Goal: Task Accomplishment & Management: Manage account settings

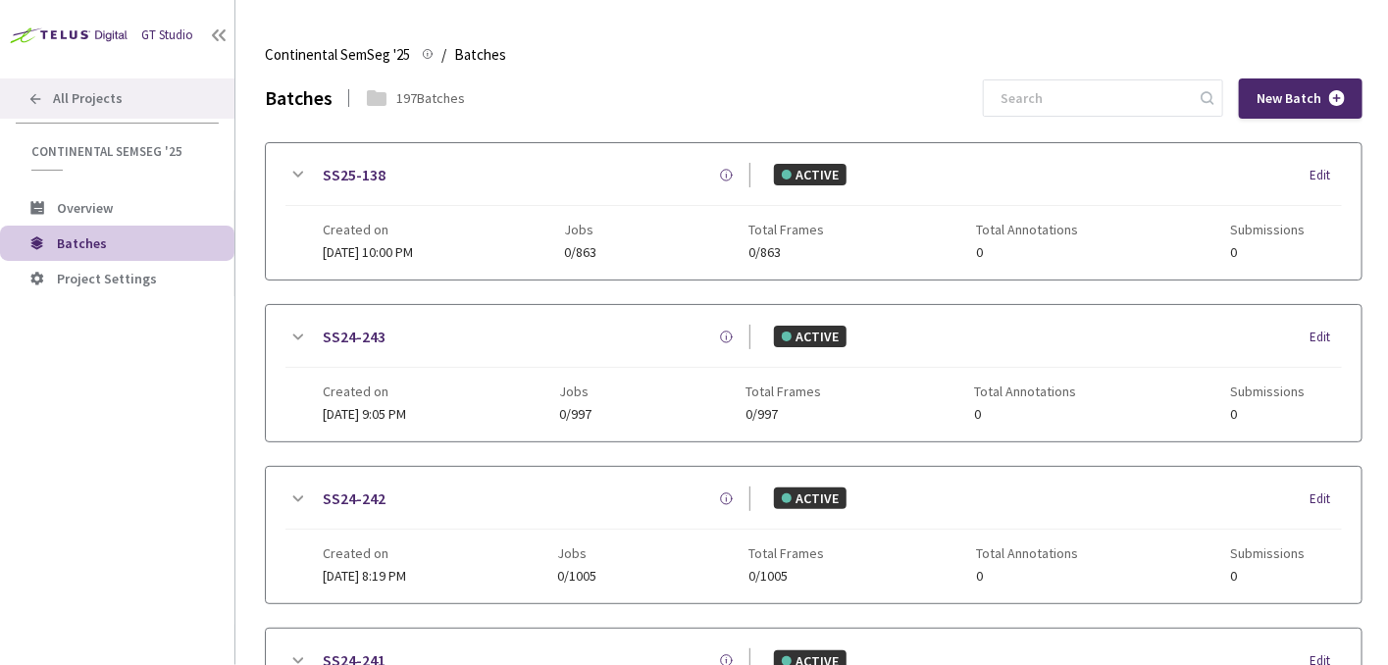
click at [125, 109] on div "All Projects" at bounding box center [117, 98] width 235 height 40
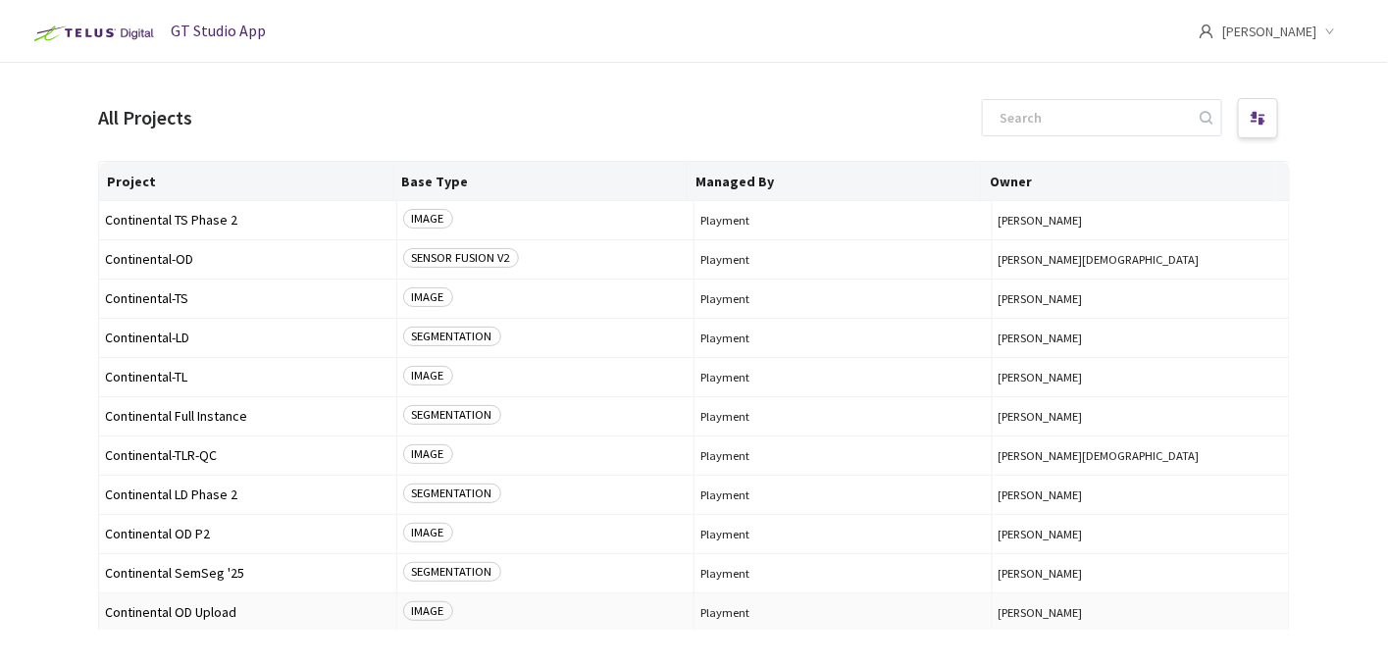
click at [231, 611] on span "Continental OD Upload" at bounding box center [248, 612] width 286 height 15
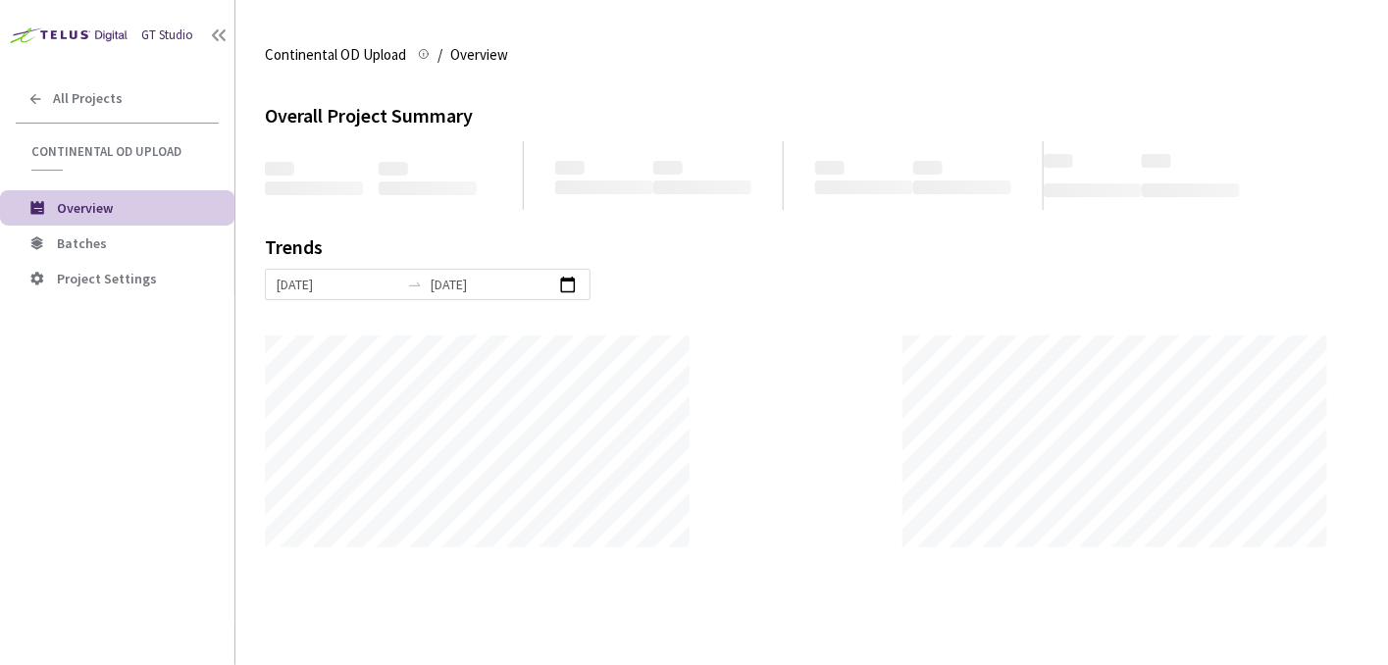
scroll to position [665, 1388]
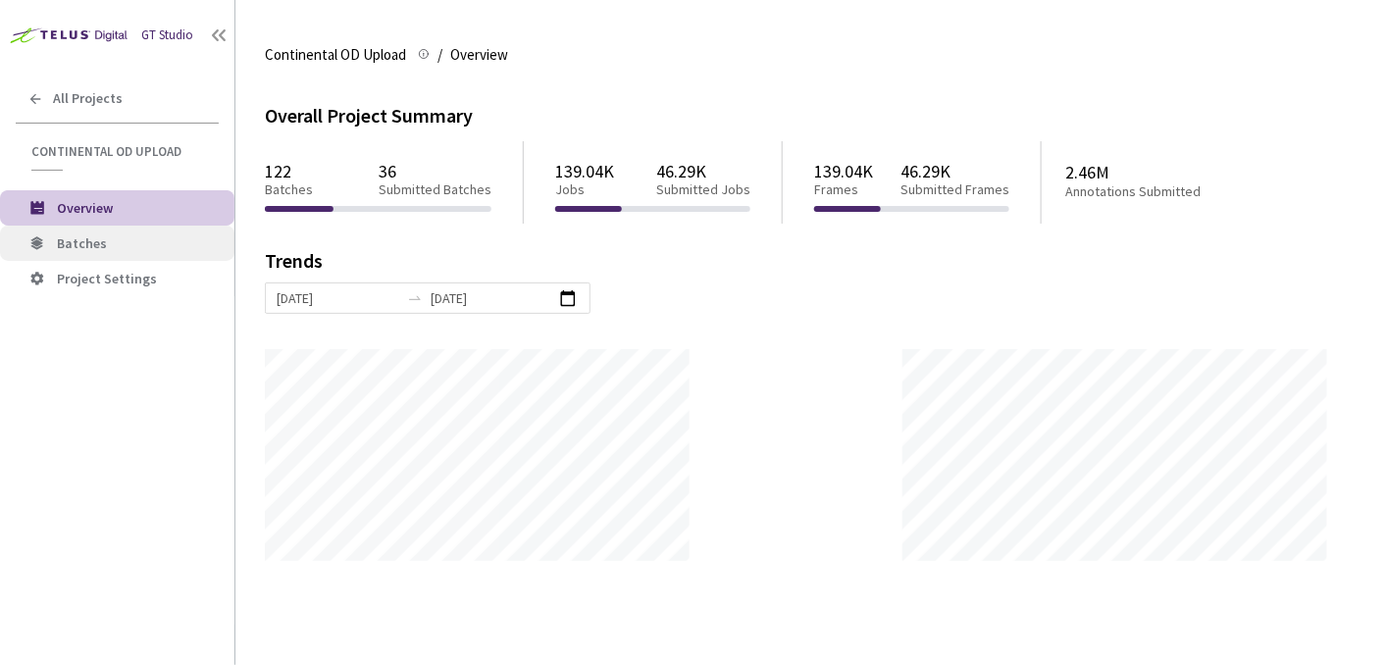
click at [33, 234] on icon at bounding box center [37, 244] width 20 height 20
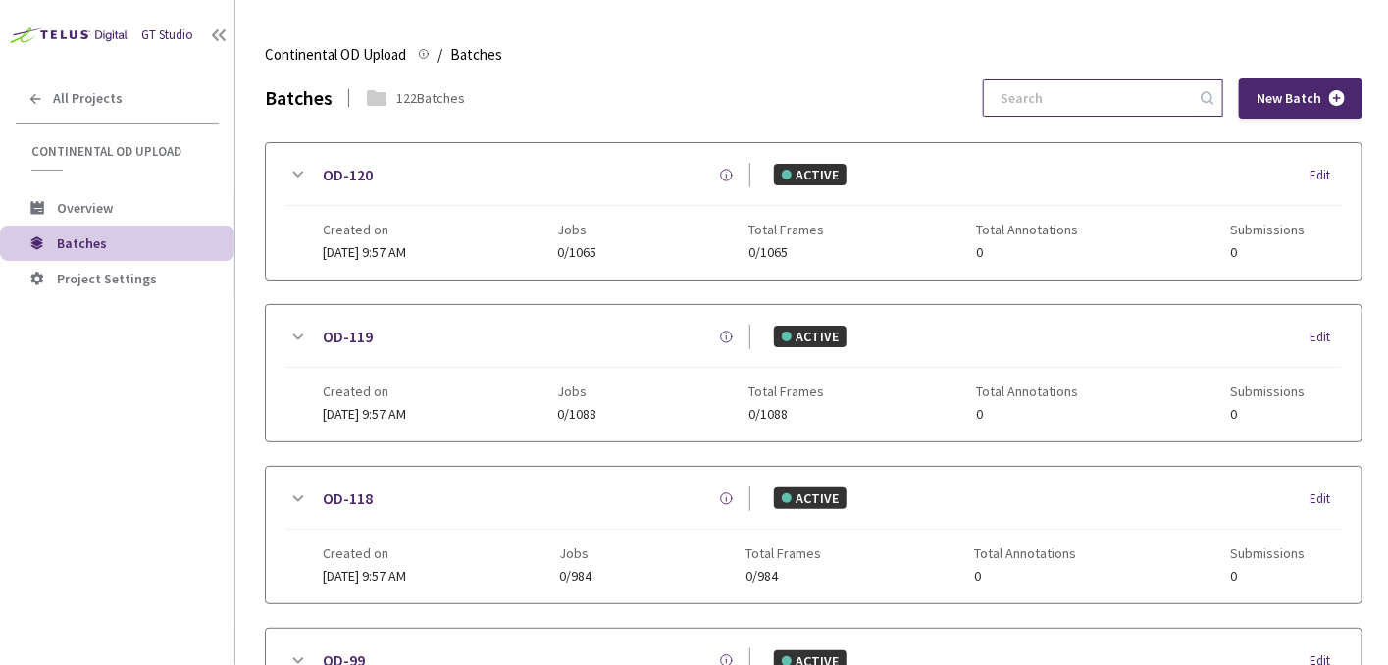
click at [1044, 86] on input at bounding box center [1093, 97] width 209 height 35
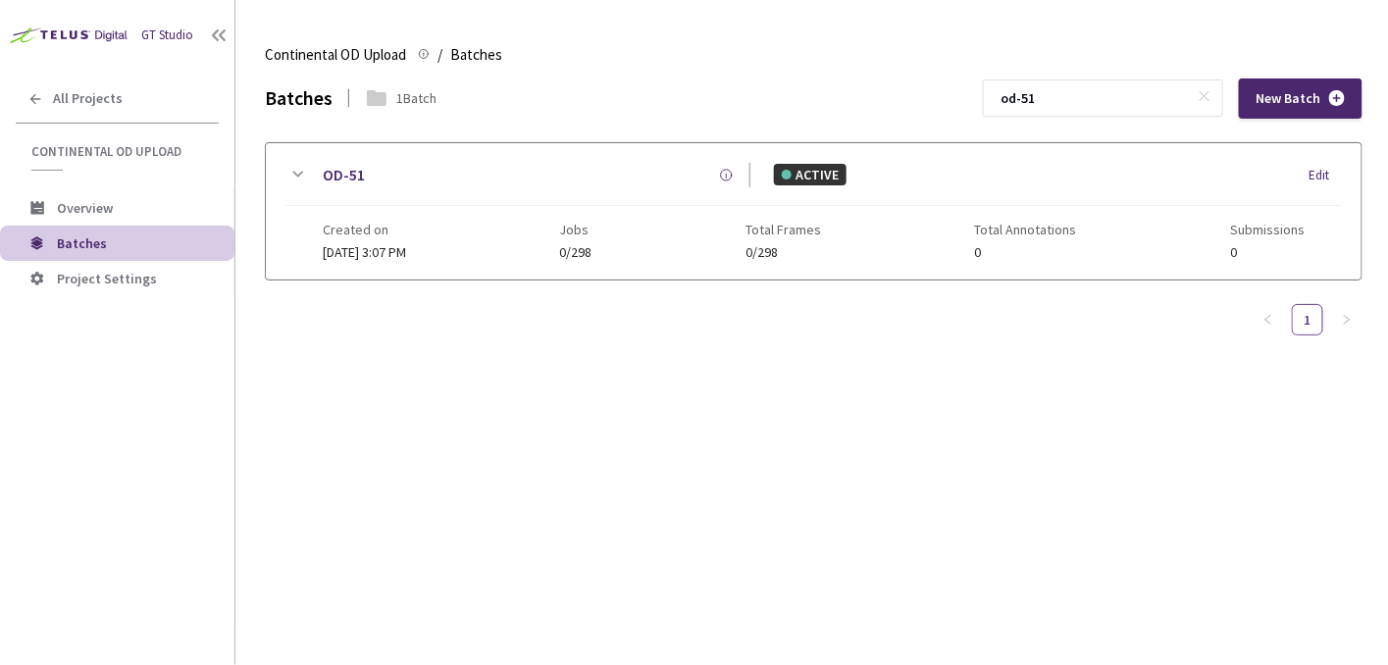
type input "od-51"
click at [288, 175] on icon at bounding box center [298, 175] width 24 height 24
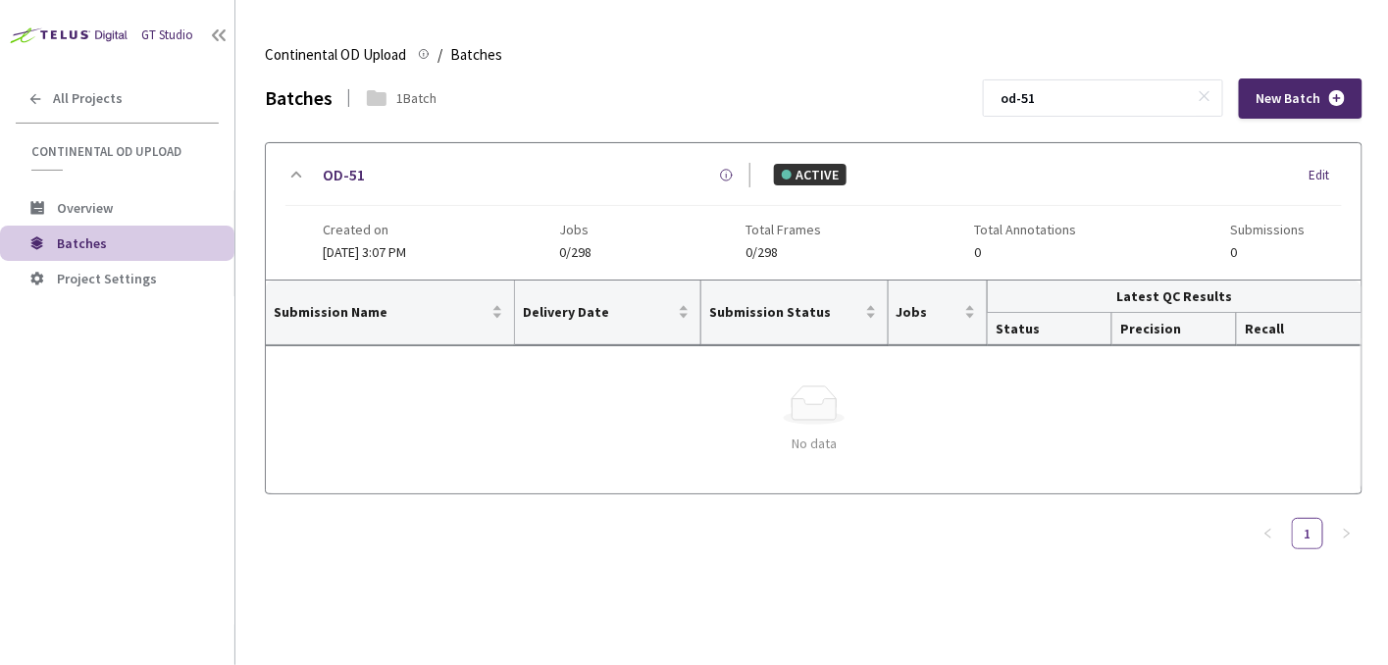
click at [338, 160] on div "OD-51 ACTIVE Edit Created on 16 Sep, 2024 at 3:07 PM Jobs 0/298 Total Frames 0/…" at bounding box center [814, 211] width 1096 height 136
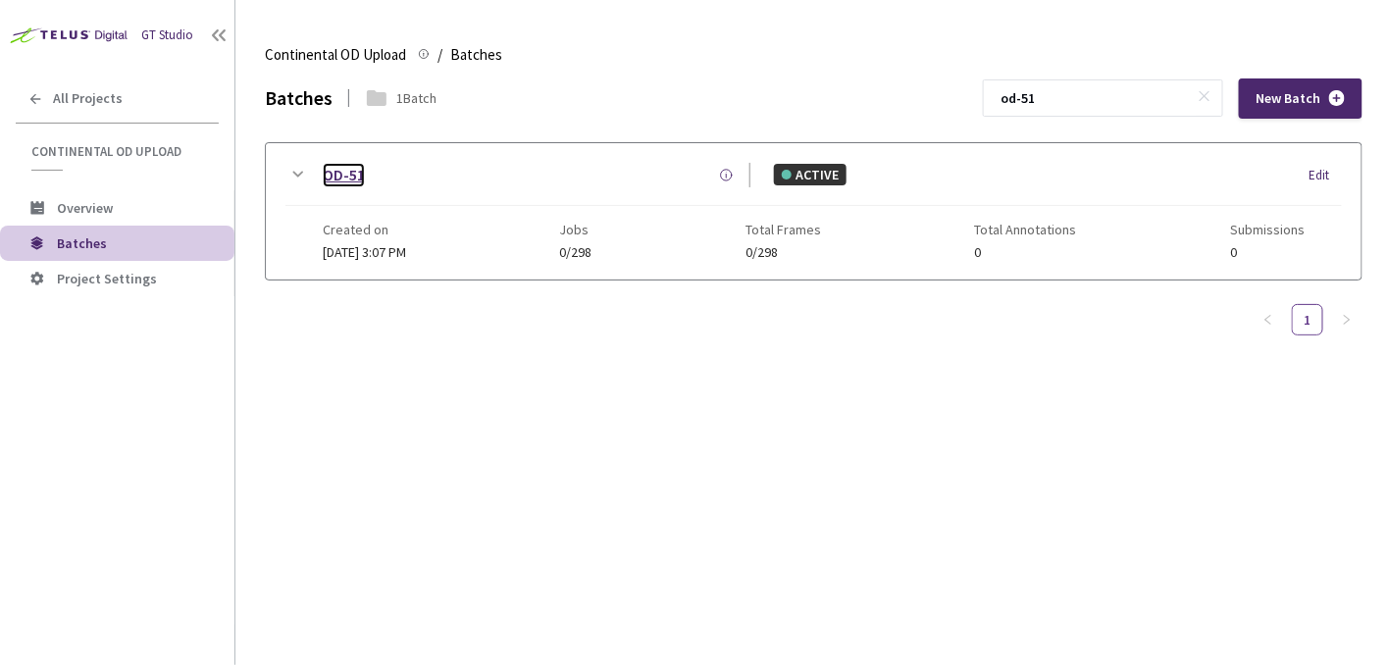
click at [343, 170] on link "OD-51" at bounding box center [344, 175] width 42 height 25
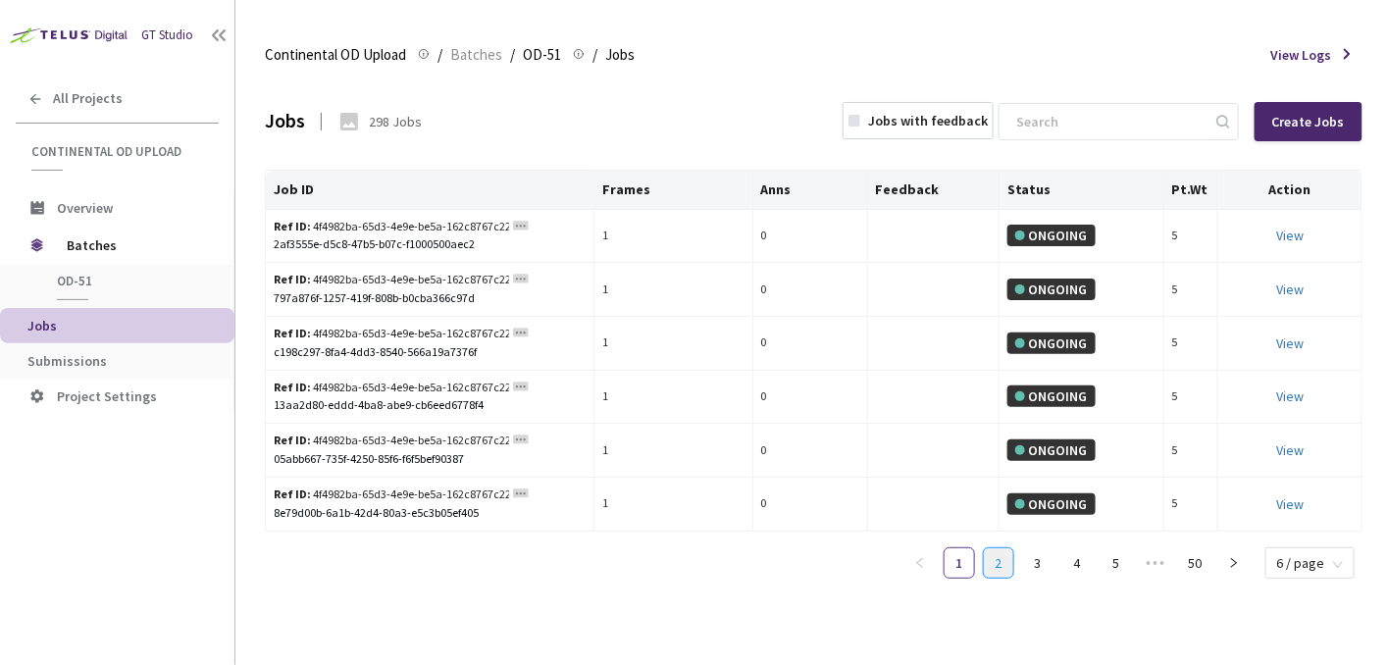
click at [1000, 554] on link "2" at bounding box center [998, 563] width 29 height 29
click at [964, 566] on link "1" at bounding box center [959, 563] width 29 height 29
click at [1286, 241] on link "View This will only let you view the job and not perform the labelling task." at bounding box center [1290, 236] width 27 height 18
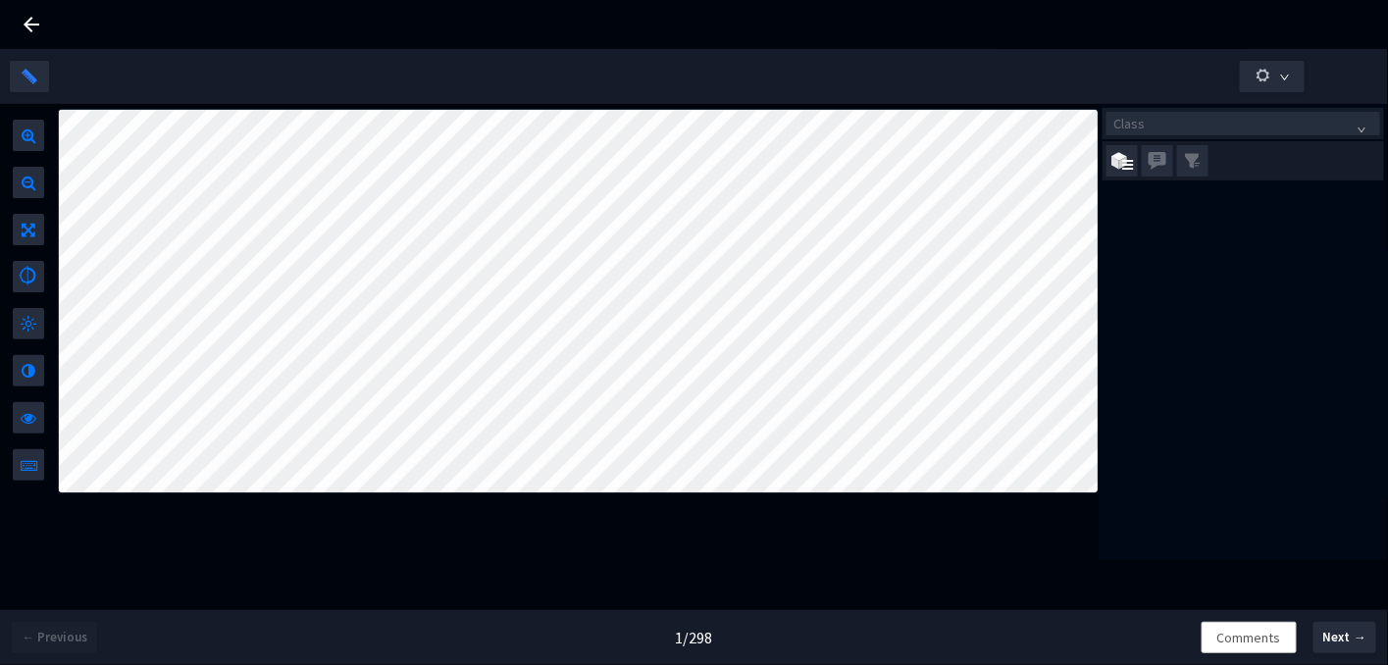
click at [42, 24] on icon at bounding box center [32, 25] width 24 height 24
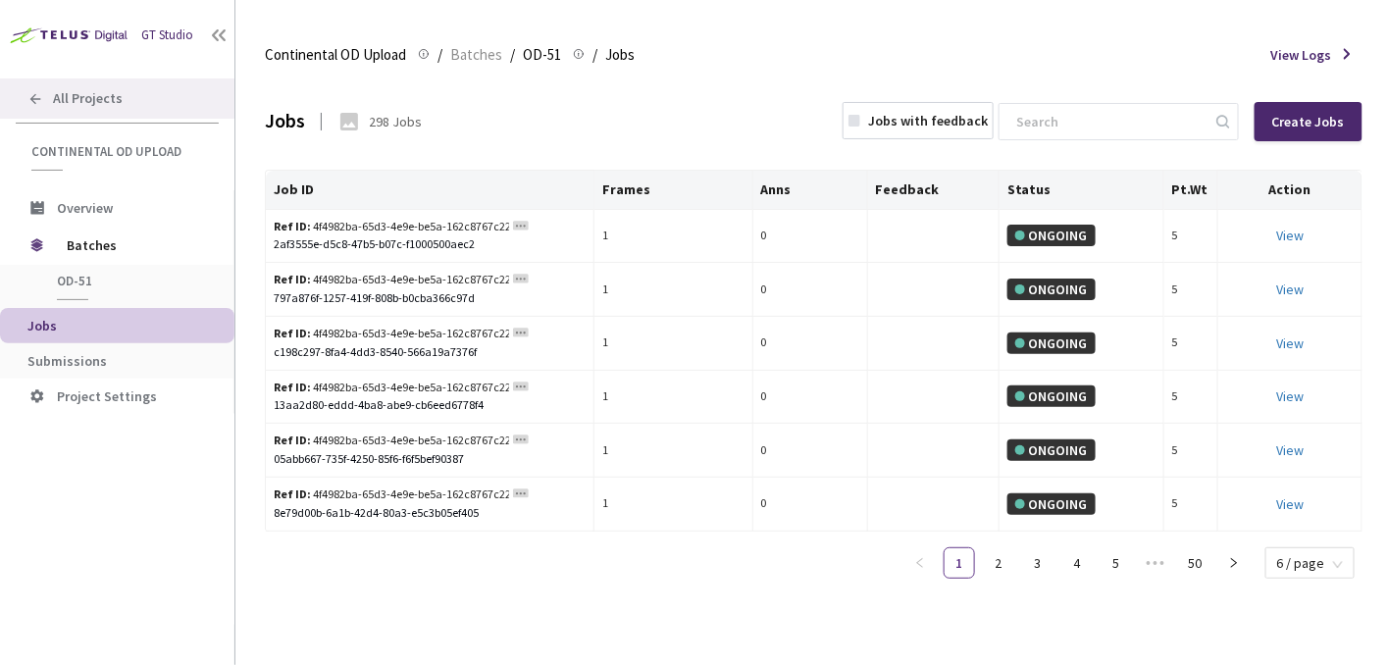
click at [49, 101] on div "All Projects" at bounding box center [117, 98] width 235 height 40
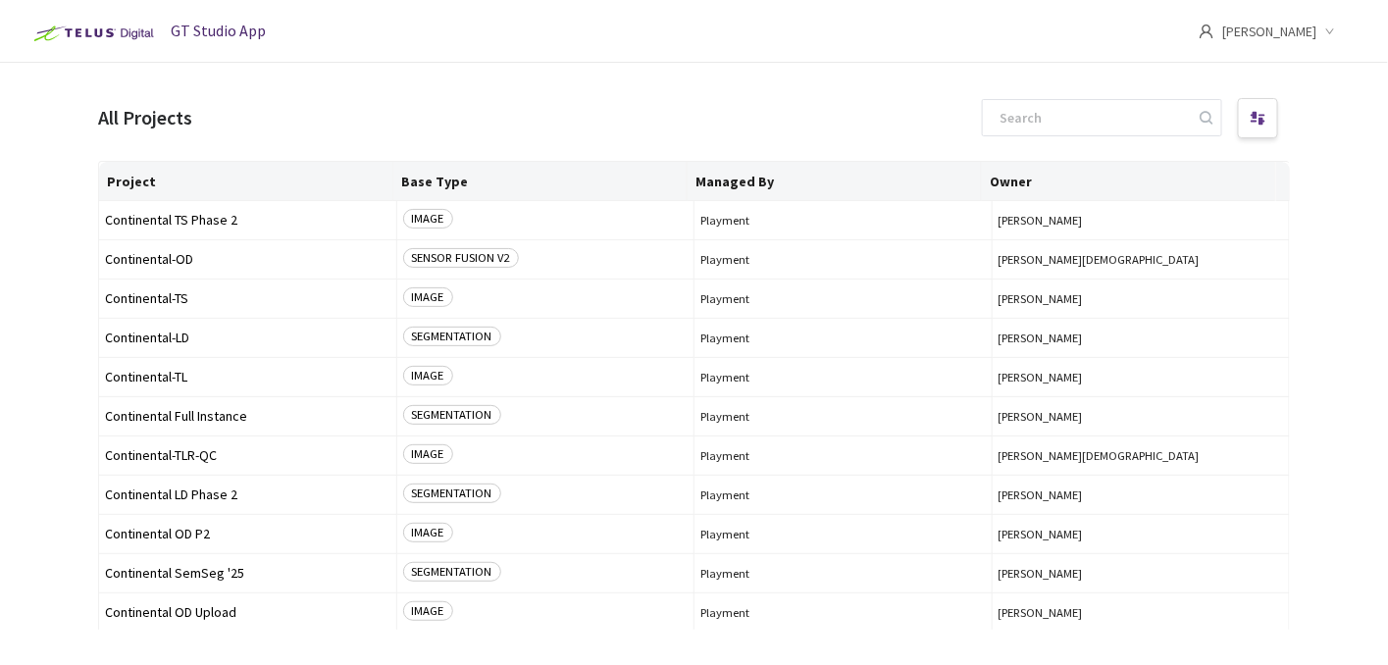
click at [1332, 31] on icon "down" at bounding box center [1331, 31] width 8 height 6
click at [197, 611] on span "Continental OD Upload" at bounding box center [248, 612] width 286 height 15
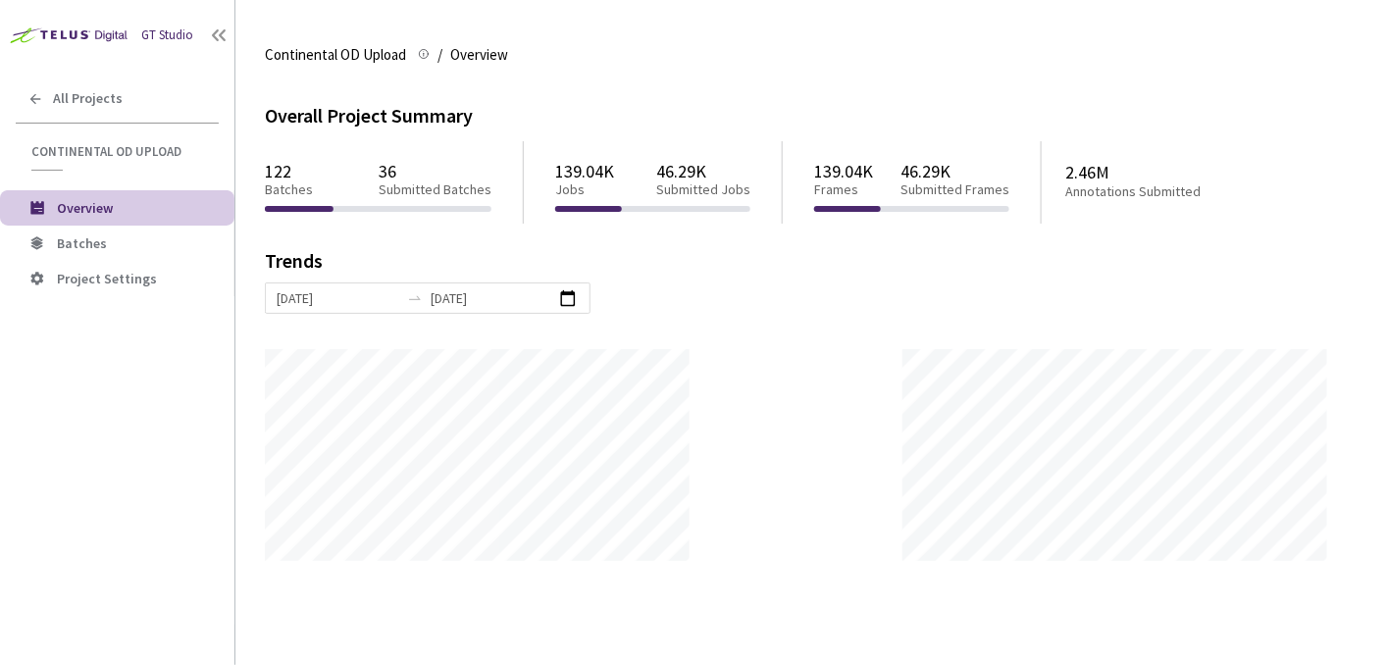
scroll to position [665, 1388]
click at [110, 233] on li "Batches" at bounding box center [117, 243] width 235 height 35
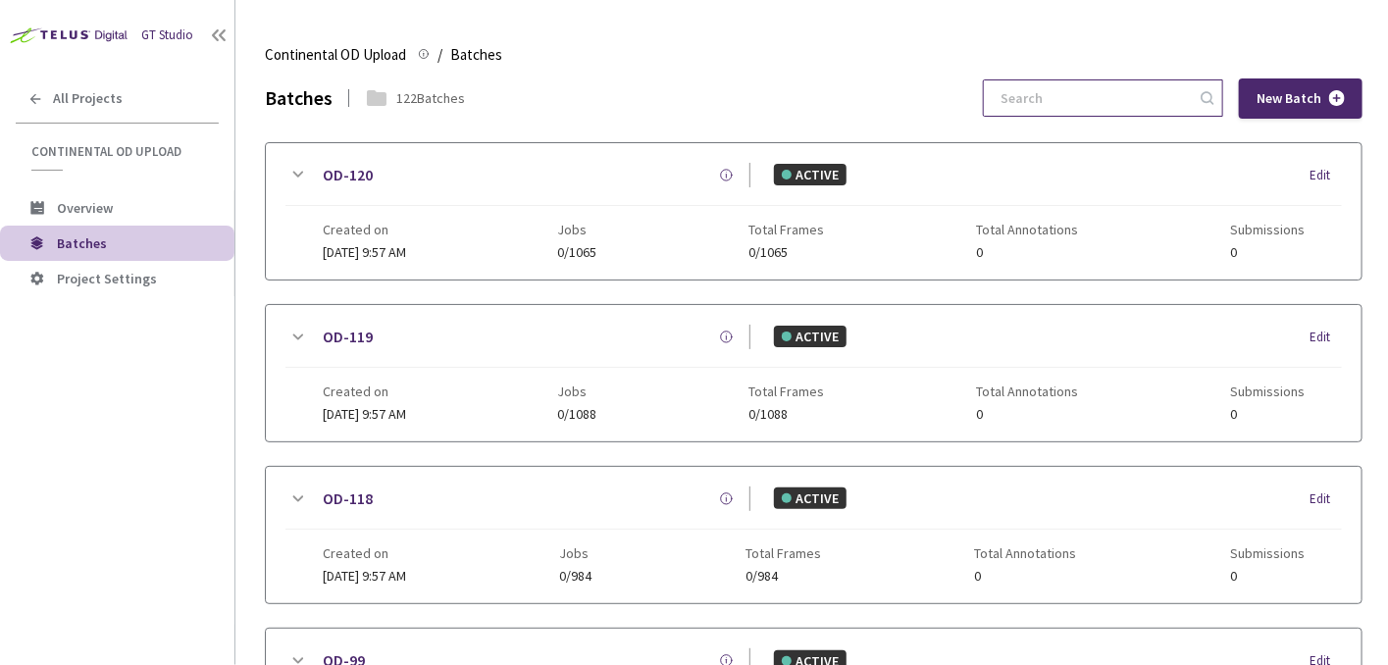
click at [1144, 92] on input at bounding box center [1093, 97] width 209 height 35
type input "51"
click at [1203, 97] on icon at bounding box center [1205, 96] width 14 height 14
click at [1159, 94] on input at bounding box center [1093, 97] width 209 height 35
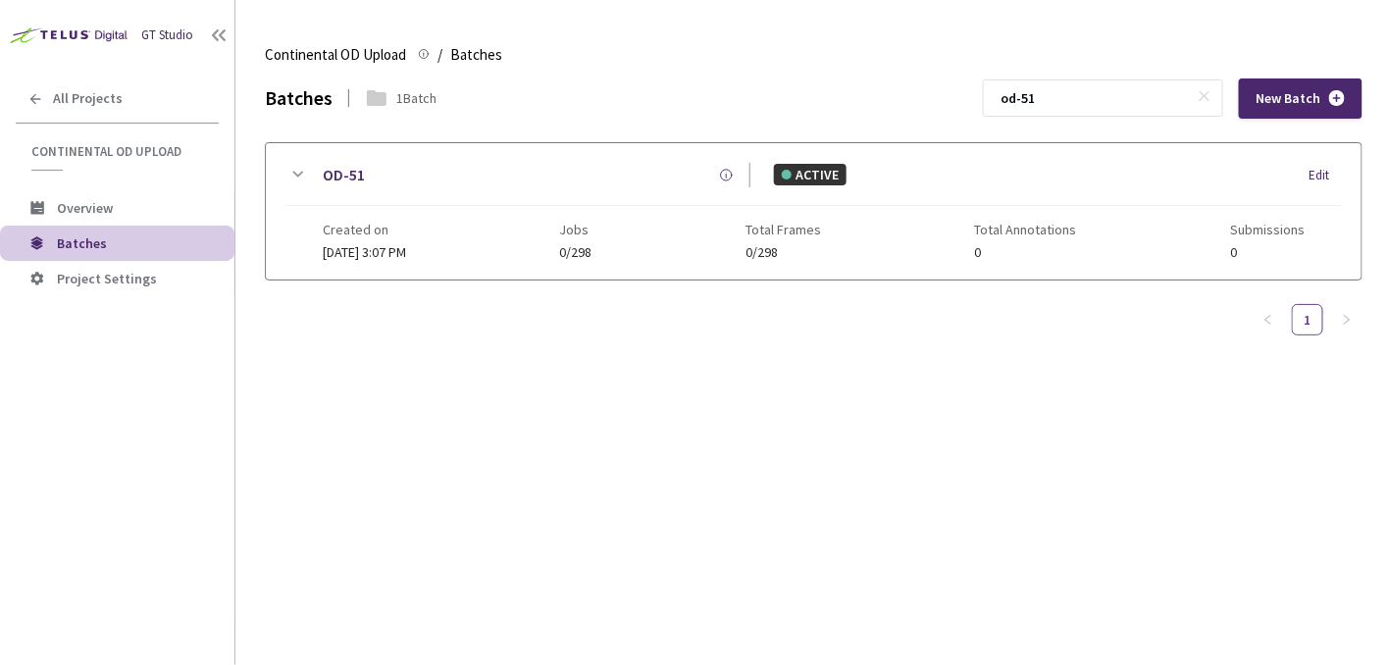
type input "od-51"
click at [312, 172] on div "OD-51" at bounding box center [530, 175] width 442 height 25
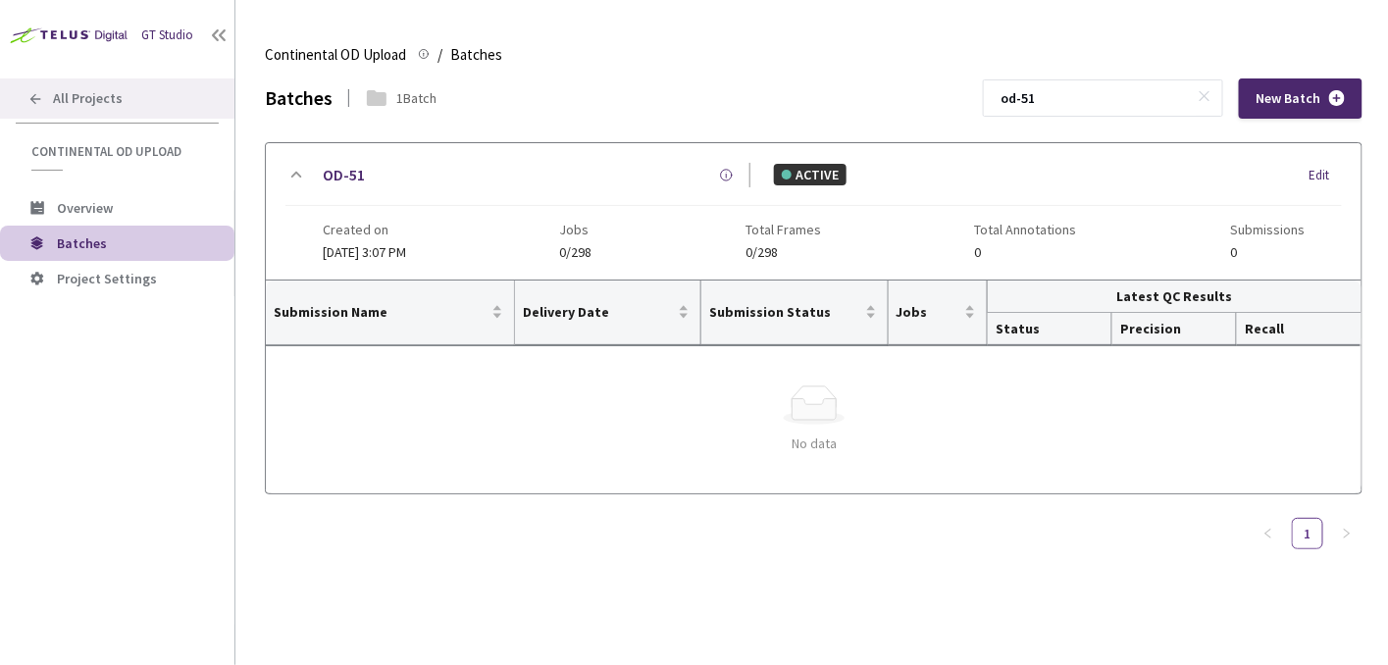
click at [73, 105] on span "All Projects" at bounding box center [88, 98] width 70 height 17
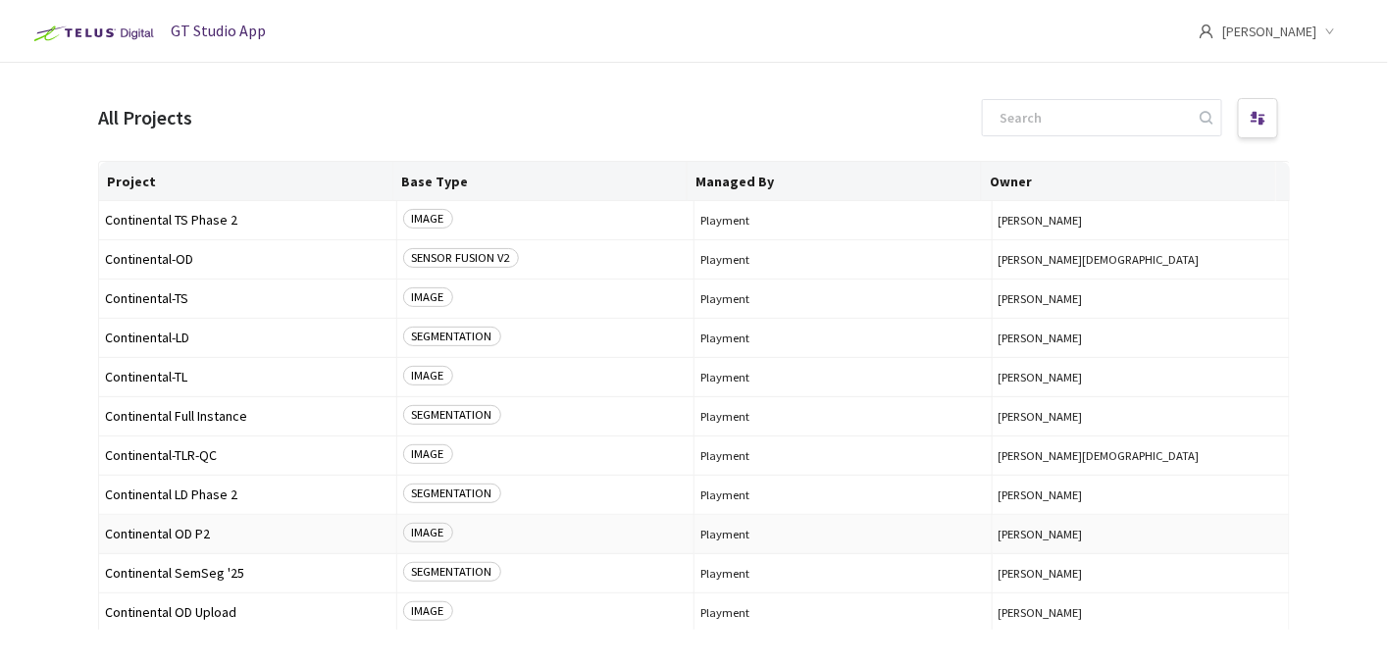
click at [179, 537] on span "Continental OD P2" at bounding box center [248, 534] width 286 height 15
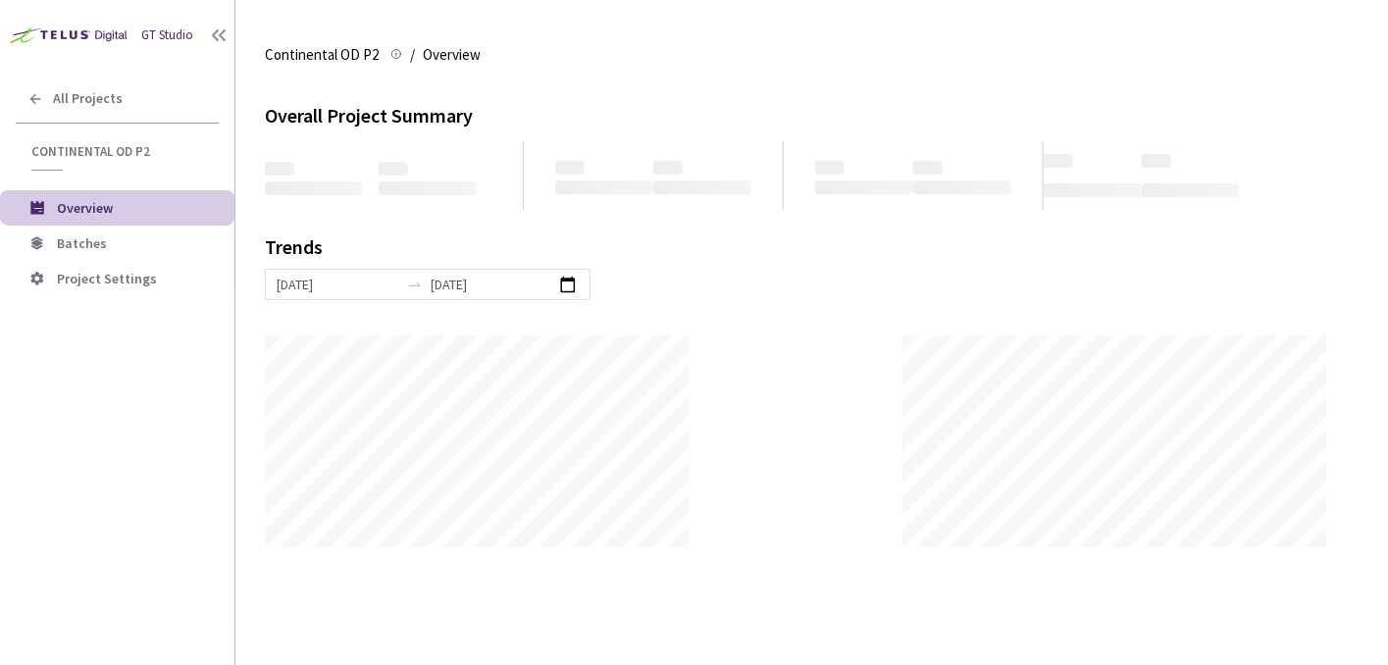
scroll to position [665, 1388]
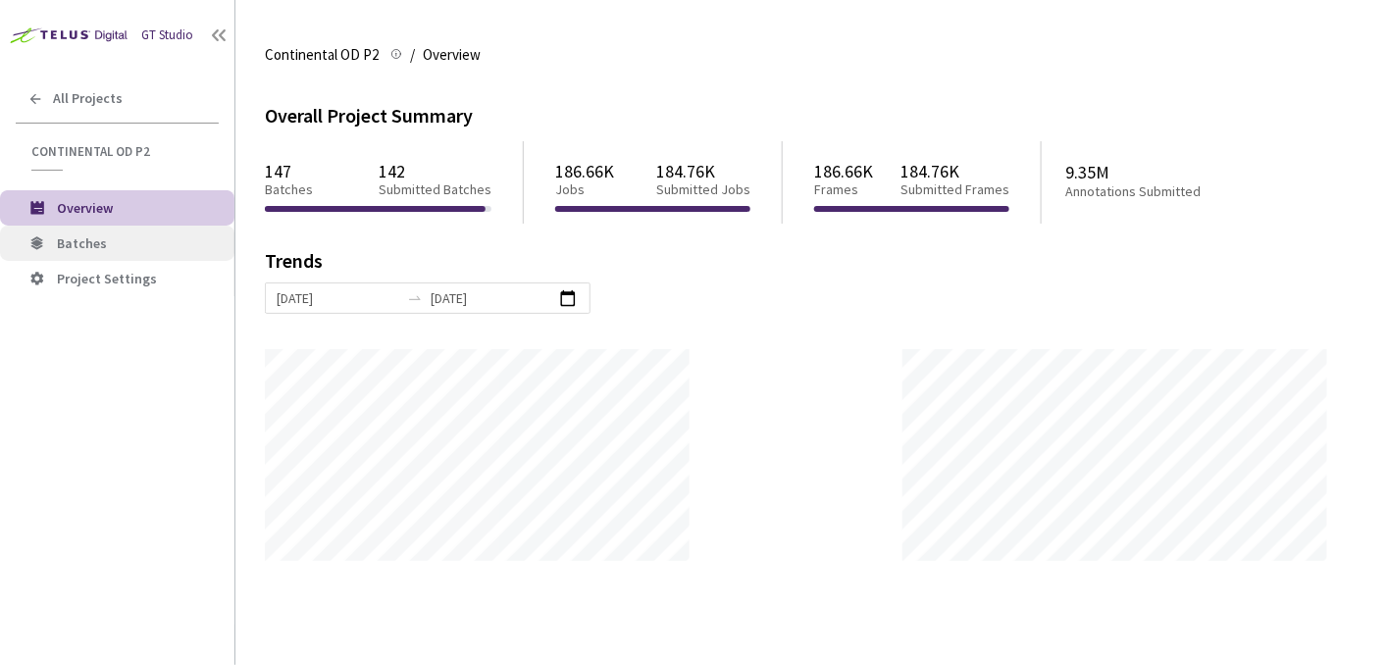
click at [130, 238] on span "Batches" at bounding box center [138, 243] width 162 height 17
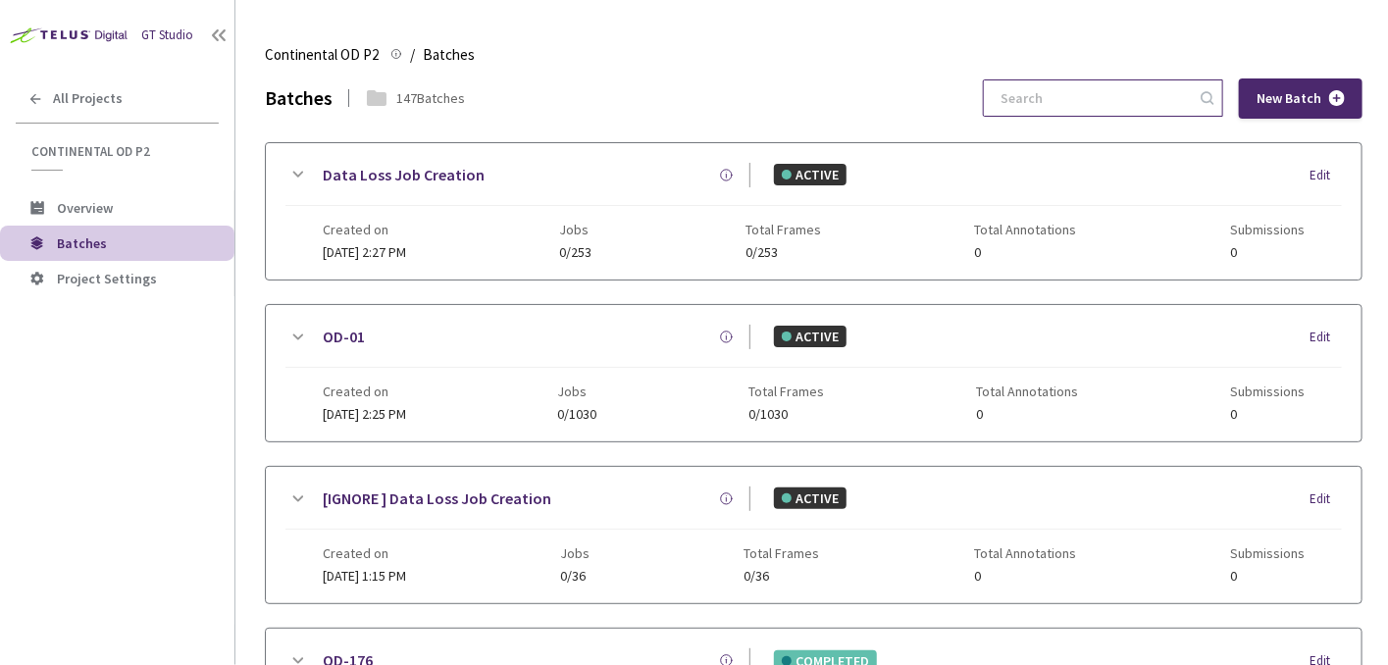
click at [1123, 99] on input at bounding box center [1093, 97] width 209 height 35
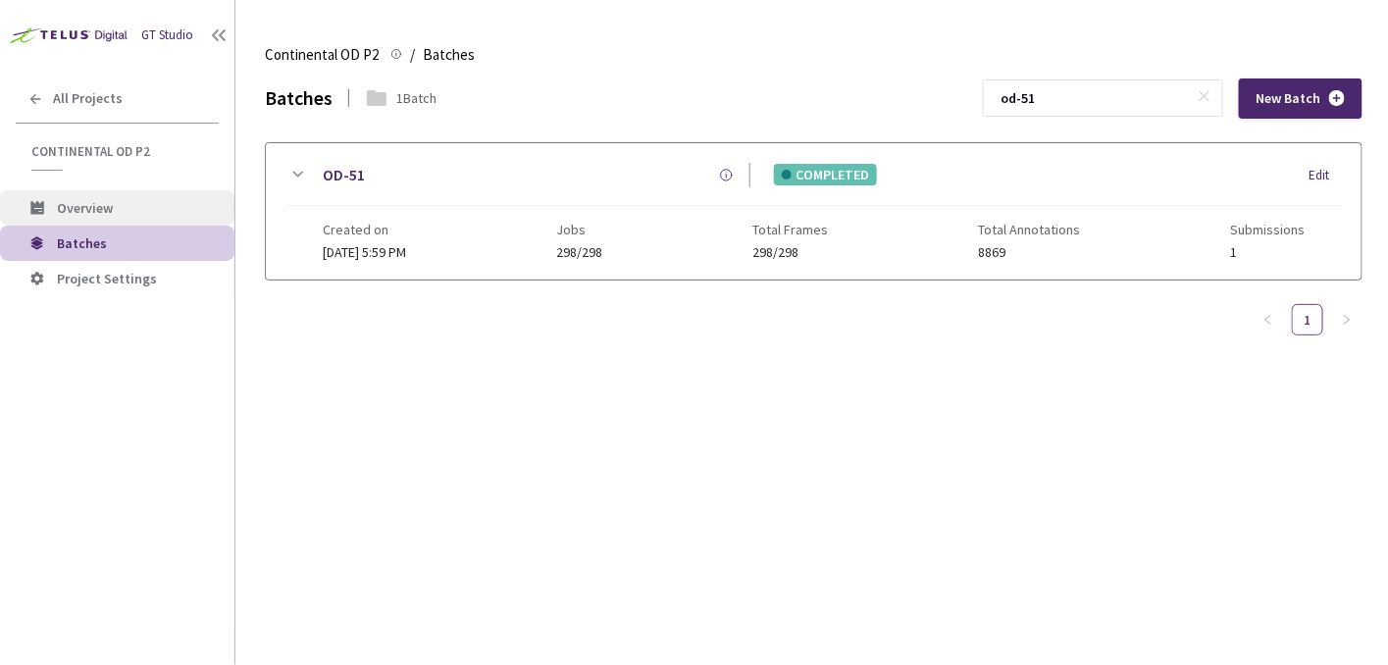
type input "od-51"
click at [111, 204] on span "Overview" at bounding box center [85, 208] width 56 height 18
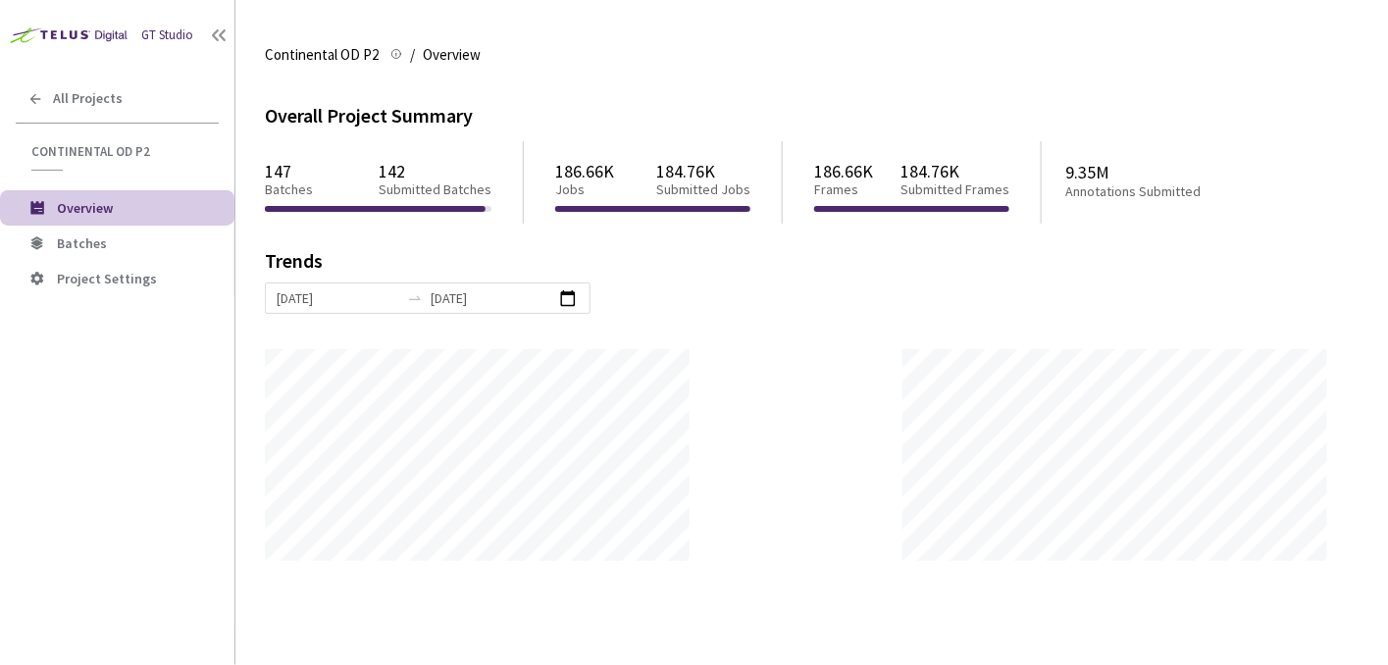
scroll to position [665, 1388]
click at [112, 279] on span "Project Settings" at bounding box center [107, 279] width 100 height 18
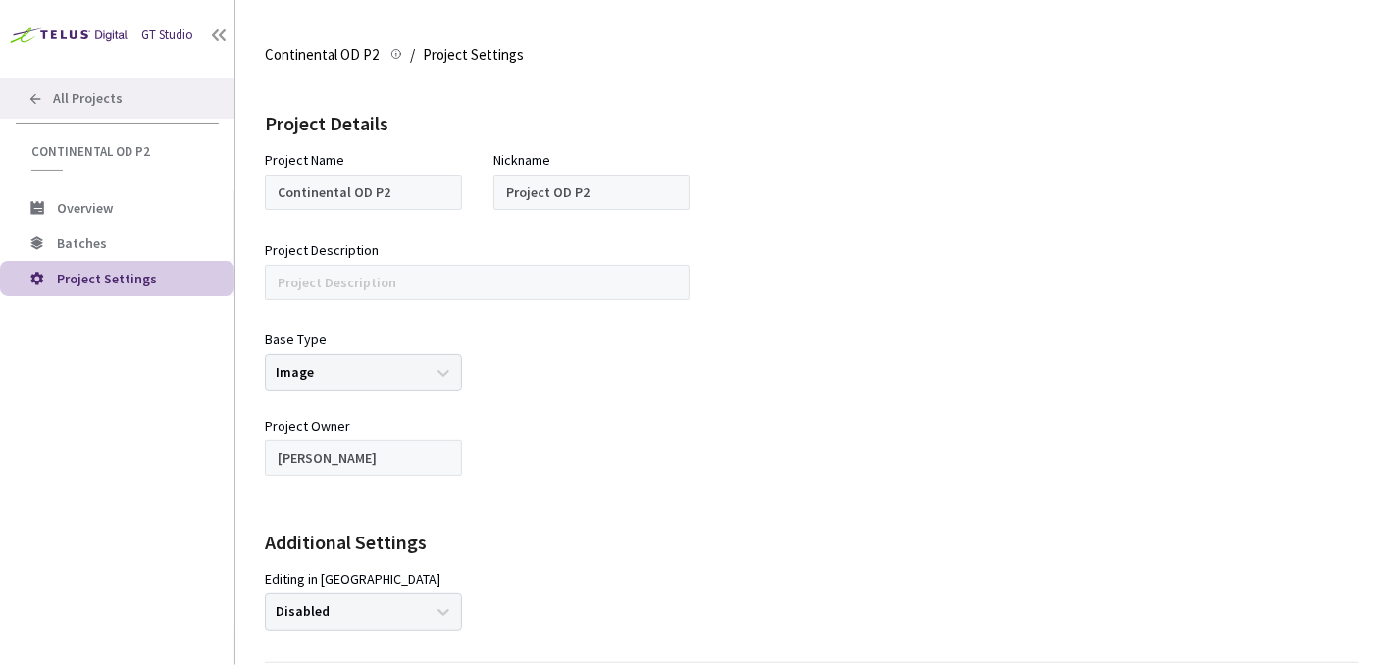
click at [37, 83] on div "All Projects" at bounding box center [117, 98] width 235 height 40
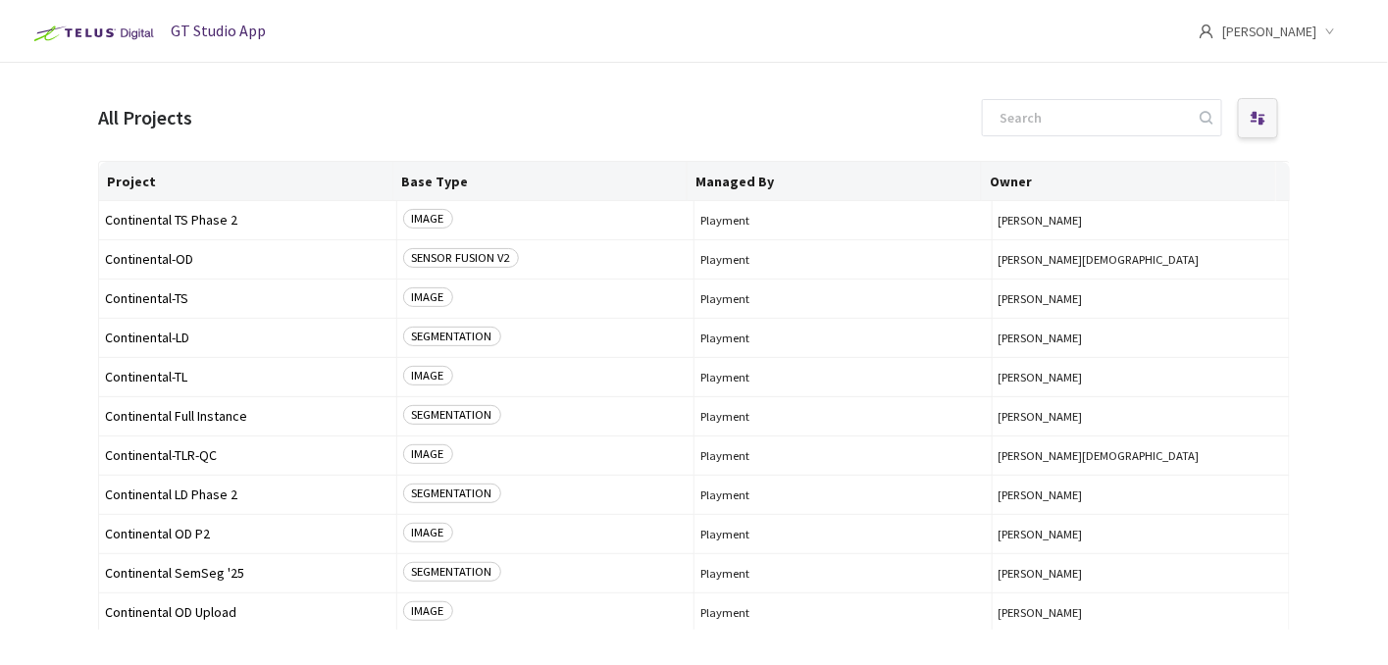
click at [1246, 120] on div at bounding box center [1258, 118] width 40 height 40
click at [1268, 26] on span "[PERSON_NAME]" at bounding box center [1270, 31] width 95 height 63
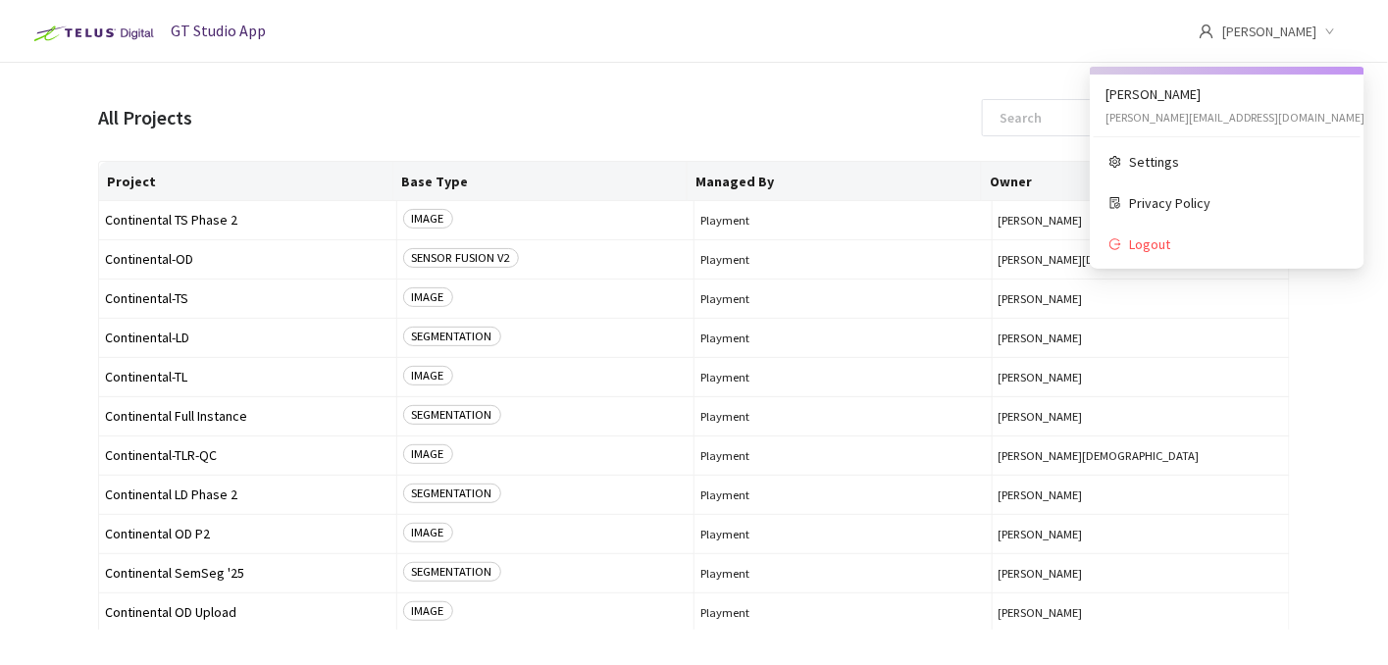
click at [1221, 88] on ul "Virág Besenyei virag.besenyei@continental-corporation.com Settings Privacy Poli…" at bounding box center [1227, 168] width 275 height 202
click at [1140, 88] on ul "Virág Besenyei virag.besenyei@continental-corporation.com Settings Privacy Poli…" at bounding box center [1227, 168] width 275 height 202
click at [1141, 163] on span "Settings" at bounding box center [1237, 162] width 216 height 22
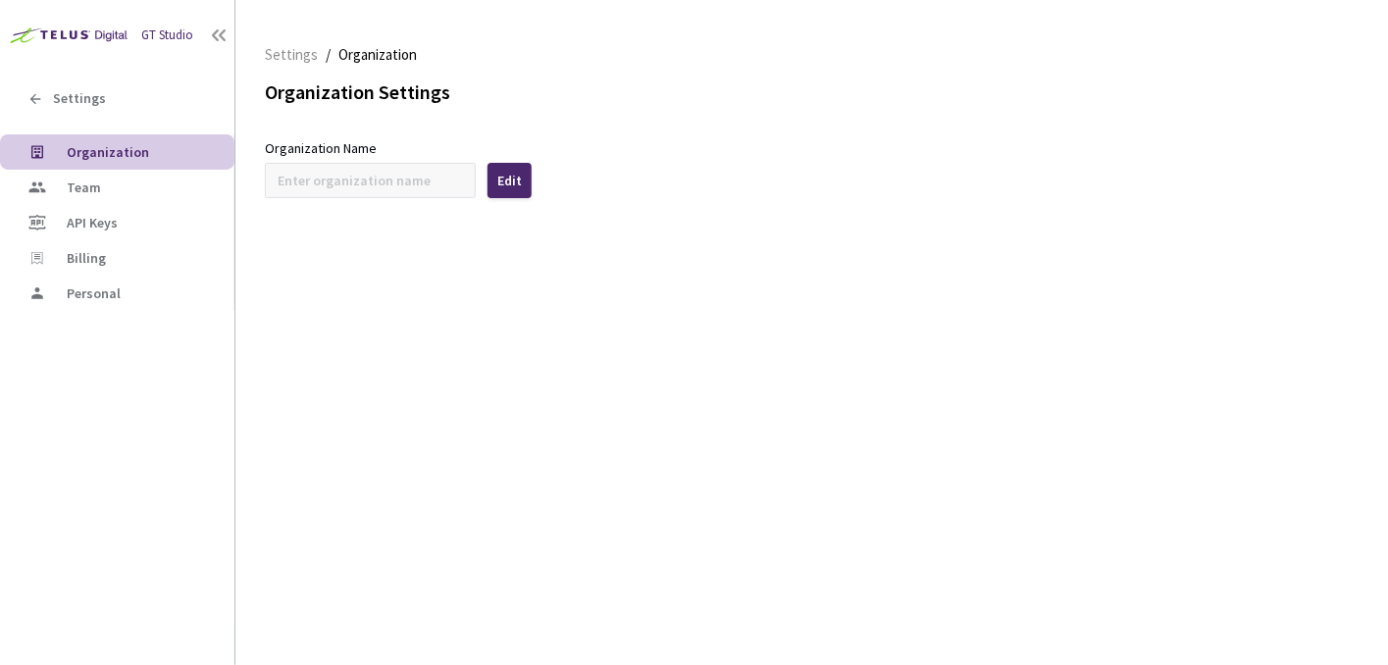
type input "Continental"
click at [131, 185] on span "Team" at bounding box center [143, 188] width 152 height 17
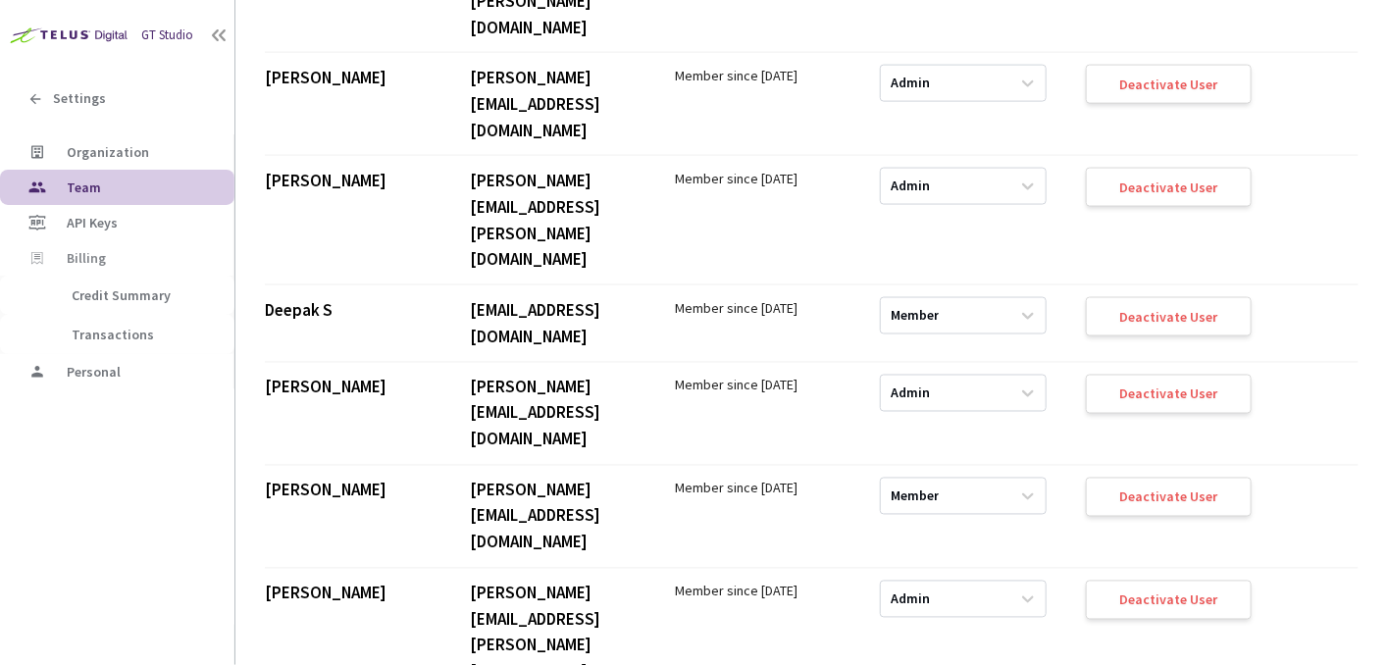
scroll to position [3729, 0]
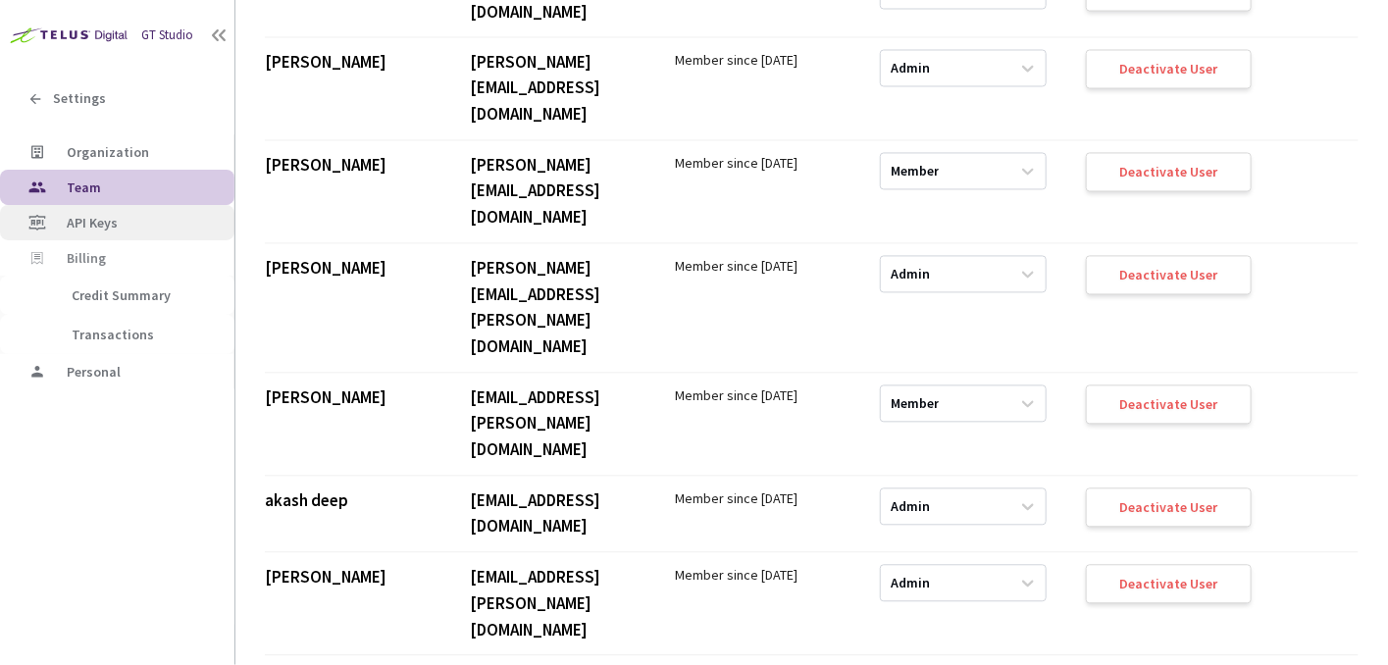
click at [146, 227] on span "API Keys" at bounding box center [143, 223] width 152 height 17
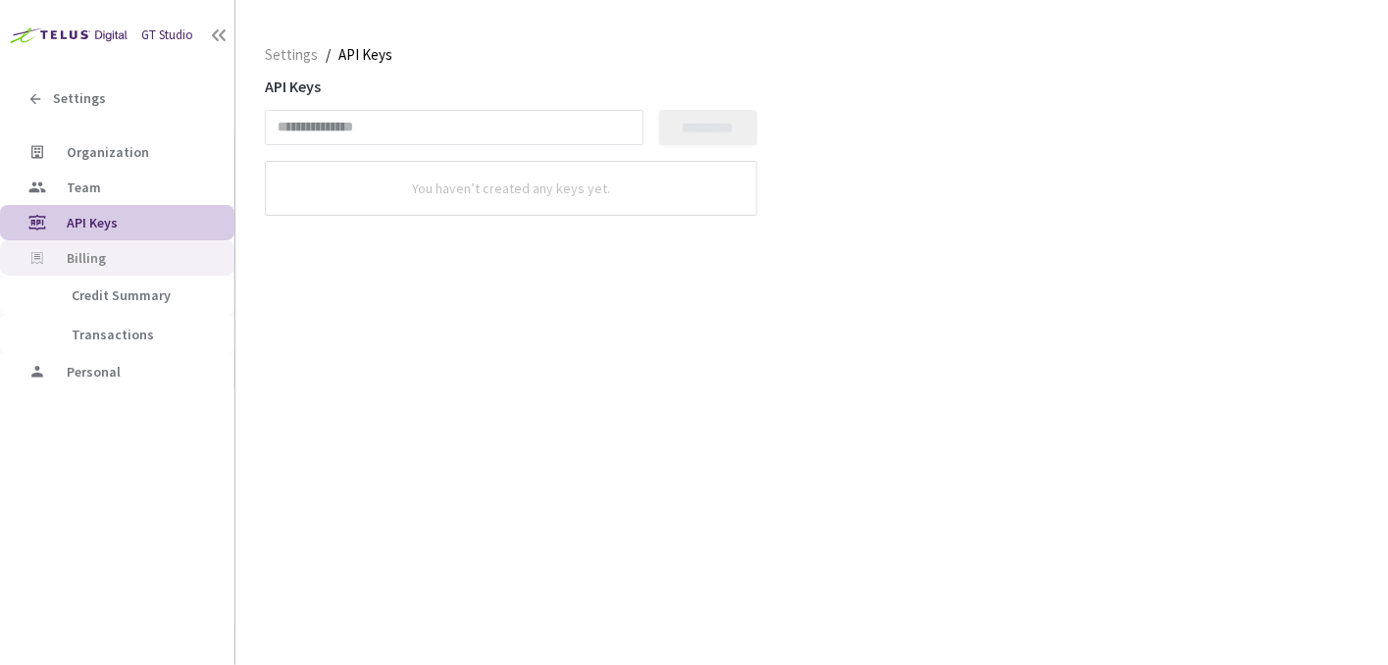
click at [144, 257] on div "Billing" at bounding box center [117, 257] width 235 height 35
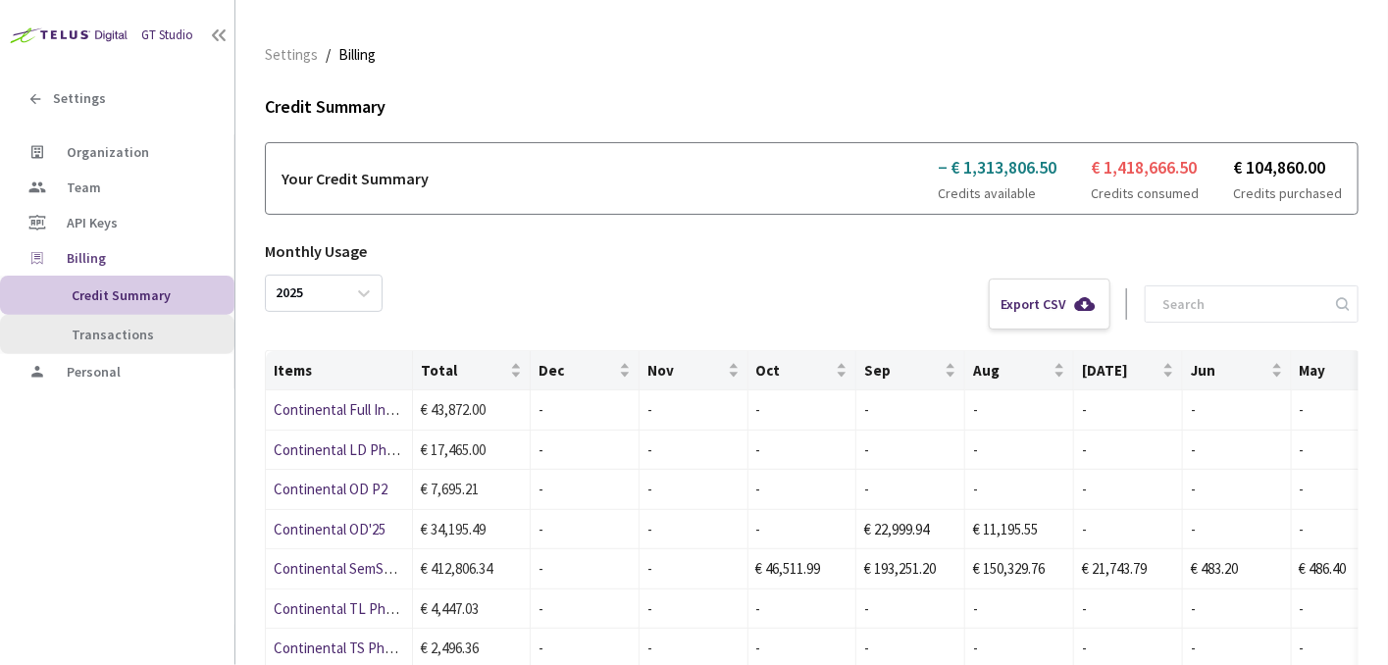
click at [166, 329] on span "Transactions" at bounding box center [122, 335] width 191 height 17
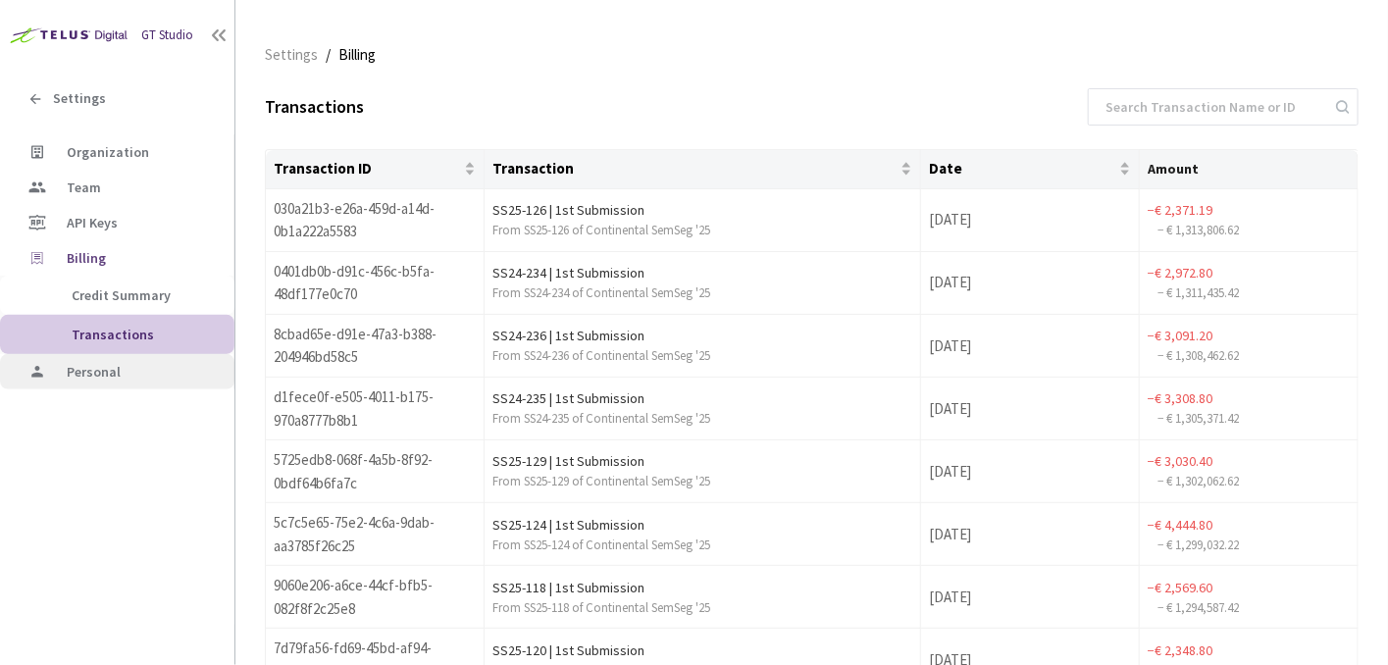
click at [154, 364] on span "Personal" at bounding box center [143, 372] width 152 height 17
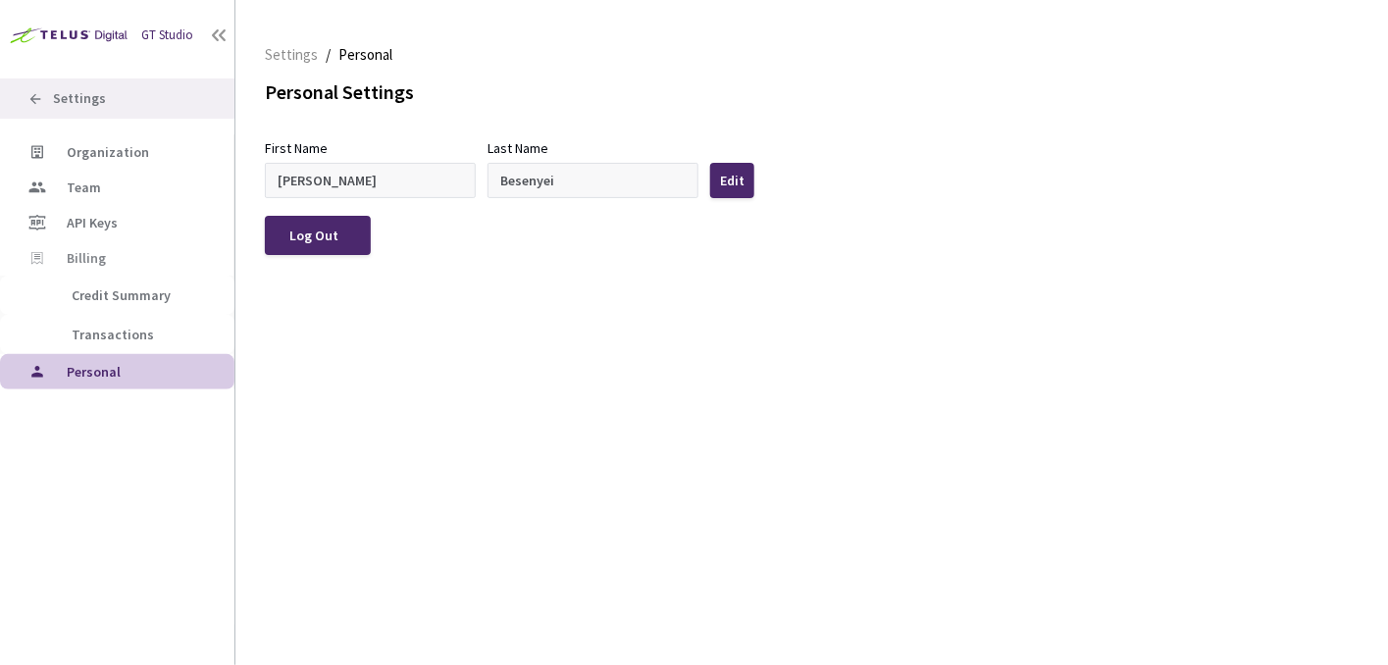
click at [107, 101] on div "Settings" at bounding box center [117, 98] width 235 height 40
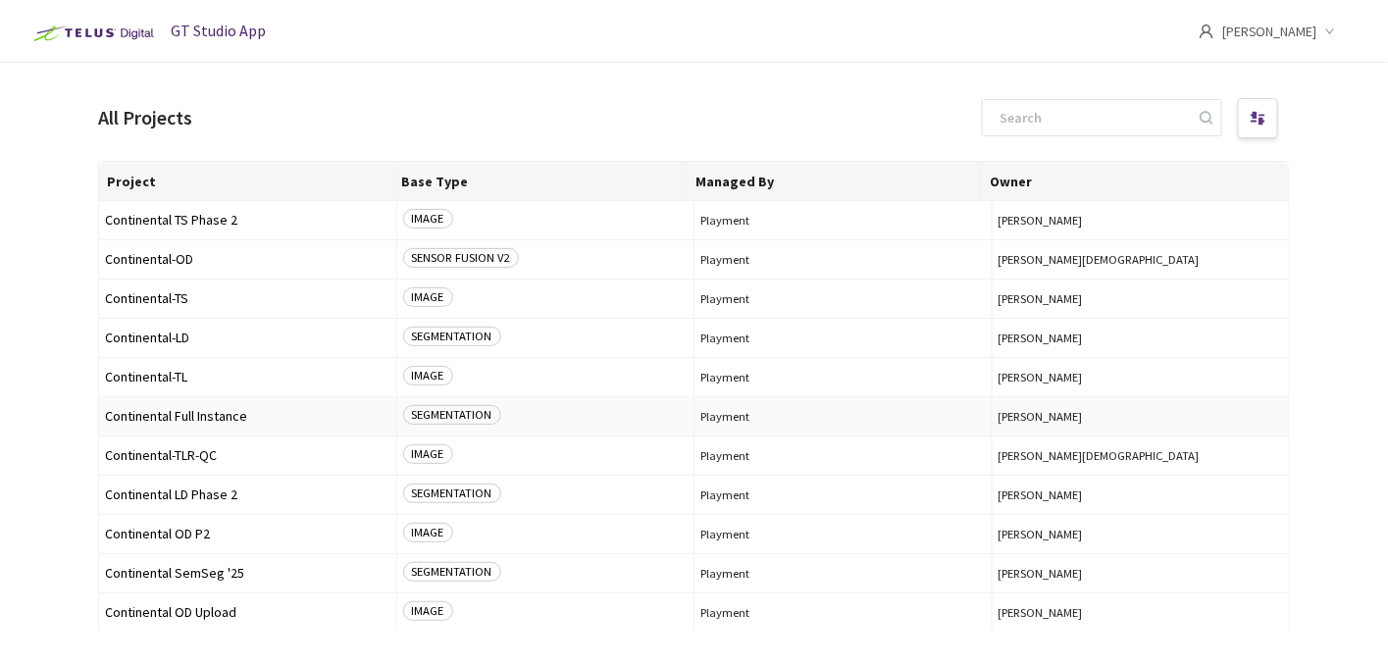
scroll to position [40, 0]
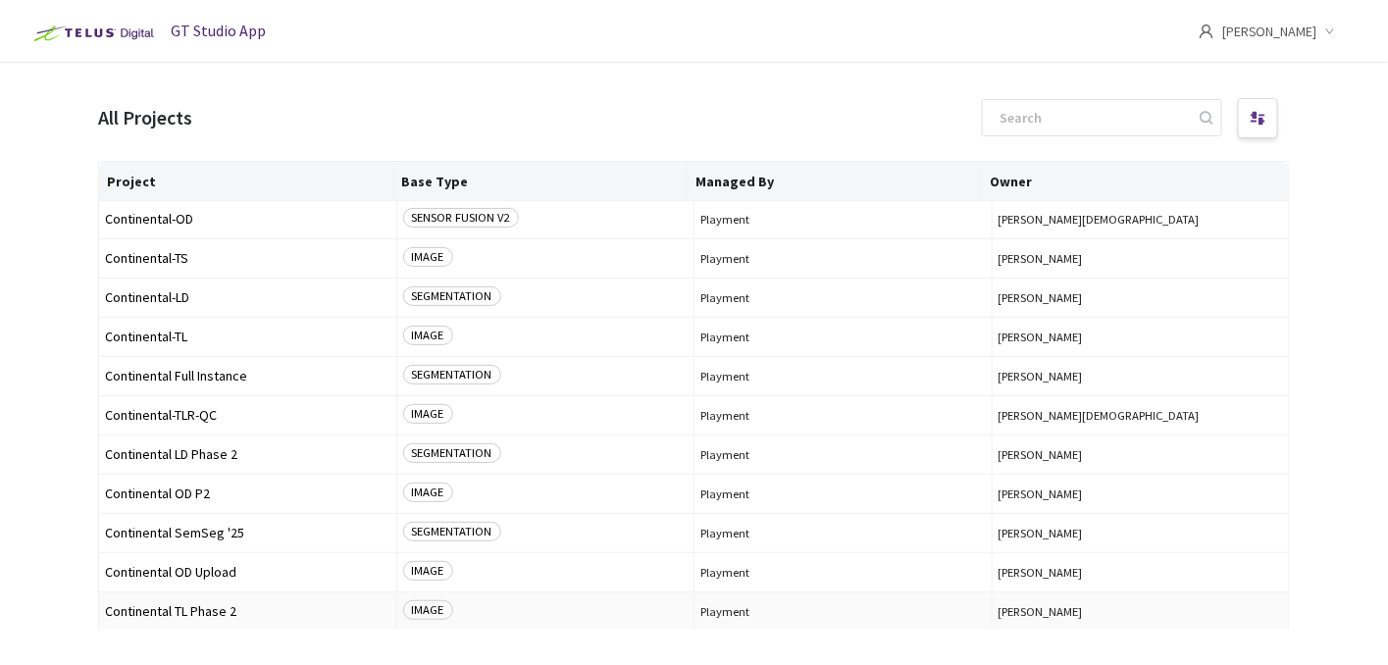
click at [216, 609] on span "Continental TL Phase 2" at bounding box center [248, 611] width 286 height 15
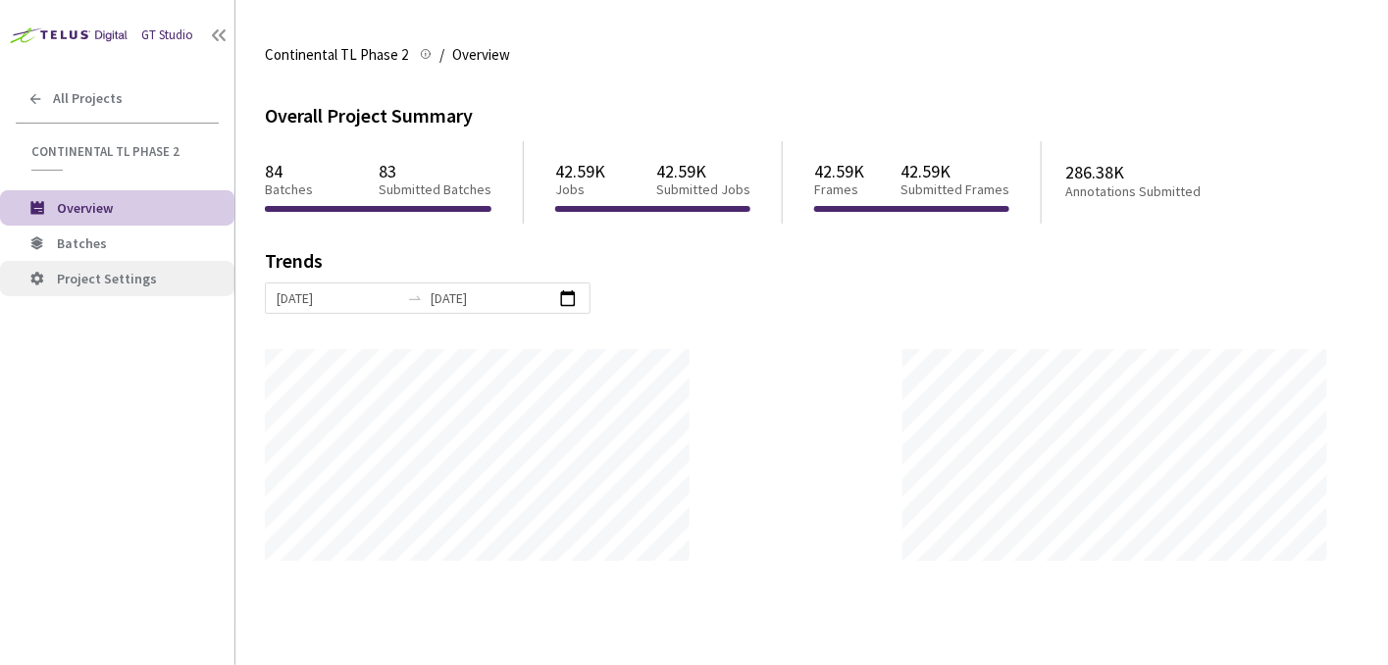
scroll to position [665, 1388]
click at [82, 241] on span "Batches" at bounding box center [82, 244] width 50 height 18
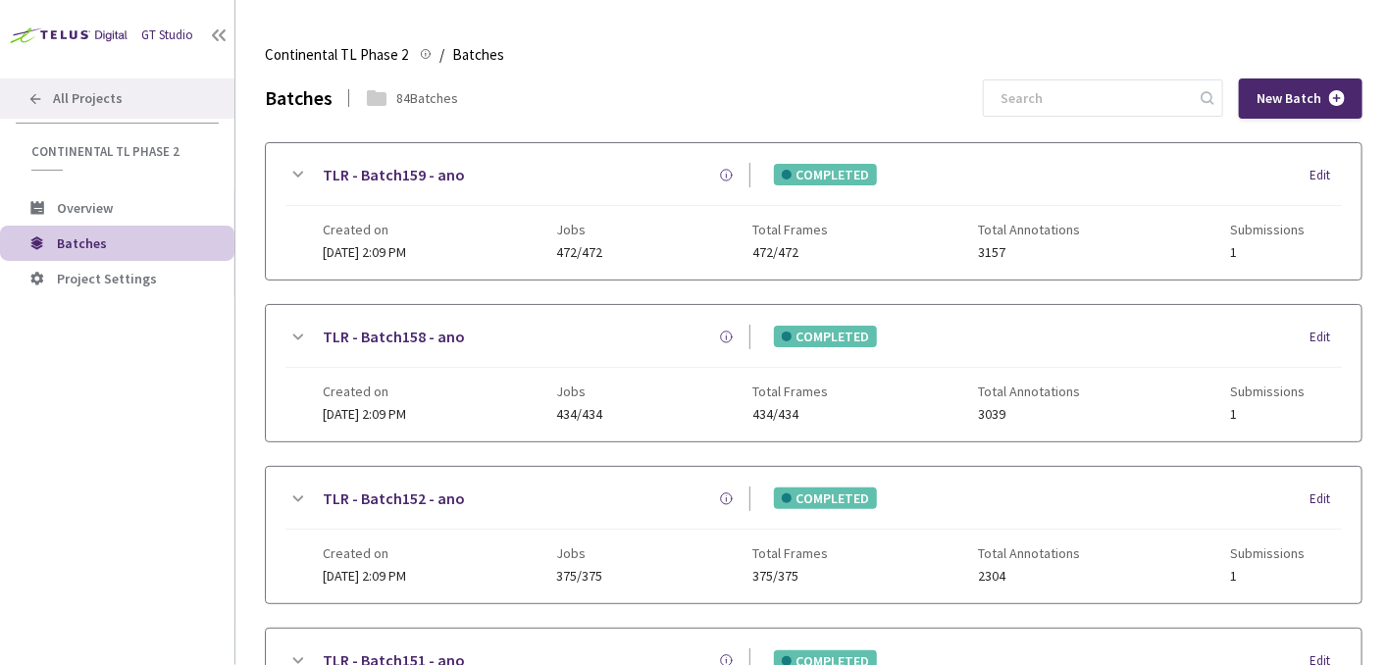
click at [40, 83] on div "All Projects" at bounding box center [117, 98] width 235 height 40
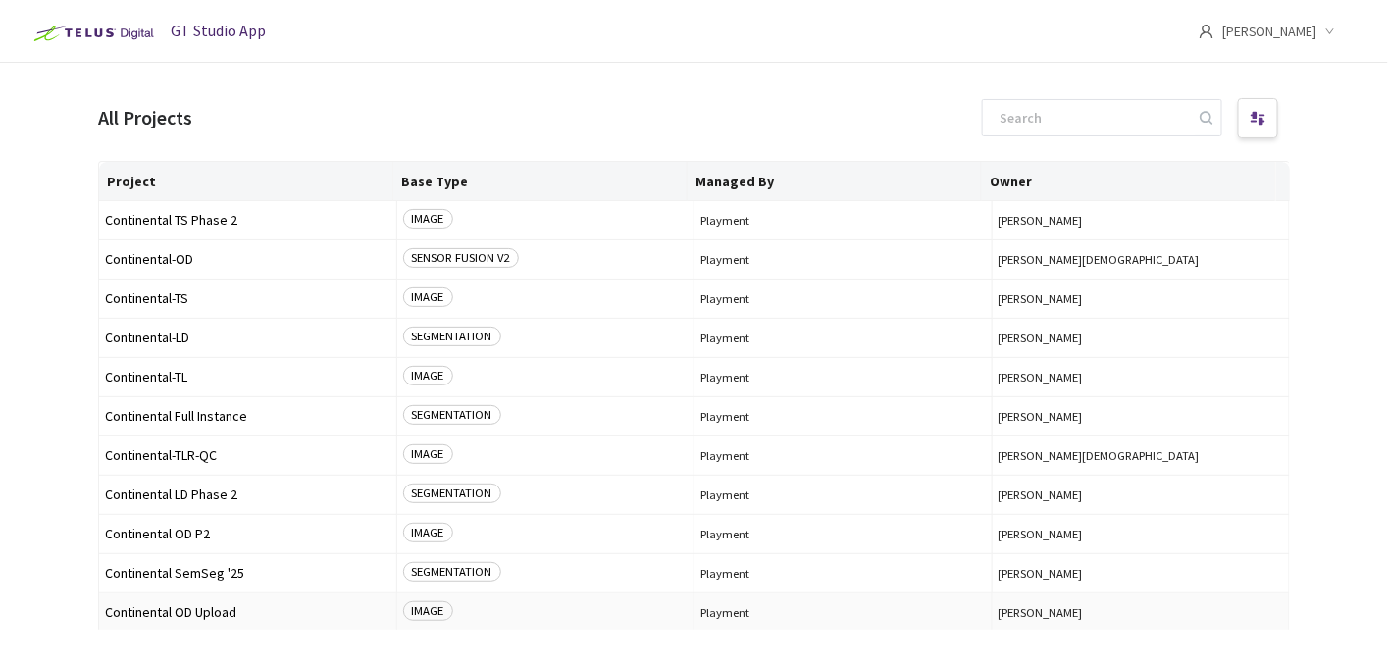
click at [187, 621] on td "Continental OD Upload" at bounding box center [248, 613] width 298 height 39
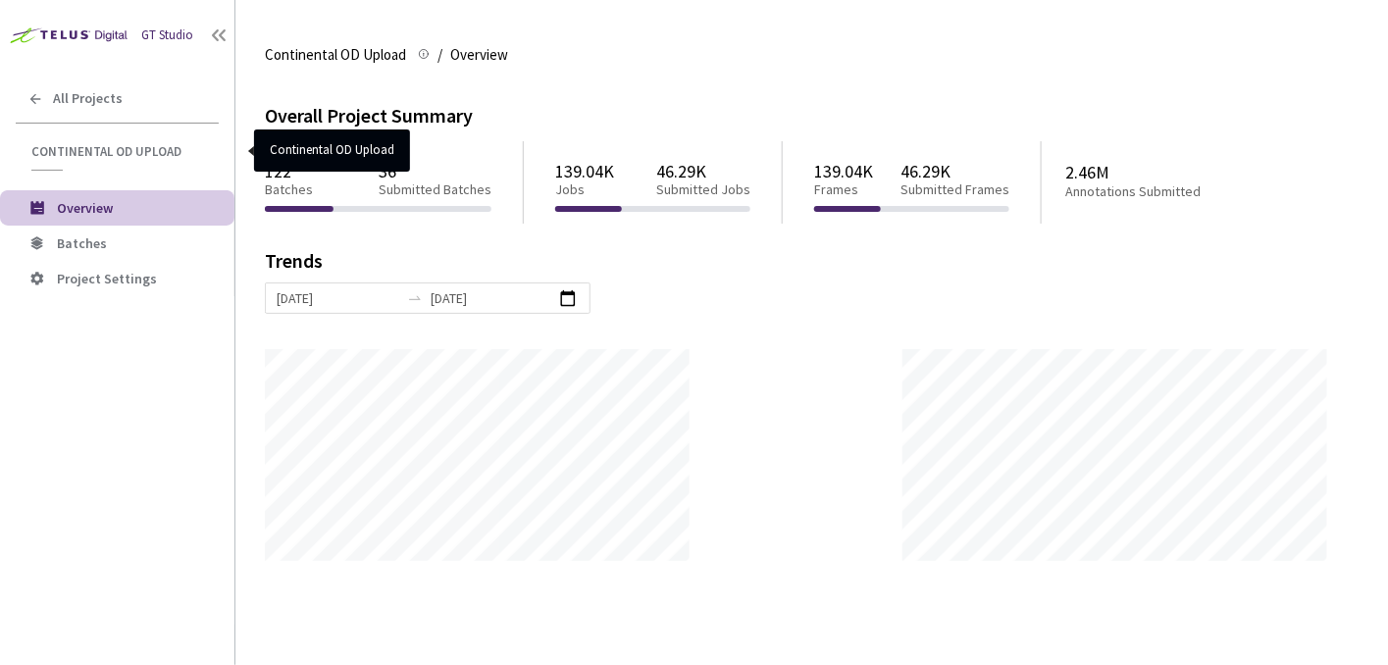
scroll to position [665, 1388]
click at [49, 95] on div "All Projects" at bounding box center [117, 98] width 235 height 40
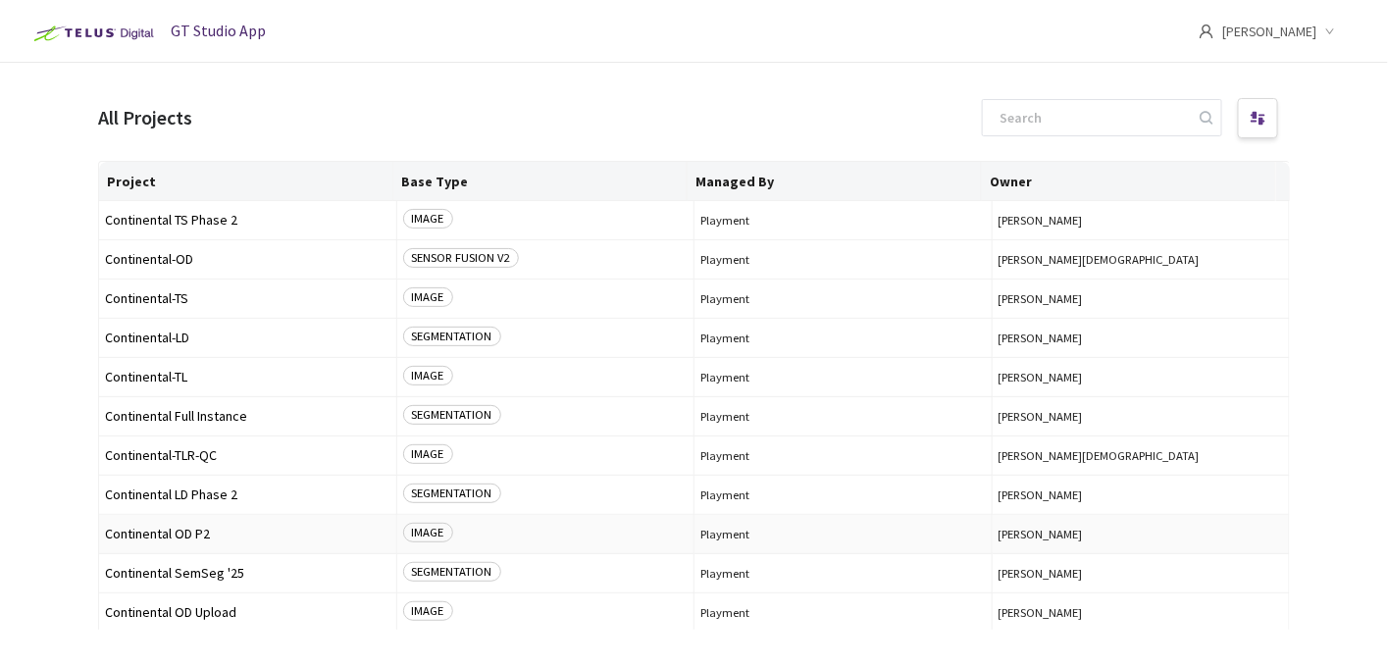
click at [173, 536] on span "Continental OD P2" at bounding box center [248, 534] width 286 height 15
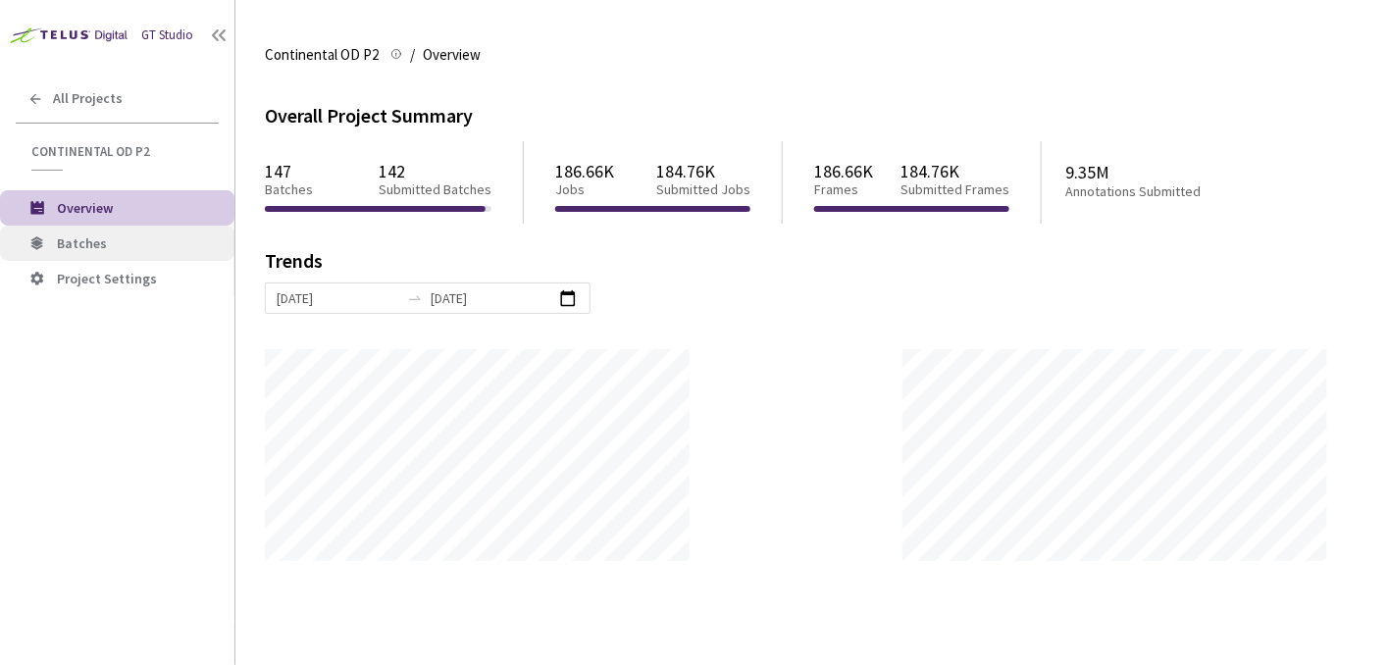
scroll to position [665, 1388]
click at [86, 227] on li "Batches" at bounding box center [117, 243] width 235 height 35
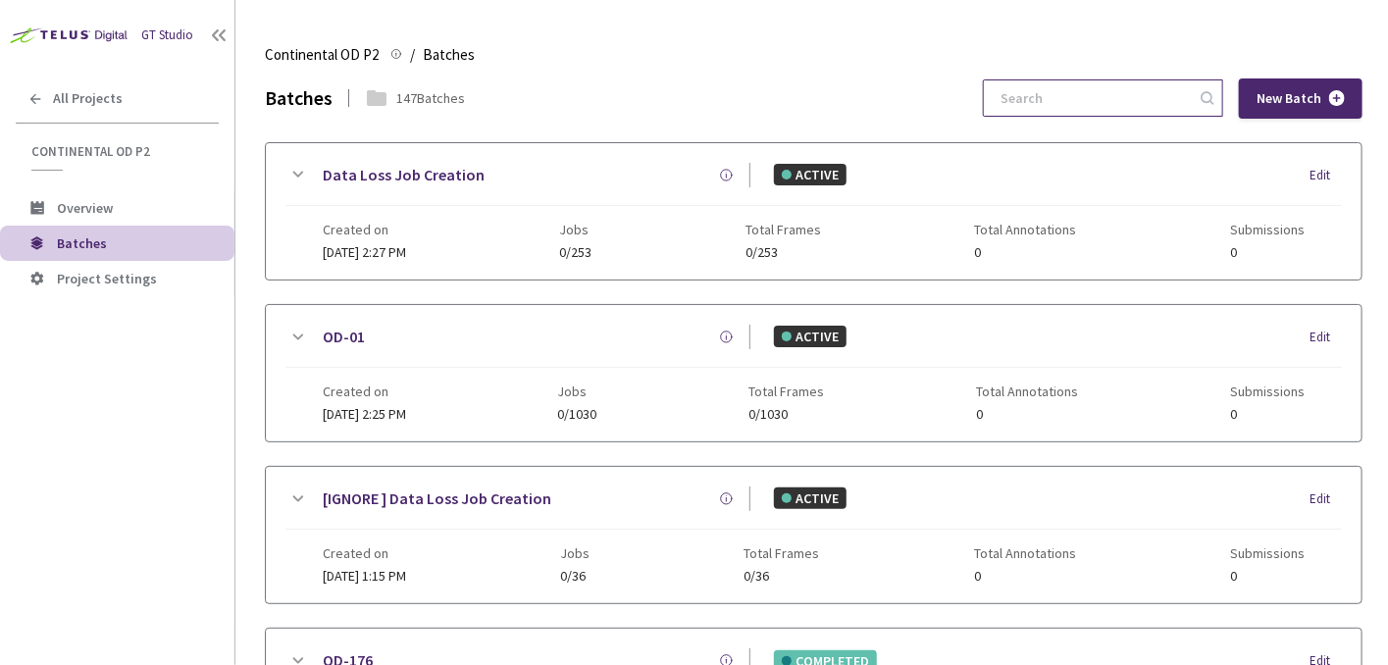
click at [1055, 101] on input at bounding box center [1093, 97] width 209 height 35
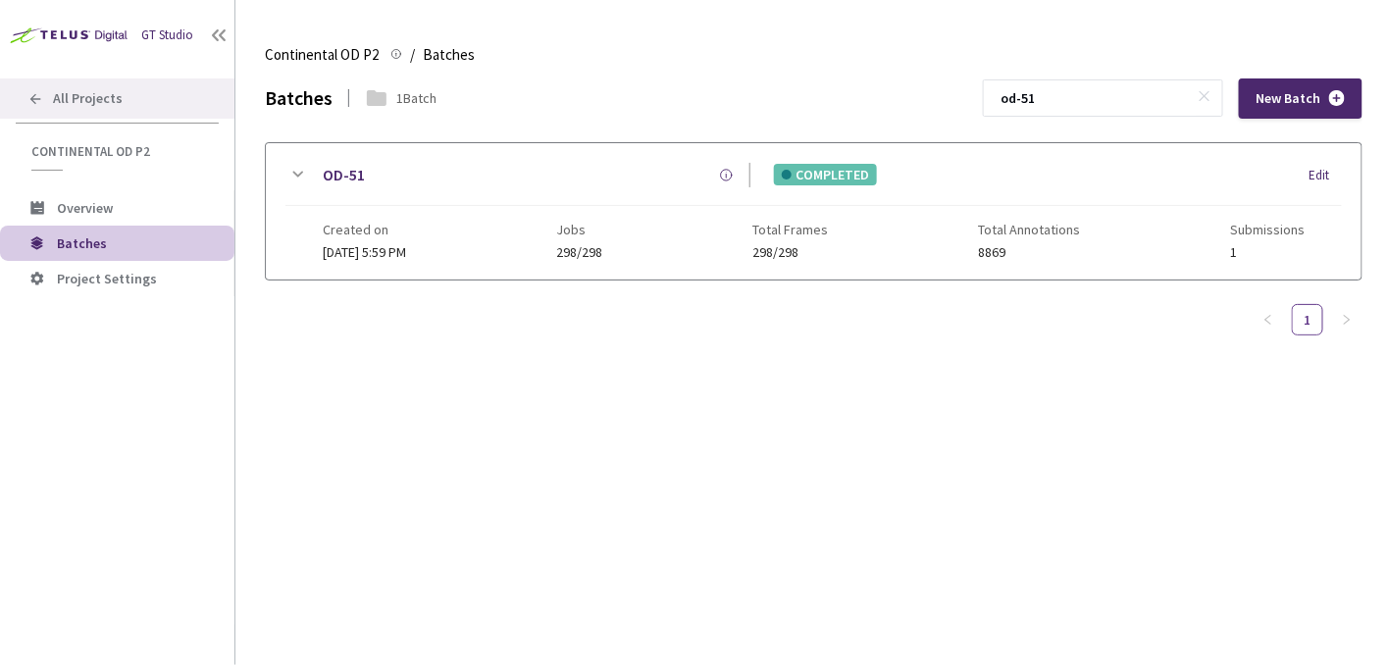
type input "od-51"
click at [35, 96] on icon at bounding box center [35, 99] width 16 height 16
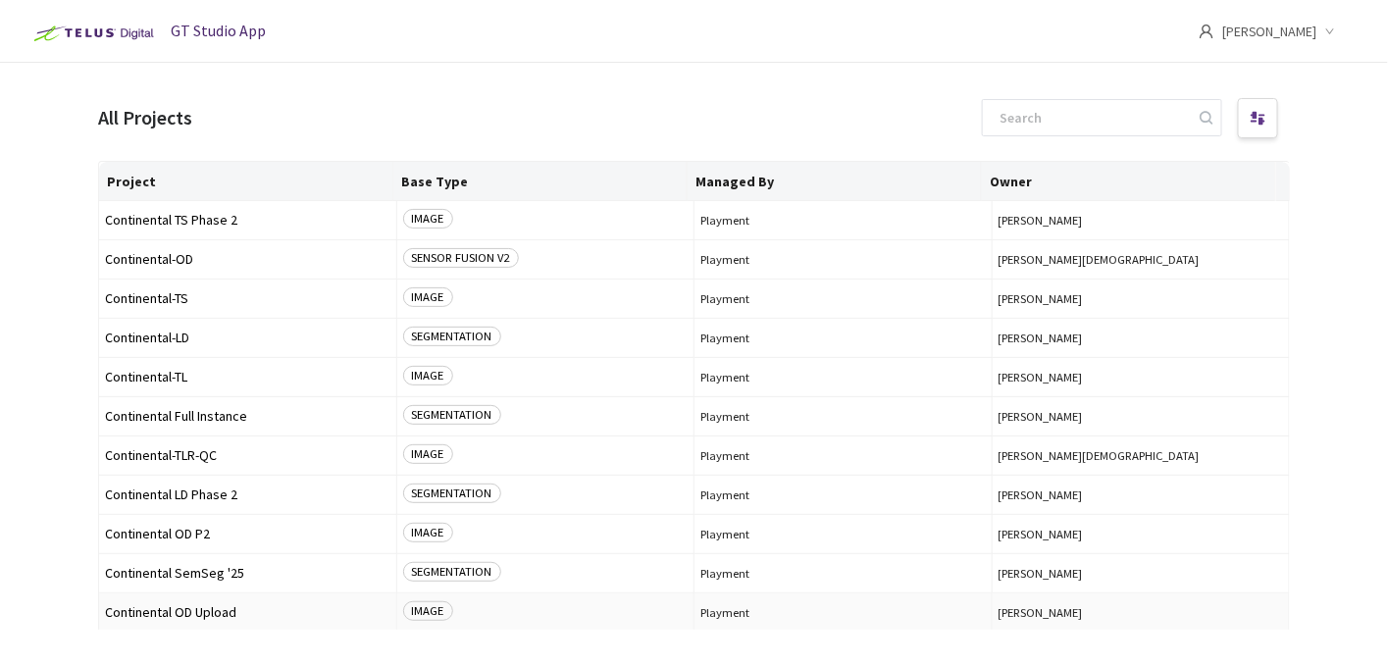
click at [212, 615] on span "Continental OD Upload" at bounding box center [248, 612] width 286 height 15
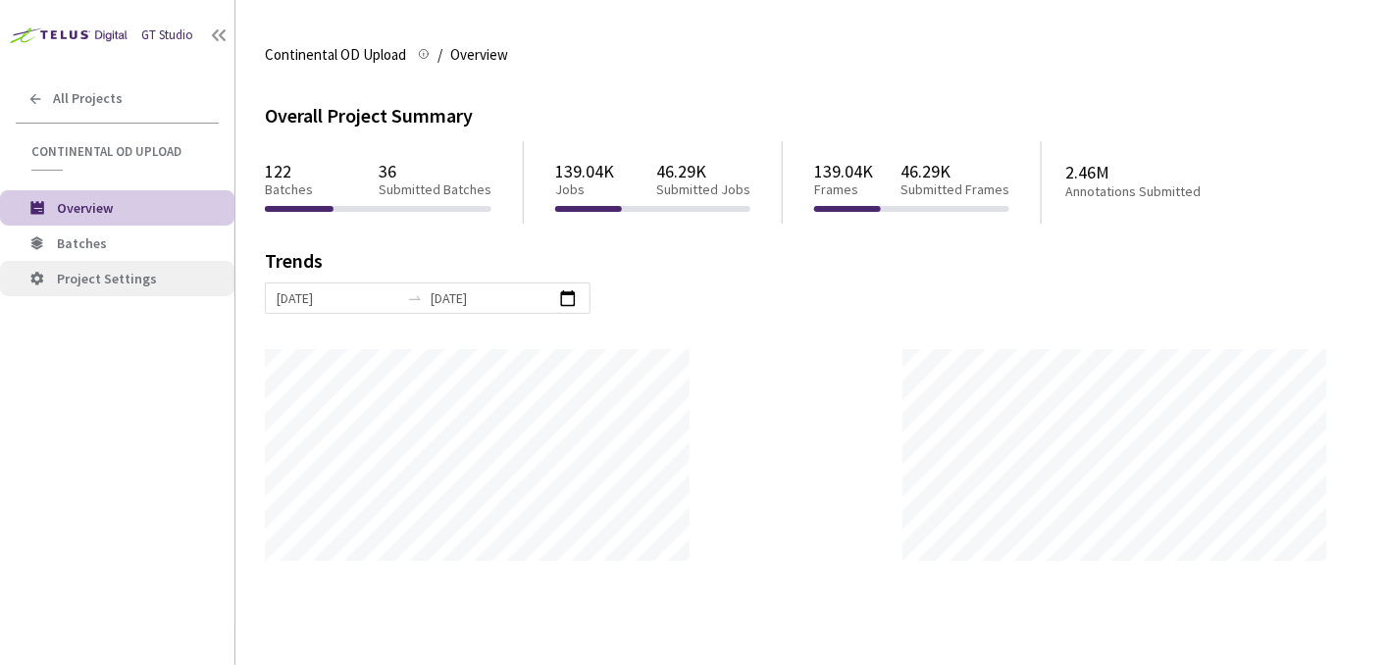
scroll to position [665, 1388]
click at [112, 237] on span "Batches" at bounding box center [138, 243] width 162 height 17
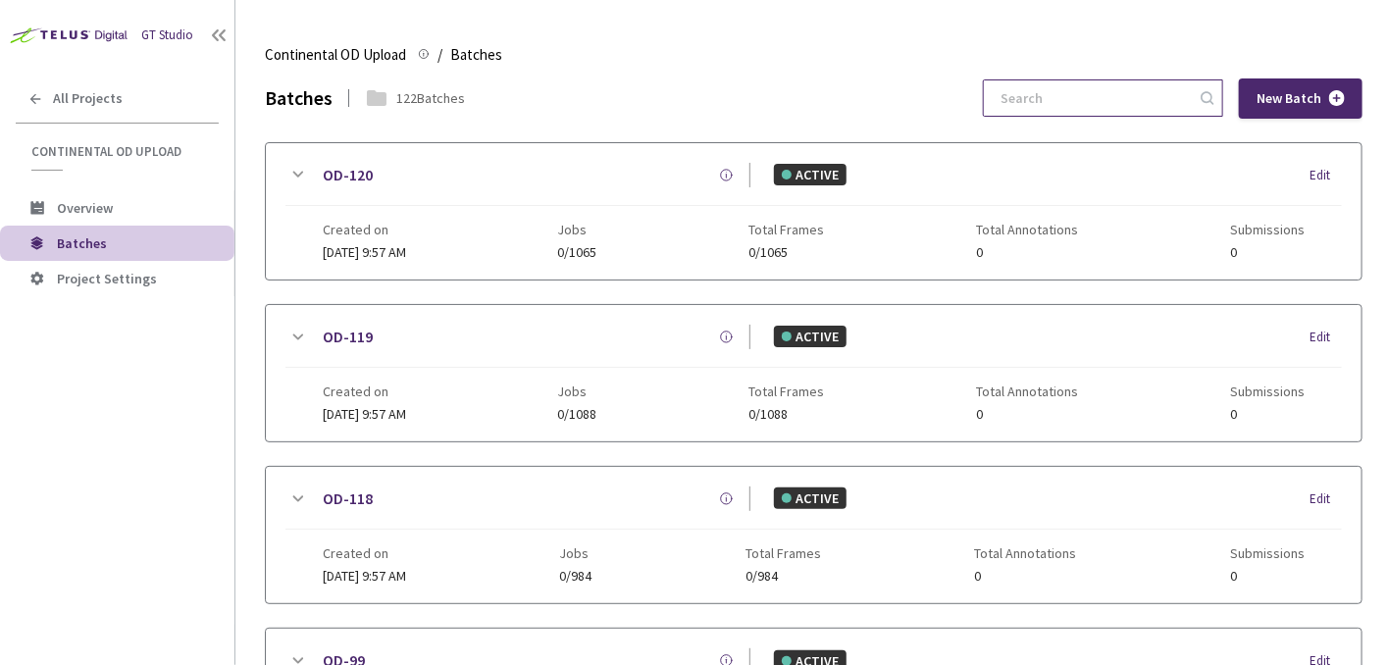
click at [1073, 83] on input at bounding box center [1093, 97] width 209 height 35
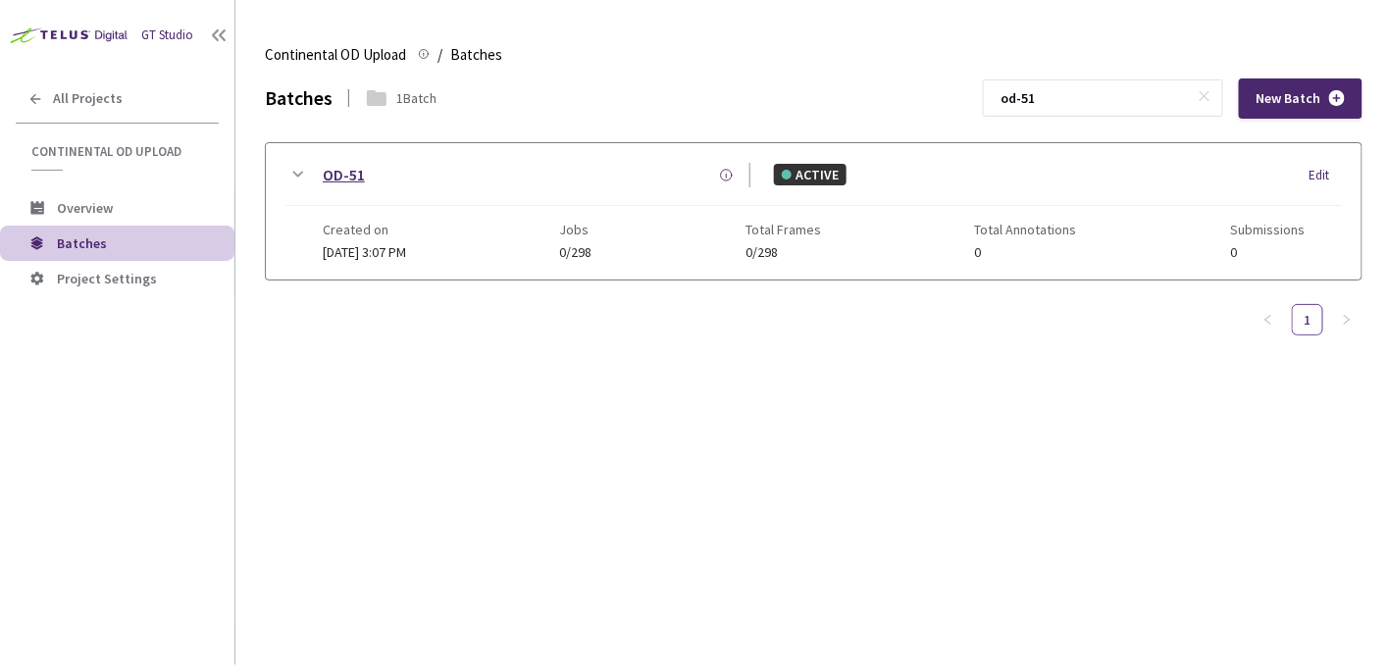
type input "od-51"
click at [342, 168] on link "OD-51" at bounding box center [344, 175] width 42 height 25
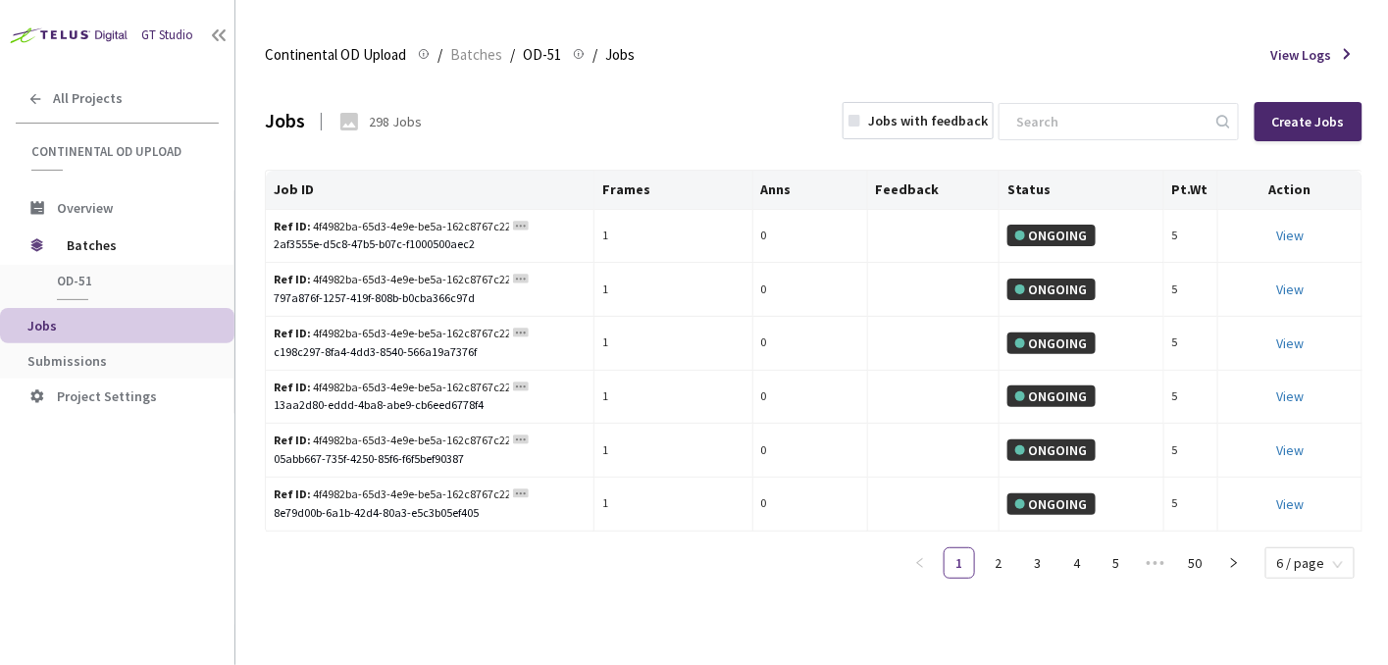
click at [396, 113] on div "298 Jobs" at bounding box center [395, 122] width 53 height 20
click at [112, 353] on span "Submissions" at bounding box center [122, 361] width 191 height 17
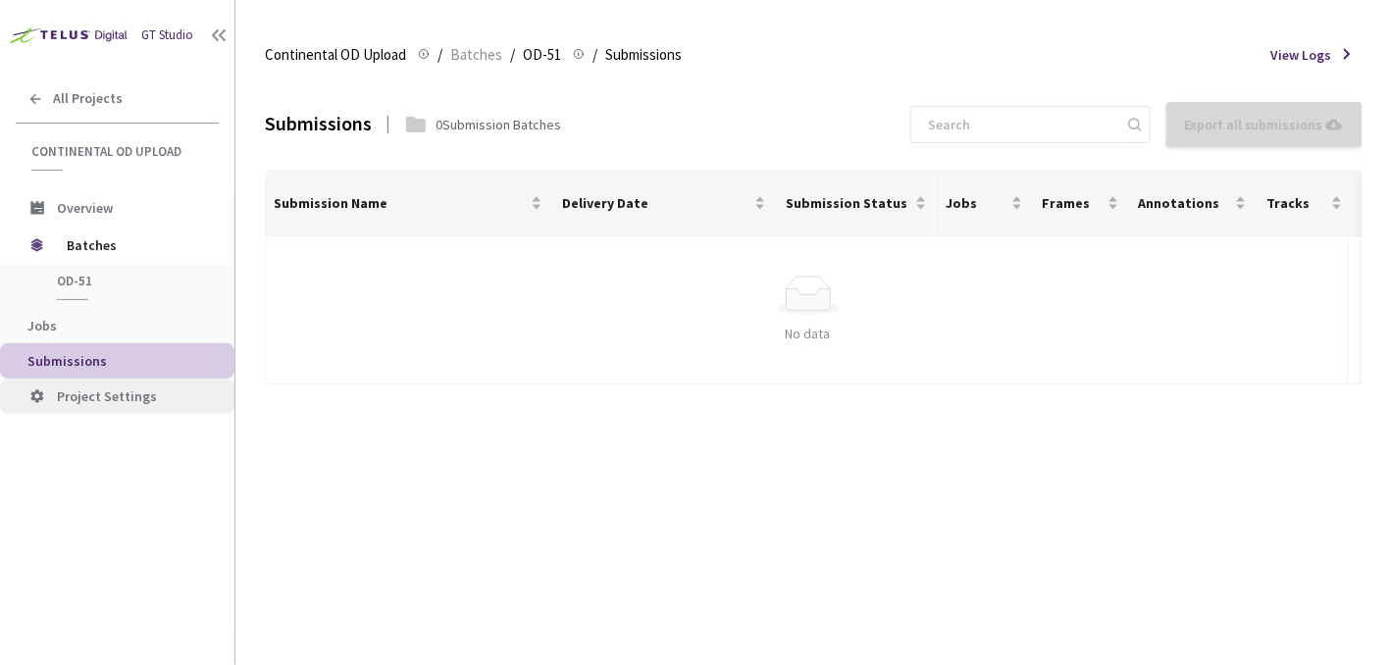
click at [131, 392] on span "Project Settings" at bounding box center [107, 397] width 100 height 18
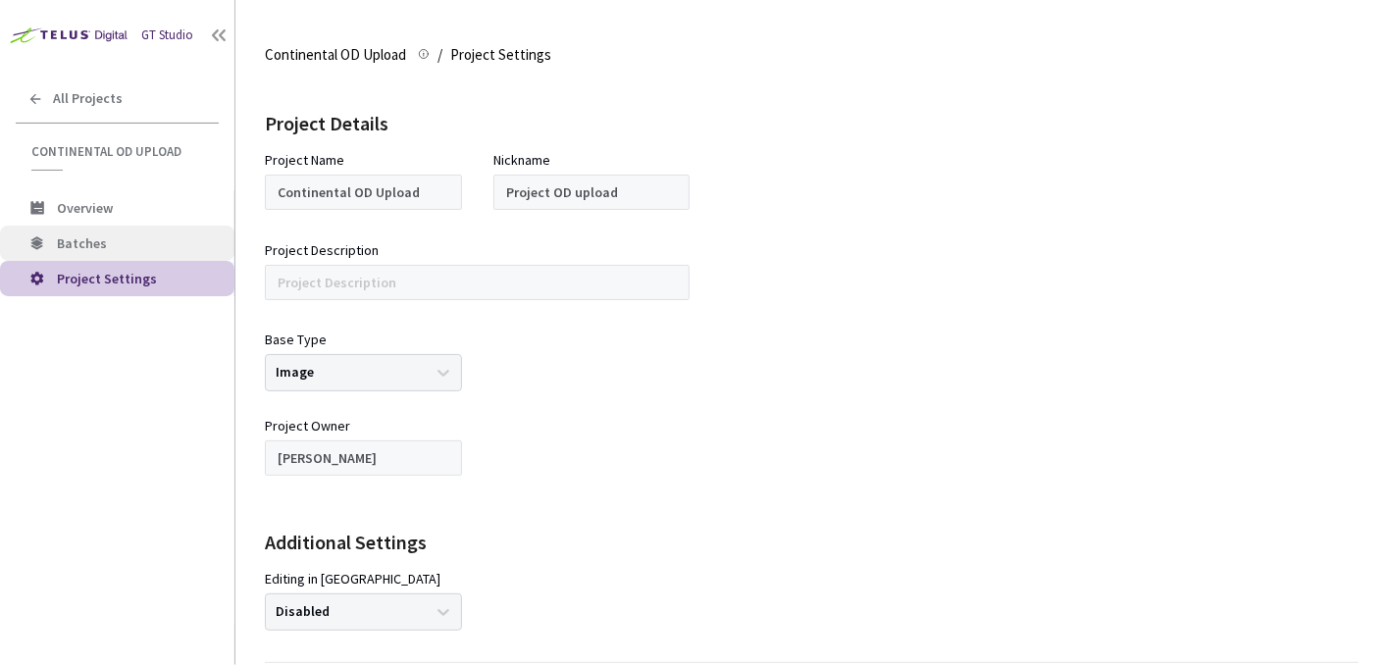
click at [93, 238] on span "Batches" at bounding box center [82, 244] width 50 height 18
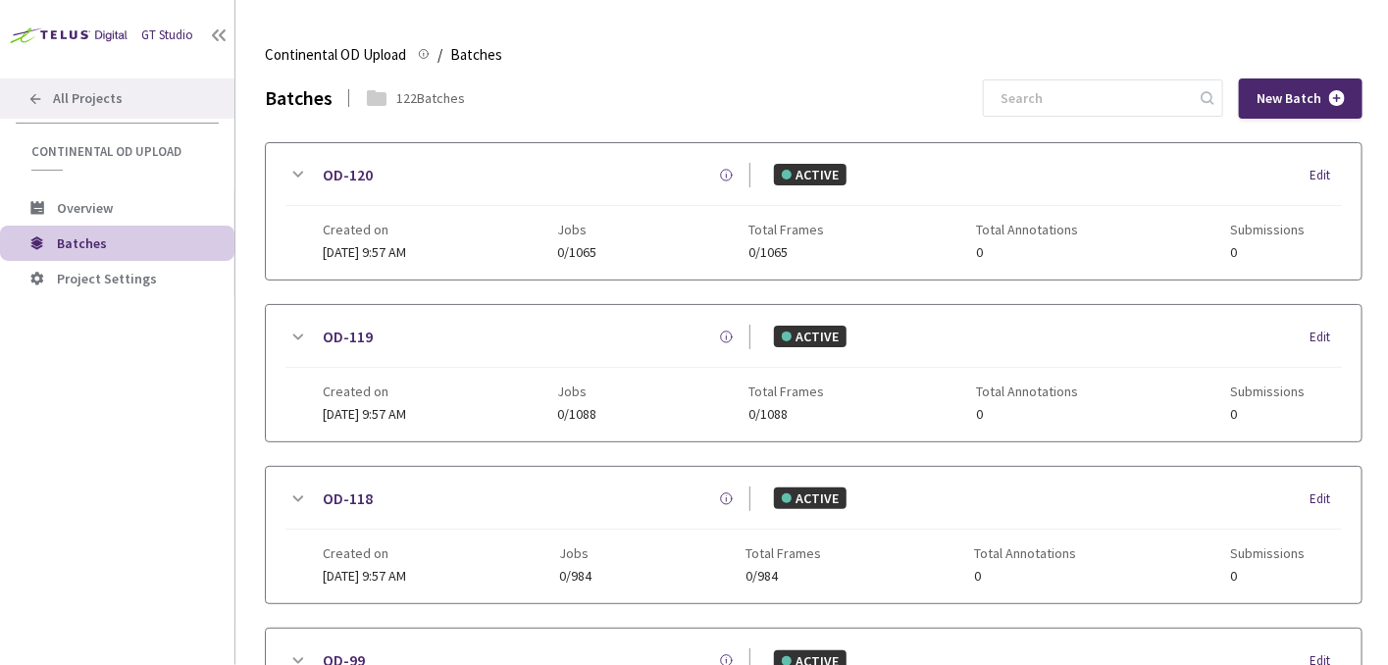
click at [45, 104] on div "All Projects" at bounding box center [117, 98] width 235 height 40
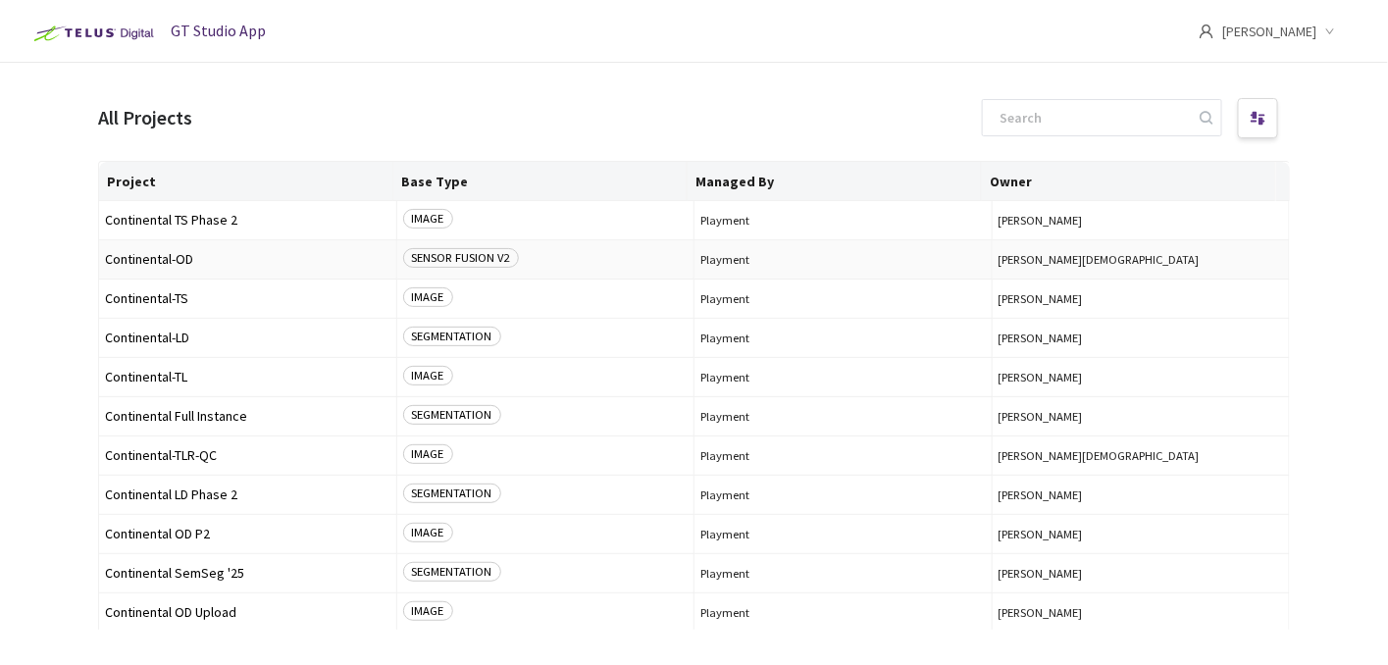
click at [168, 262] on span "Continental-OD" at bounding box center [248, 259] width 286 height 15
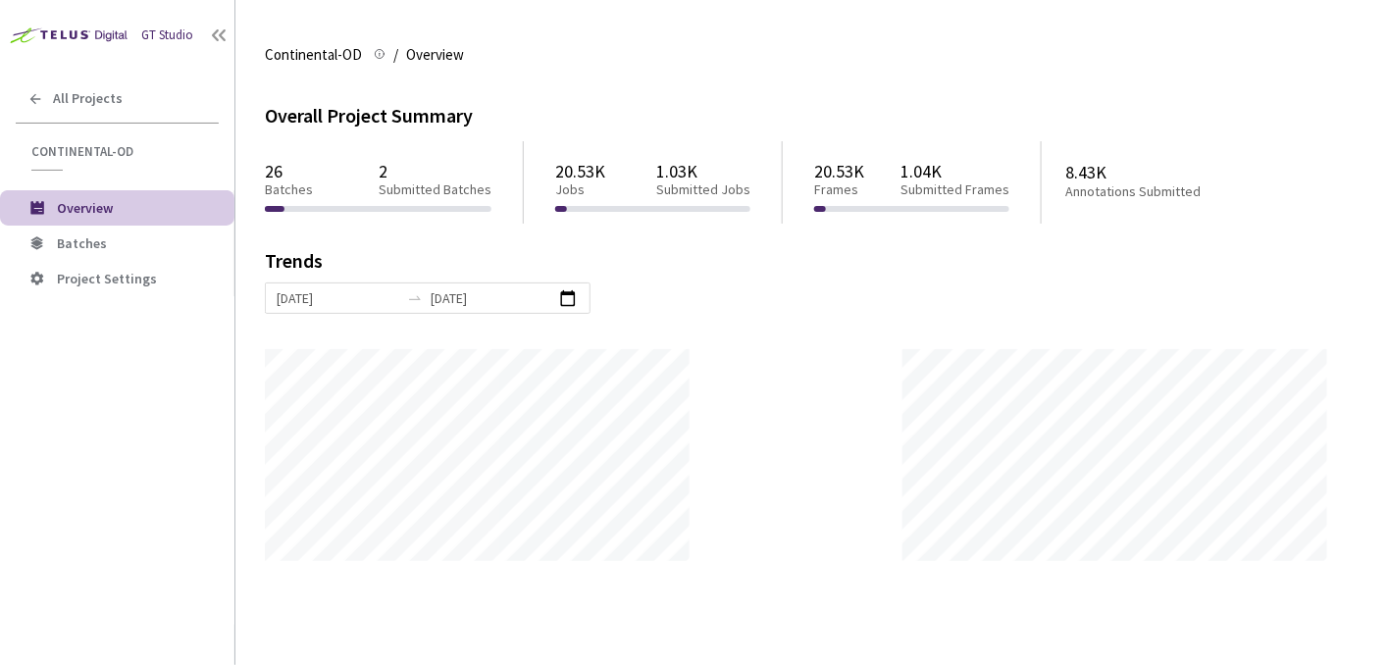
scroll to position [665, 1388]
click at [92, 246] on span "Batches" at bounding box center [82, 244] width 50 height 18
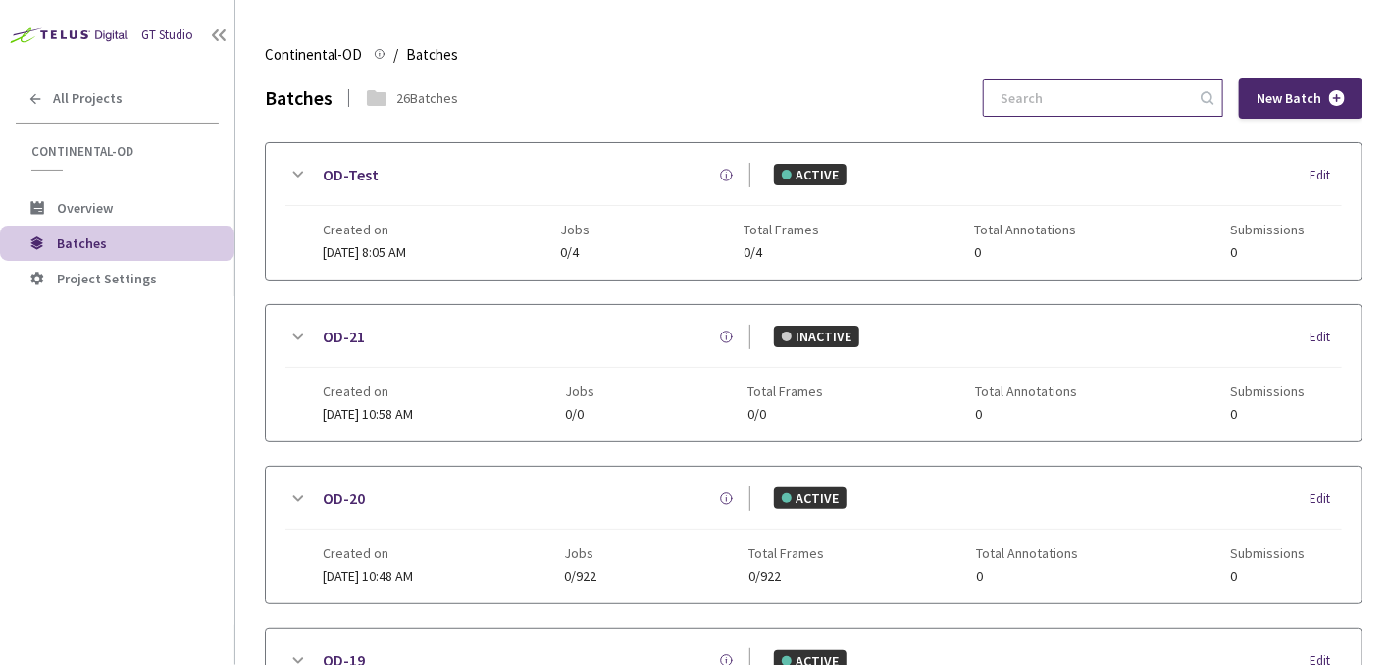
click at [1047, 101] on input at bounding box center [1093, 97] width 209 height 35
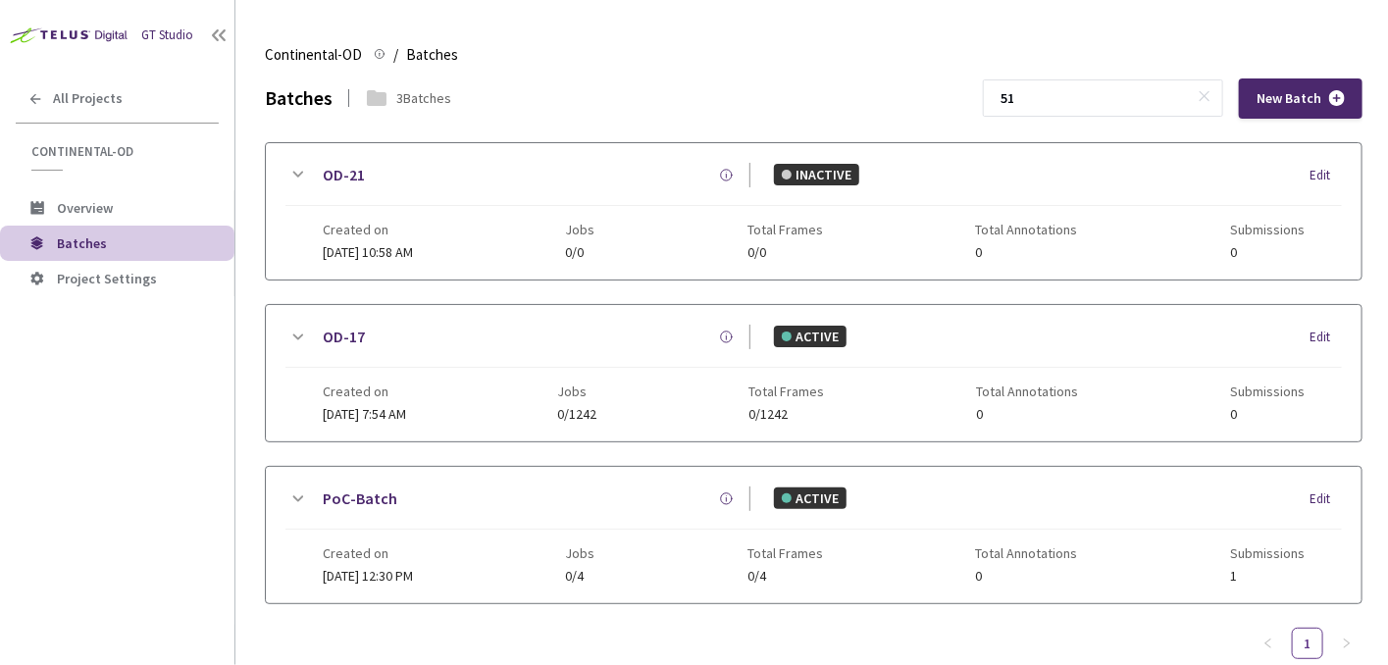
type input "51"
click at [43, 85] on div "All Projects" at bounding box center [117, 98] width 235 height 40
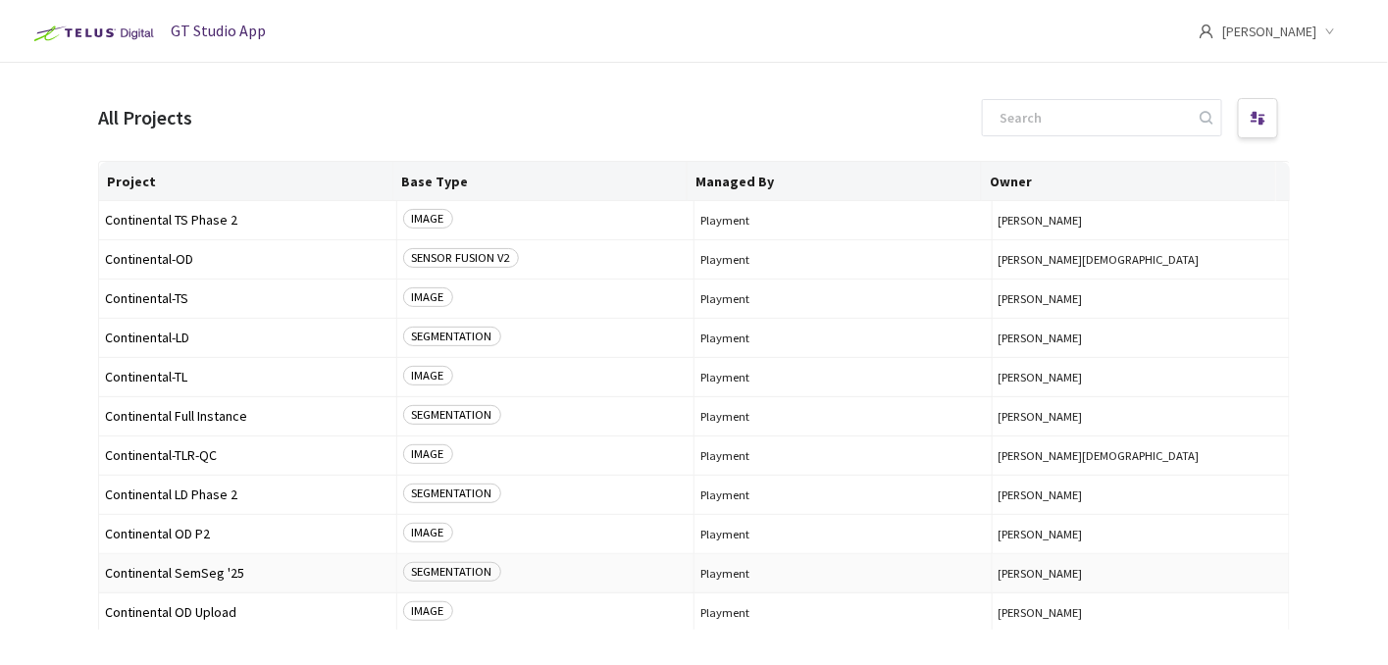
click at [200, 577] on span "Continental SemSeg '25" at bounding box center [248, 573] width 286 height 15
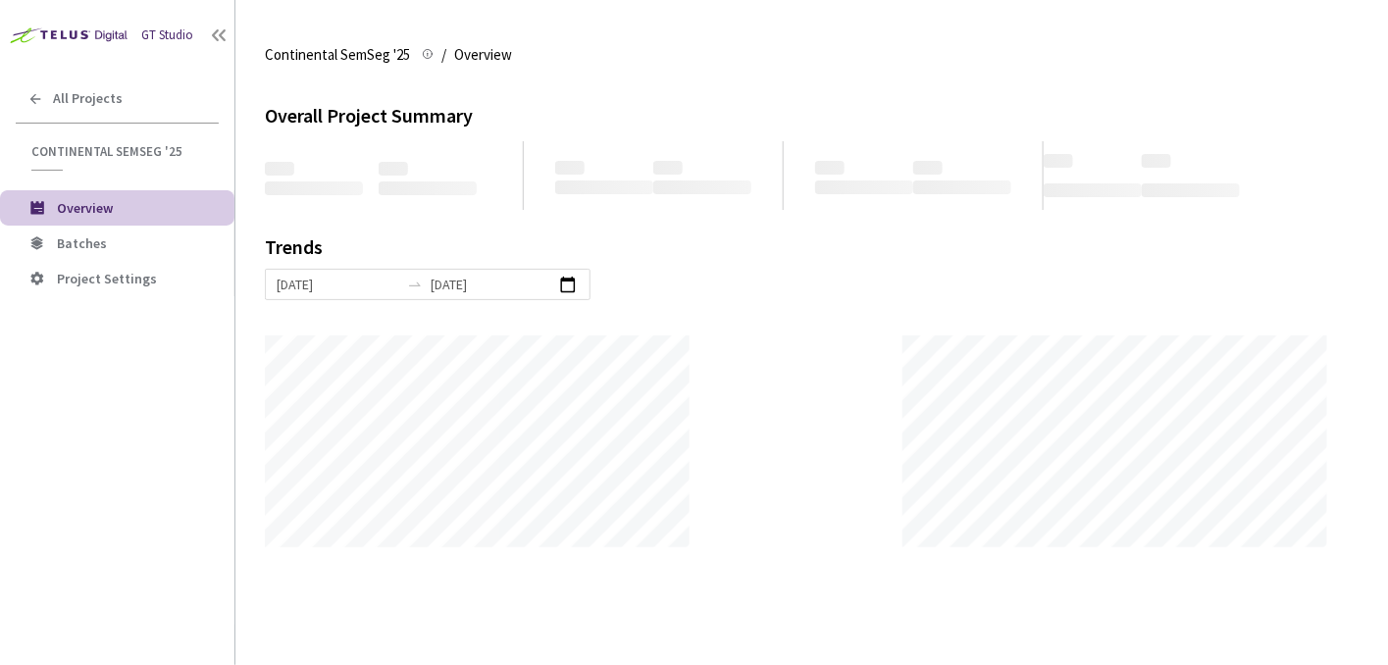
scroll to position [665, 1388]
click at [110, 230] on li "Batches" at bounding box center [117, 243] width 235 height 35
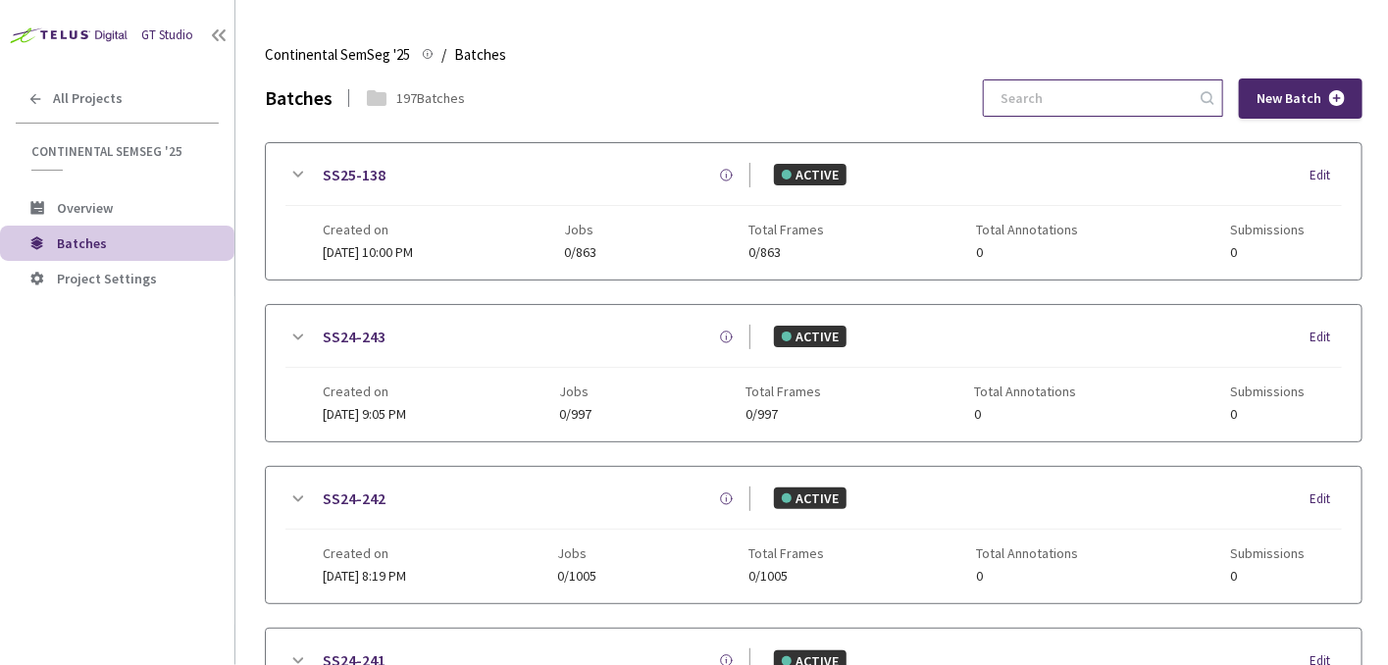
click at [1061, 99] on input at bounding box center [1093, 97] width 209 height 35
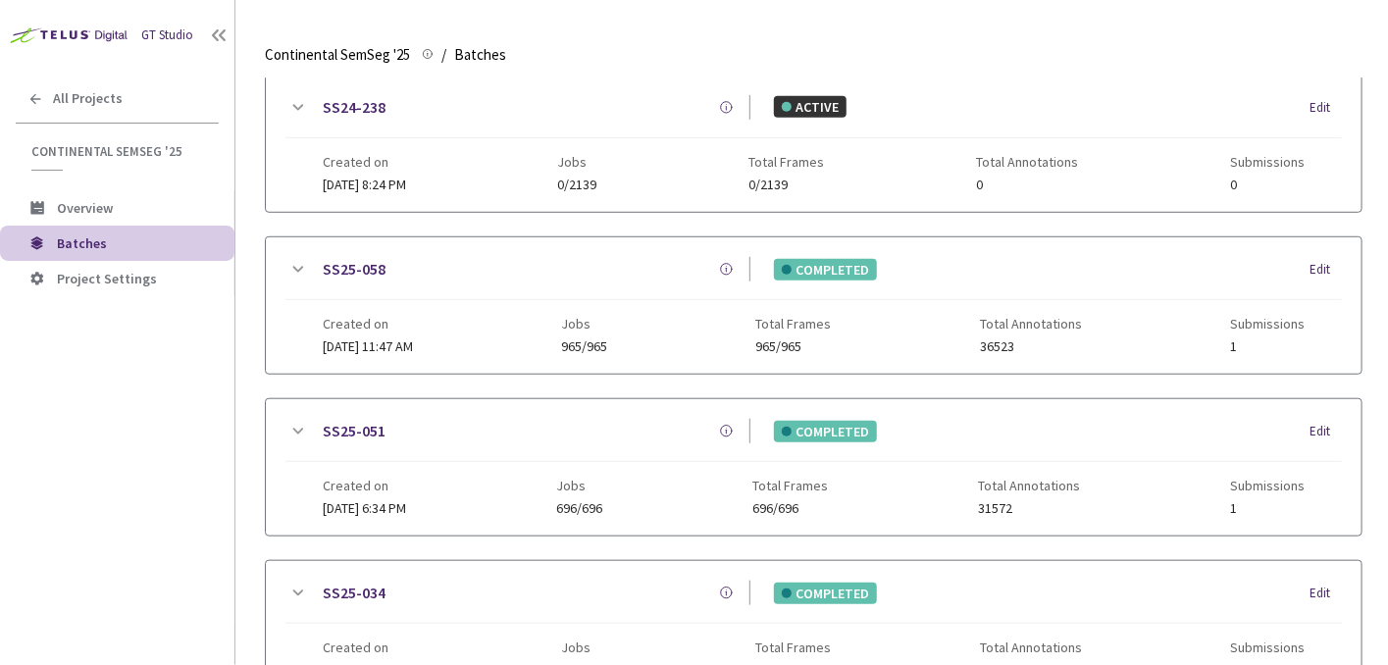
scroll to position [392, 0]
type input "051"
click at [297, 423] on icon at bounding box center [298, 431] width 24 height 24
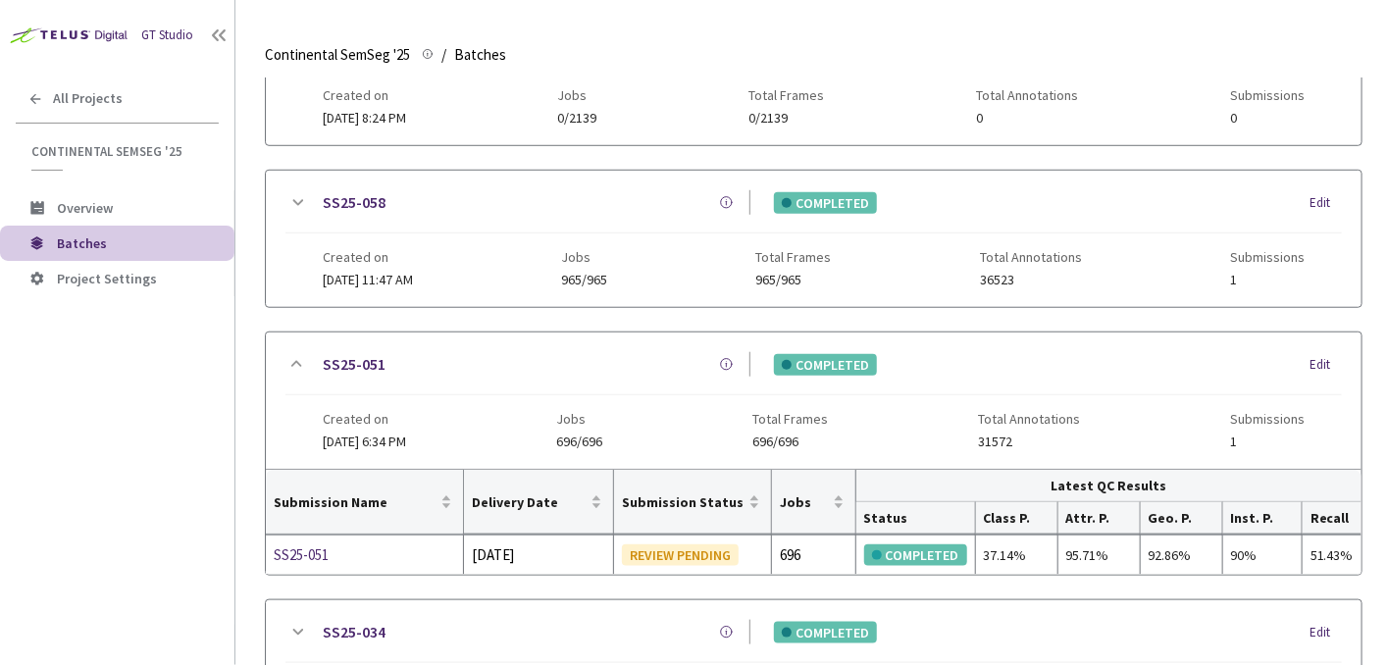
scroll to position [491, 0]
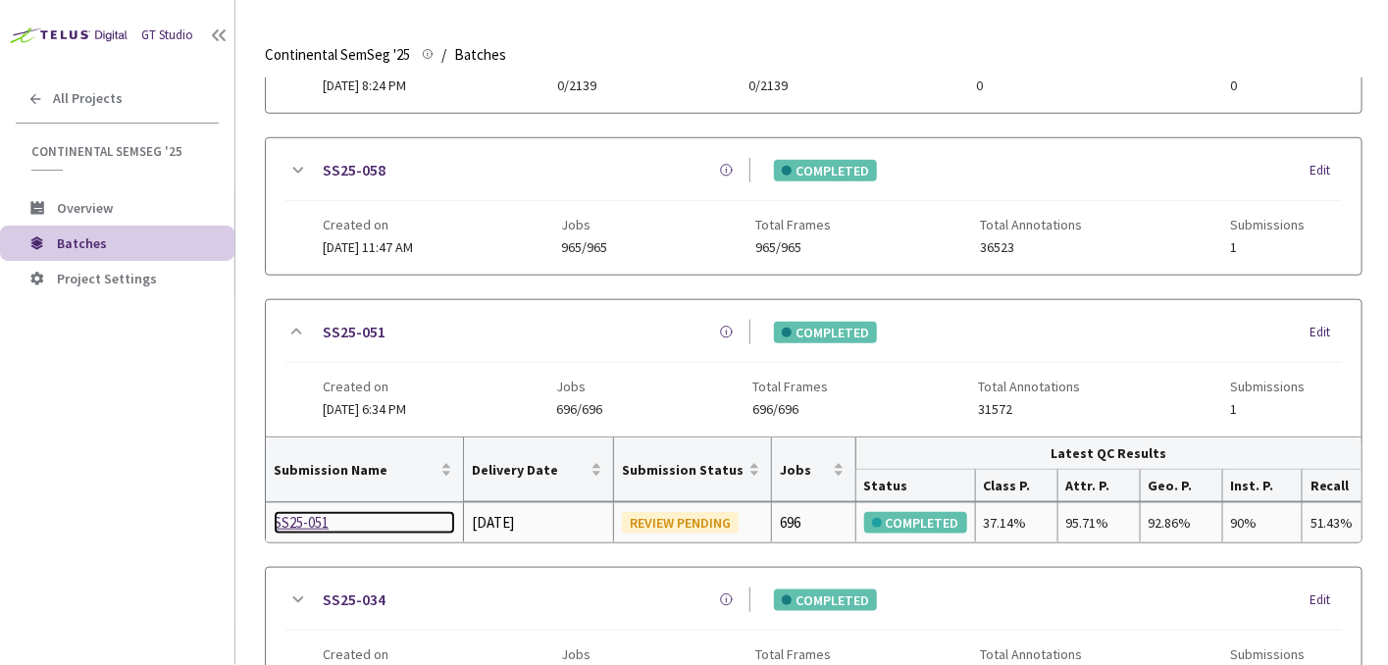
click at [301, 518] on div "SS25-051" at bounding box center [365, 523] width 182 height 24
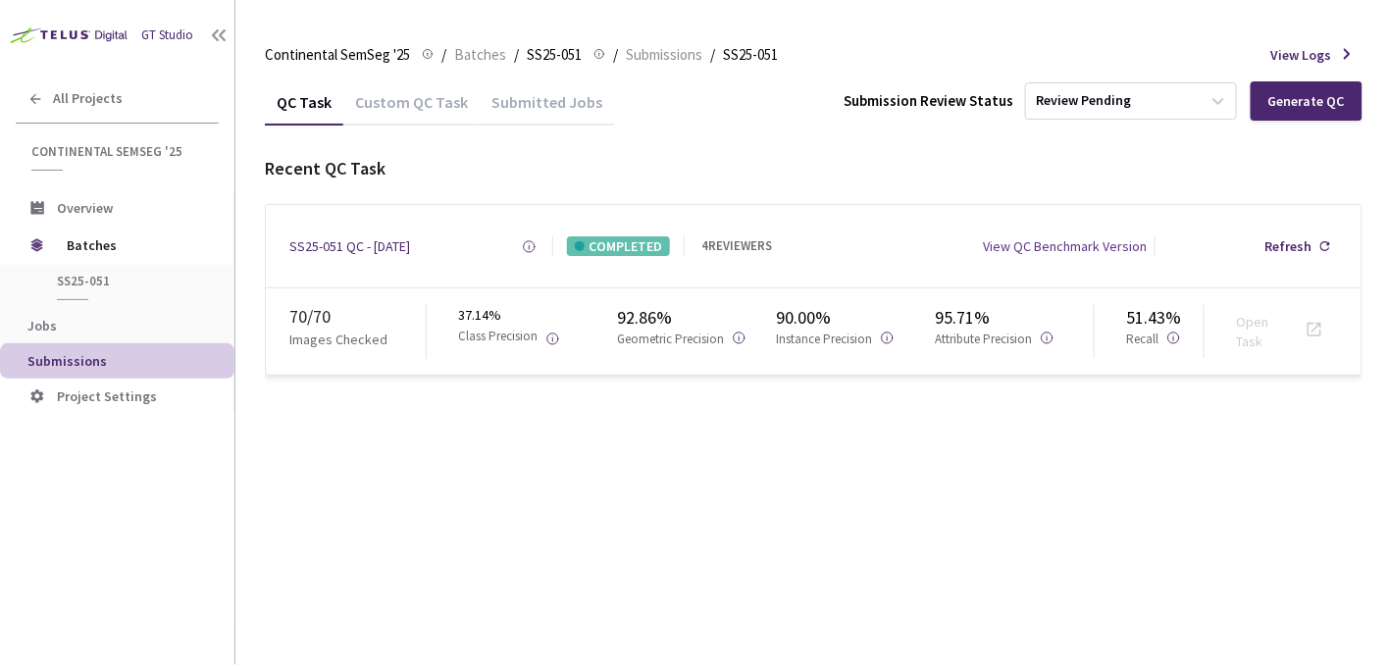
click at [437, 104] on div "Custom QC Task" at bounding box center [411, 108] width 136 height 33
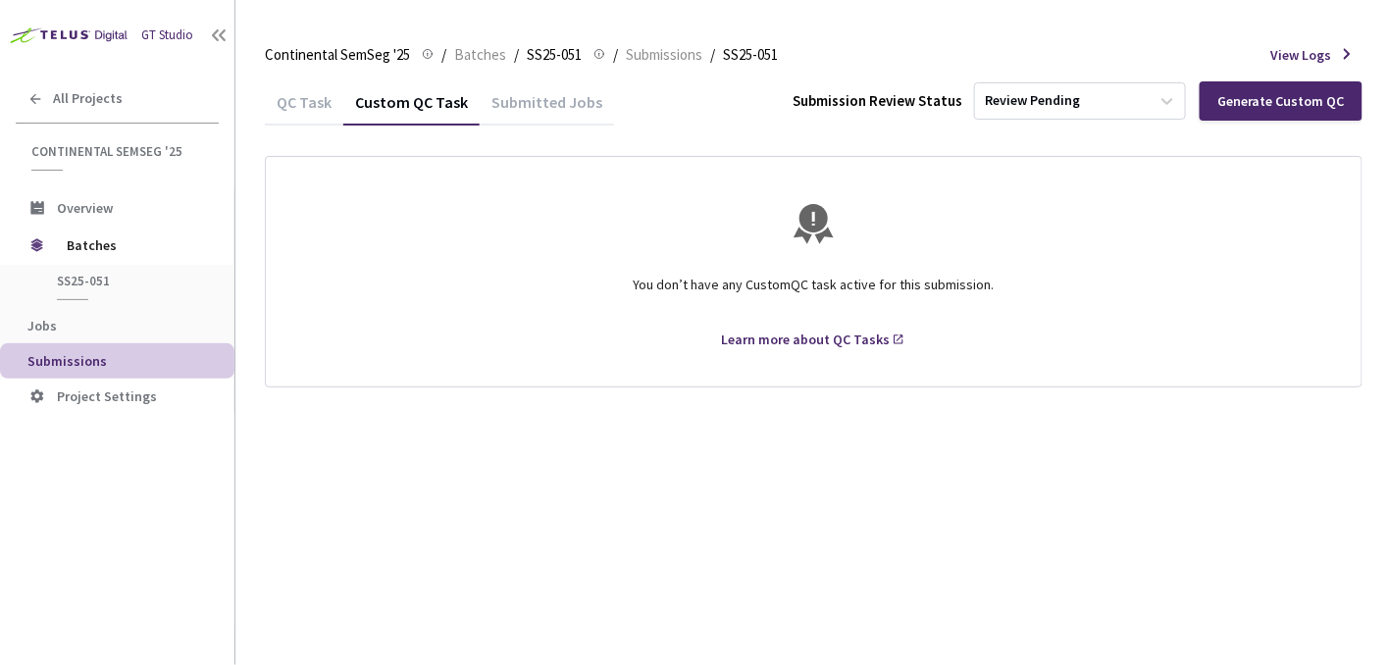
click at [295, 97] on div "QC Task" at bounding box center [304, 108] width 78 height 33
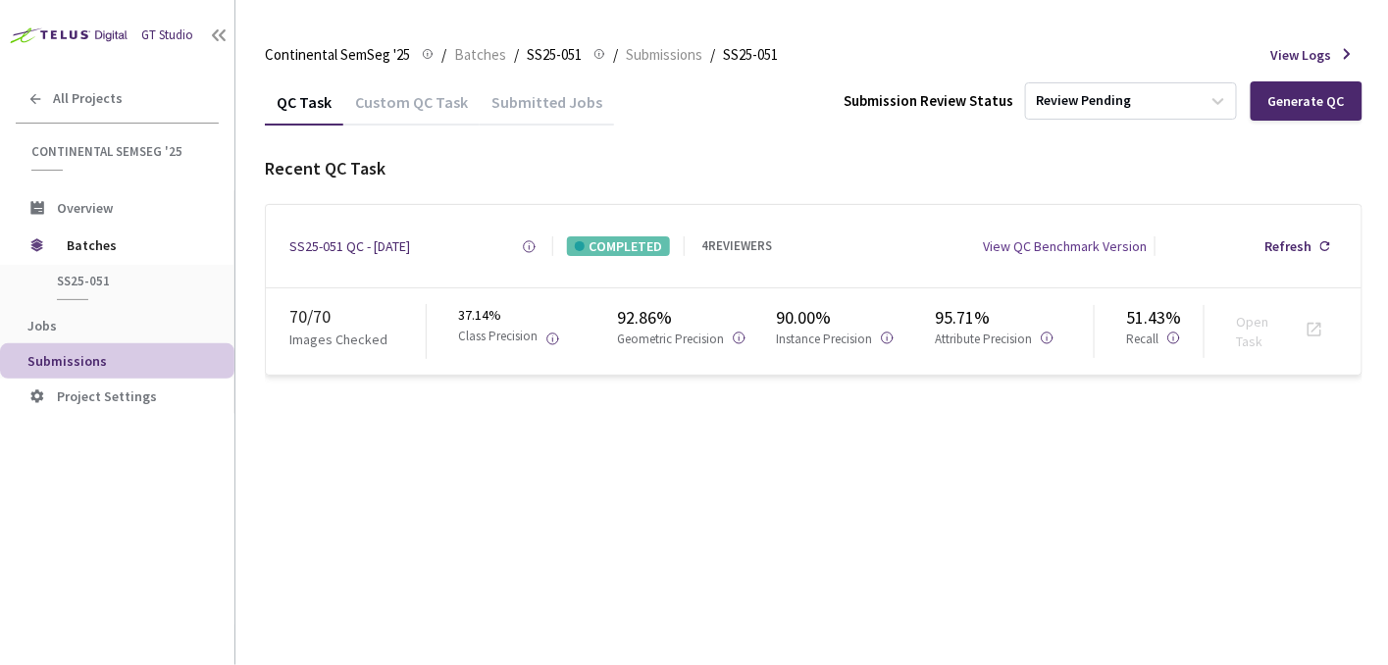
click at [712, 250] on div "4 REVIEWERS" at bounding box center [738, 246] width 71 height 19
click at [726, 238] on div "4 REVIEWERS" at bounding box center [738, 246] width 71 height 19
click at [623, 239] on div "COMPLETED" at bounding box center [618, 246] width 103 height 20
click at [525, 91] on div "Submitted Jobs" at bounding box center [547, 99] width 134 height 42
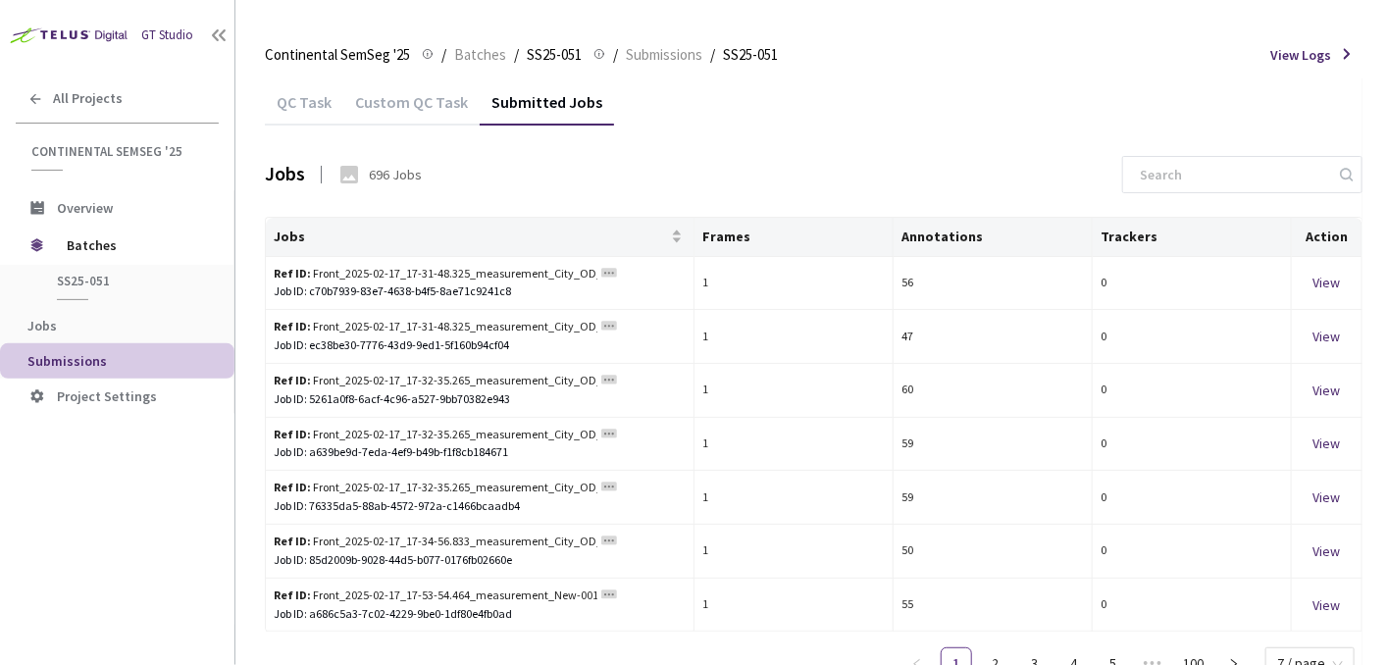
click at [412, 98] on div "Custom QC Task" at bounding box center [411, 108] width 136 height 33
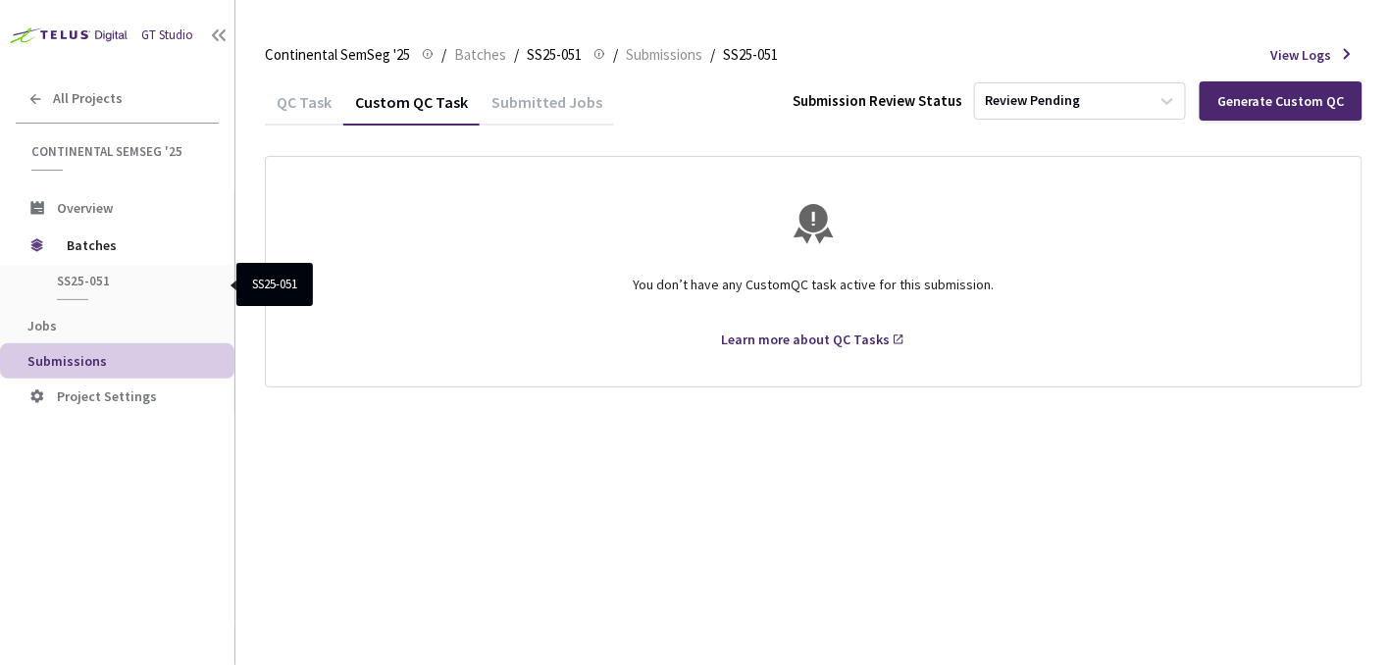
click at [103, 275] on span "SS25-051" at bounding box center [129, 281] width 145 height 17
click at [103, 238] on span "Batches" at bounding box center [134, 245] width 134 height 39
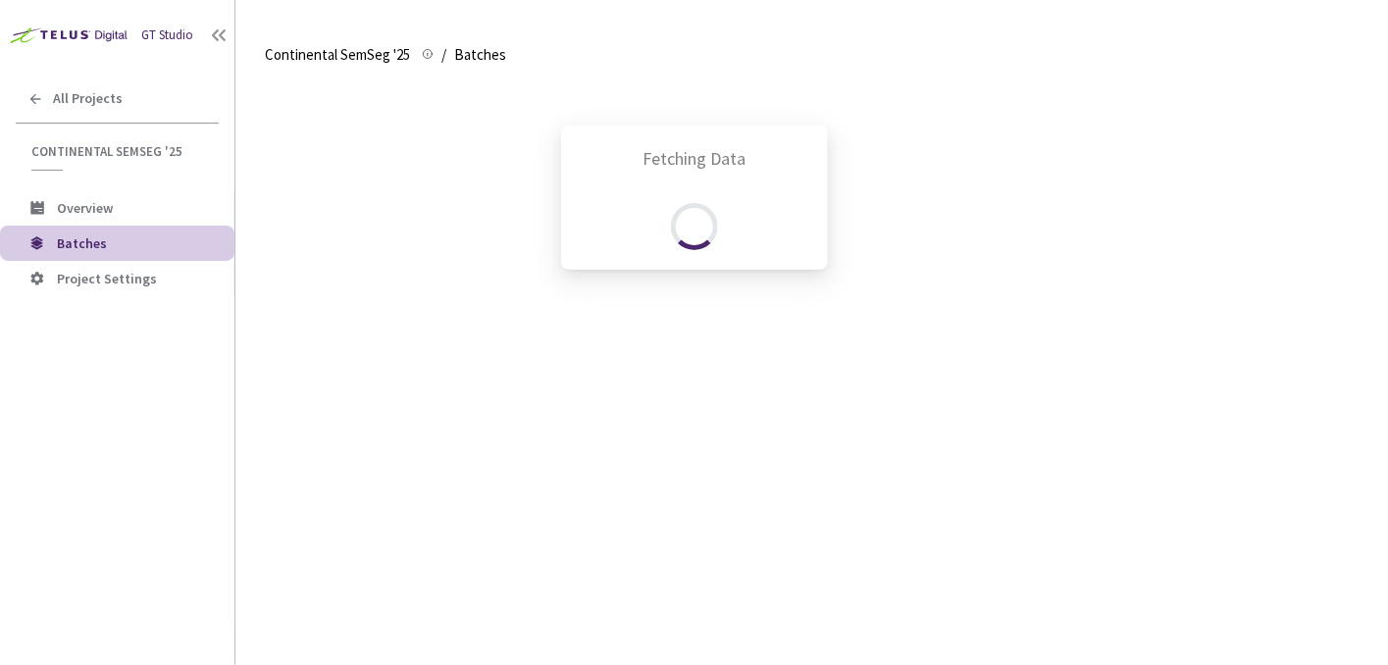
scroll to position [534, 0]
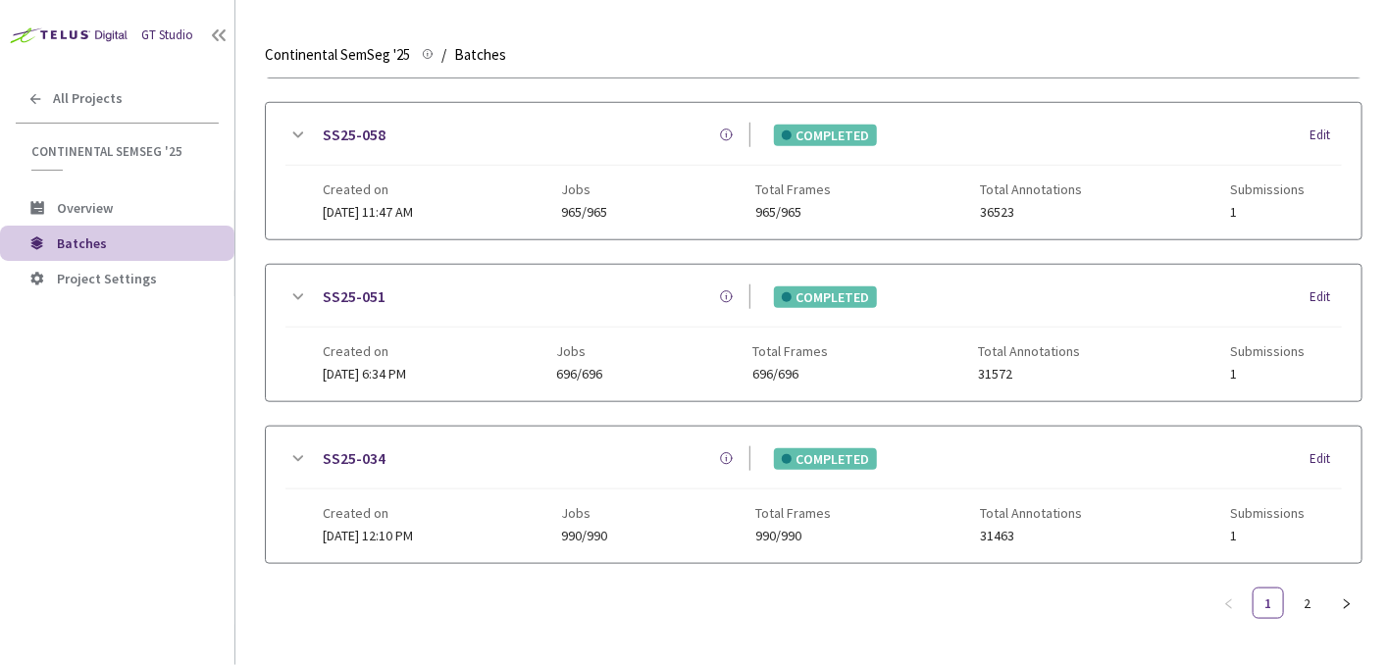
click at [298, 288] on icon at bounding box center [298, 298] width 24 height 24
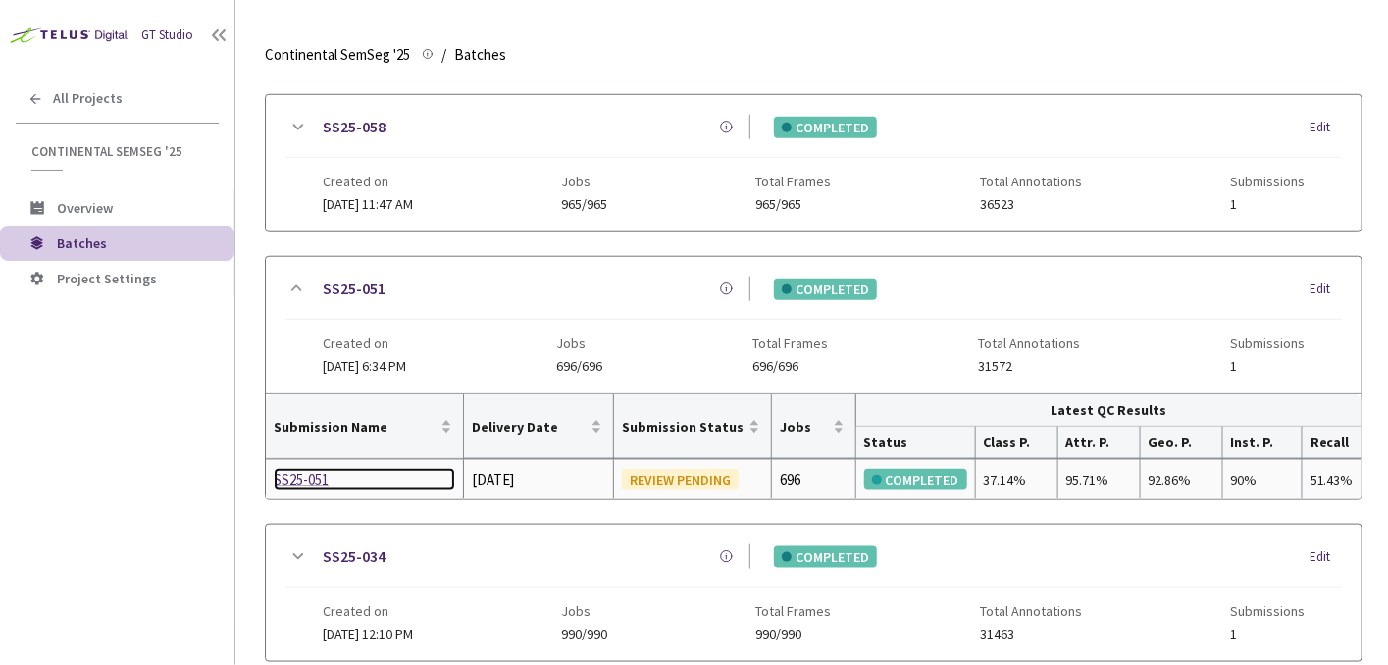
click at [302, 468] on div "SS25-051" at bounding box center [365, 480] width 182 height 24
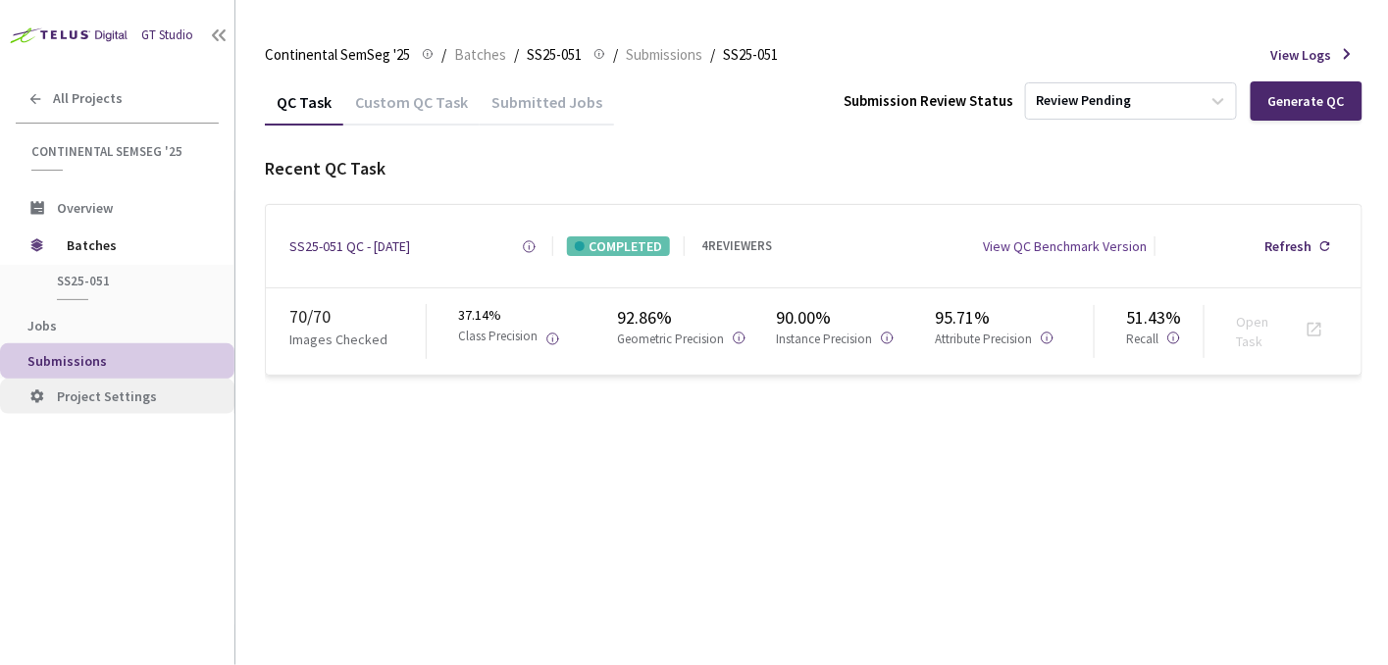
click at [131, 390] on span "Project Settings" at bounding box center [107, 397] width 100 height 18
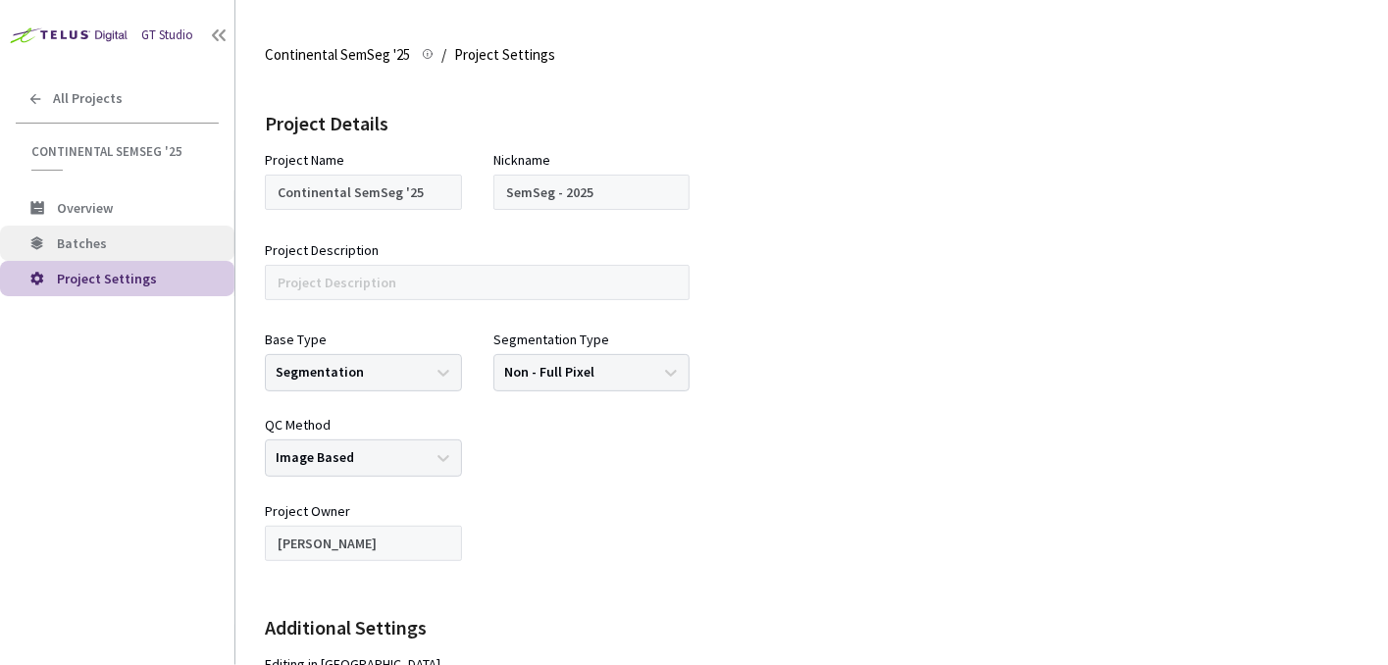
click at [153, 238] on span "Batches" at bounding box center [138, 243] width 162 height 17
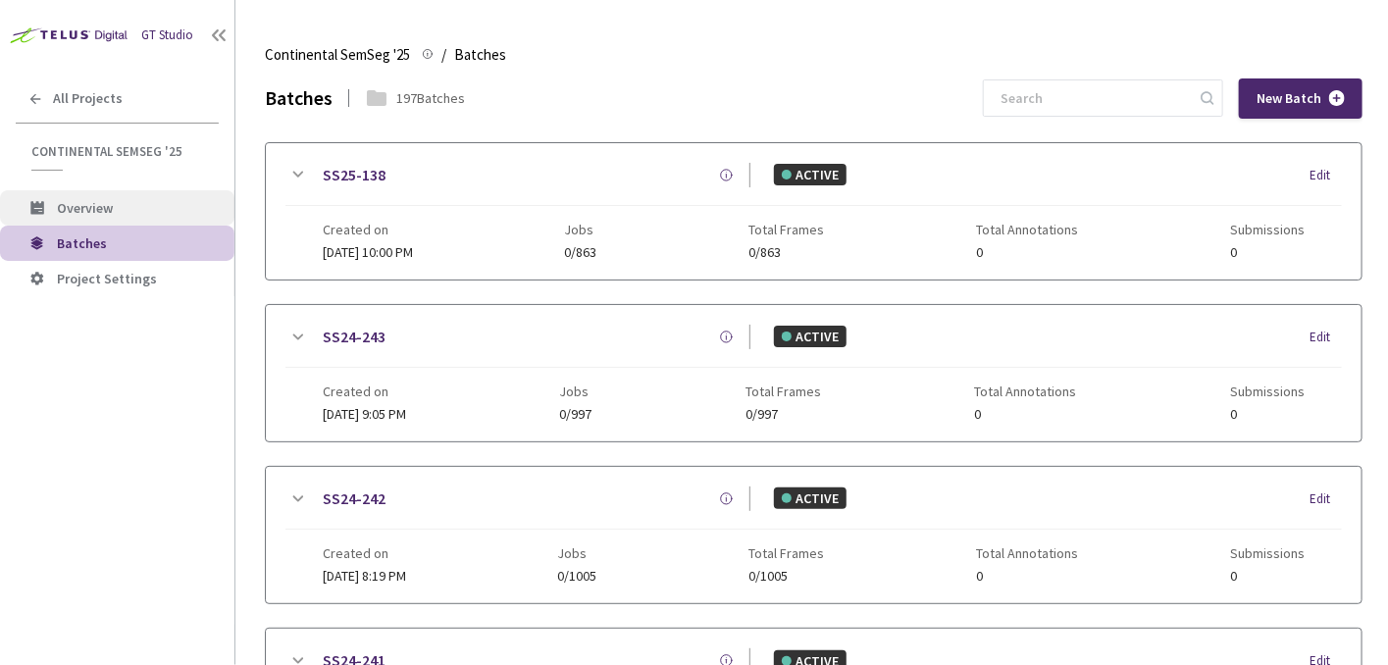
click at [194, 203] on span "Overview" at bounding box center [138, 208] width 162 height 17
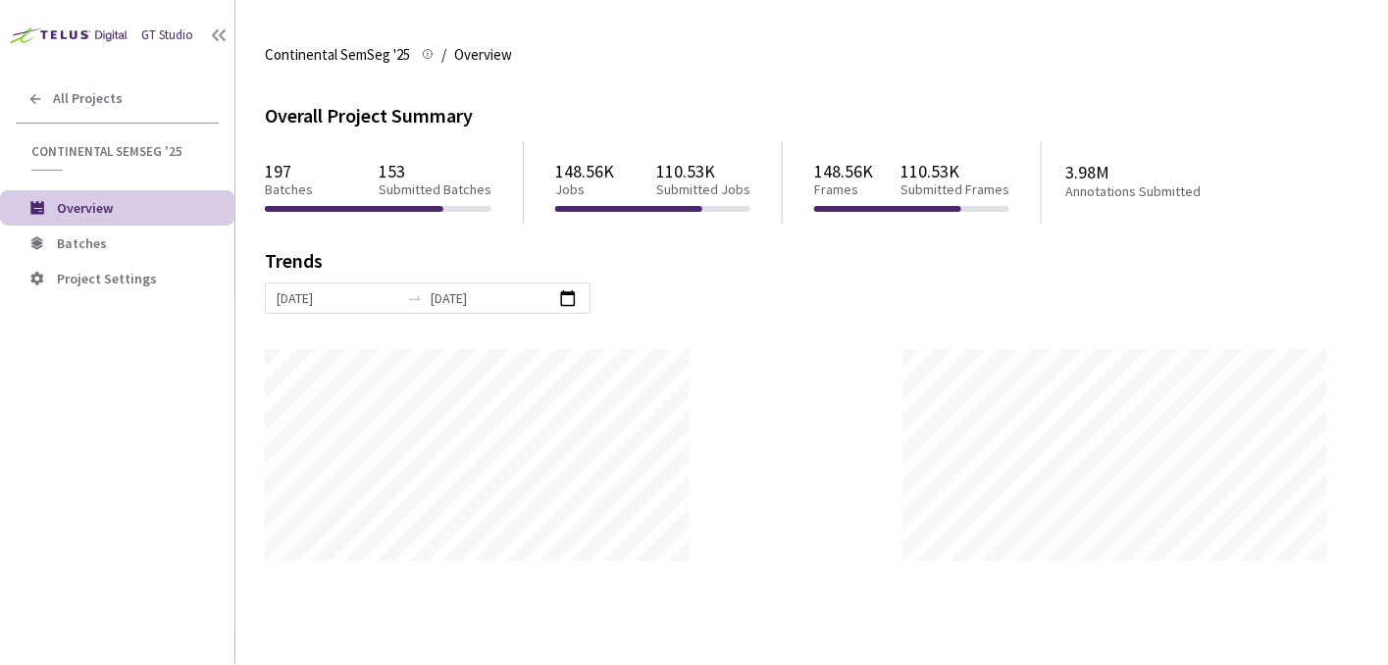
scroll to position [665, 1388]
click at [133, 242] on span "Batches" at bounding box center [138, 243] width 162 height 17
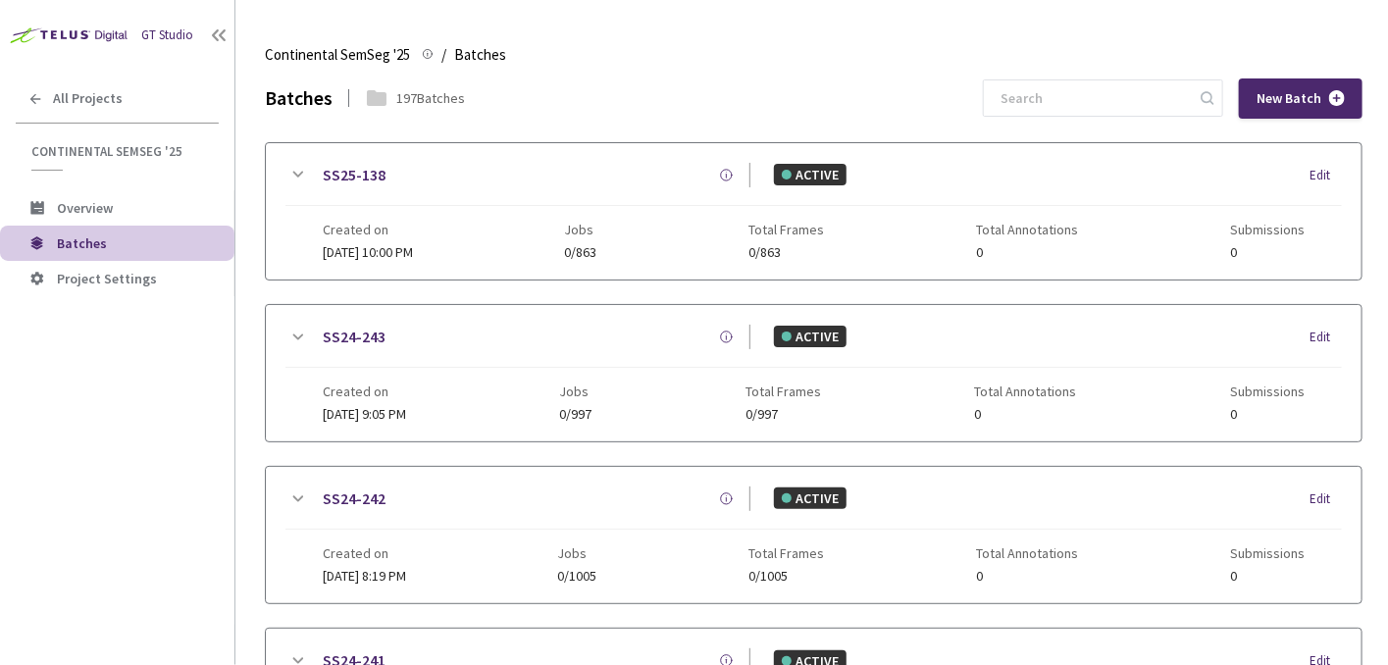
click at [295, 331] on icon at bounding box center [298, 338] width 24 height 24
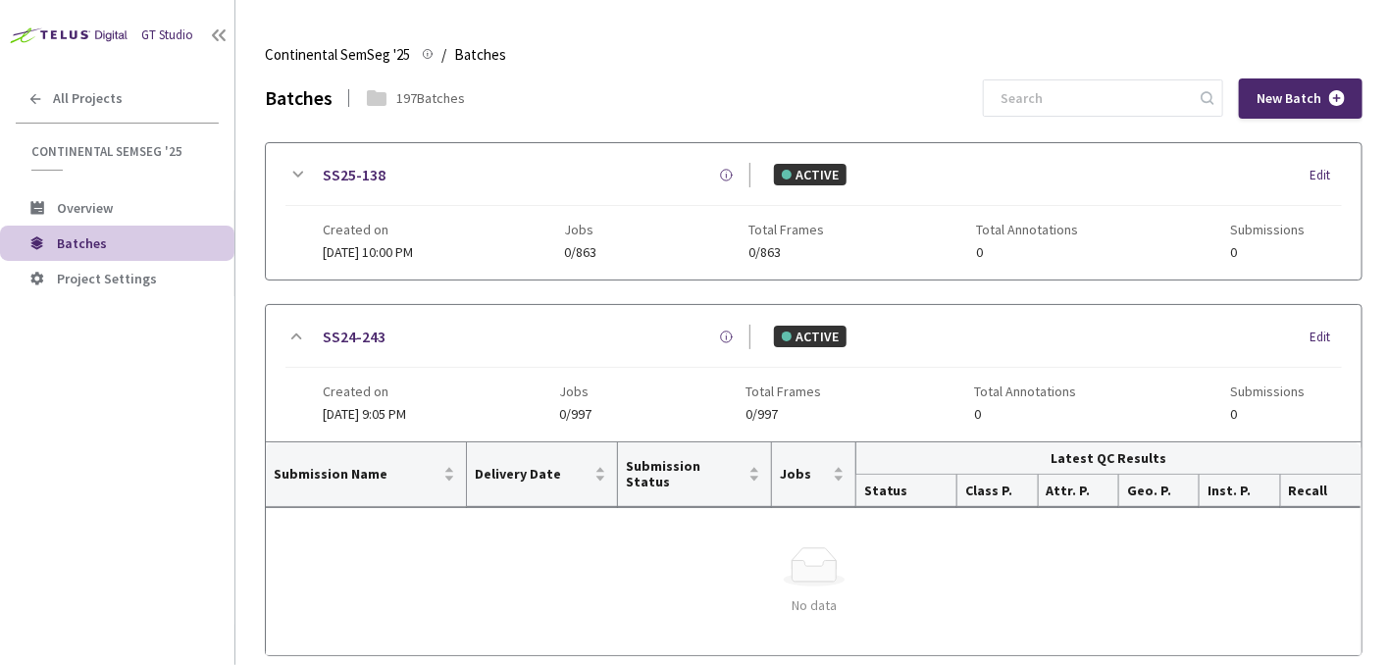
scroll to position [98, 0]
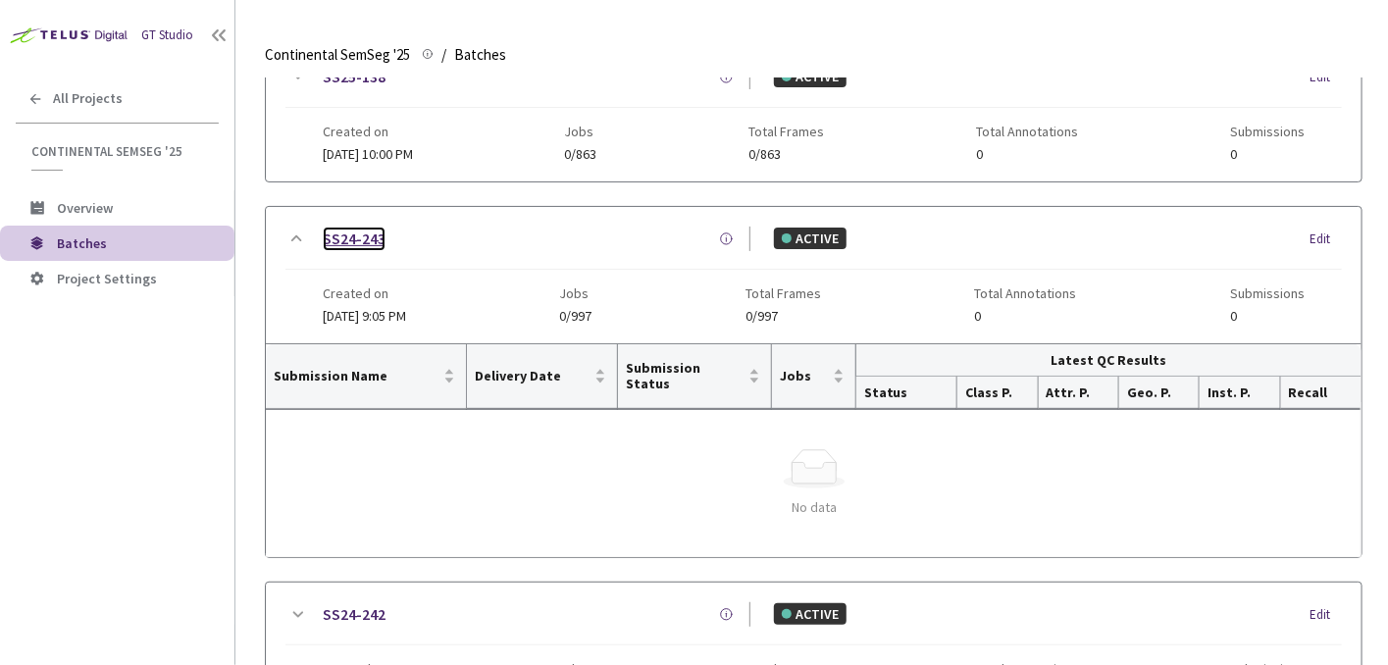
click at [359, 227] on link "SS24-243" at bounding box center [354, 239] width 63 height 25
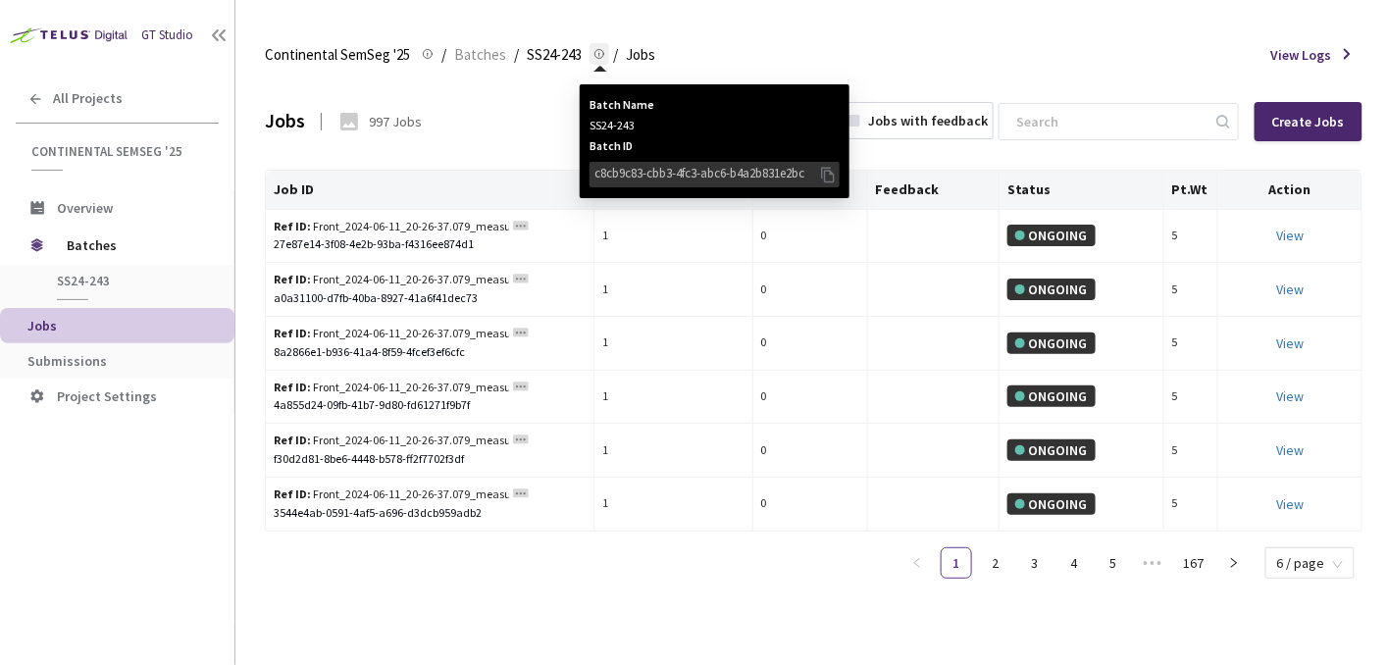
click at [827, 175] on icon at bounding box center [828, 175] width 20 height 22
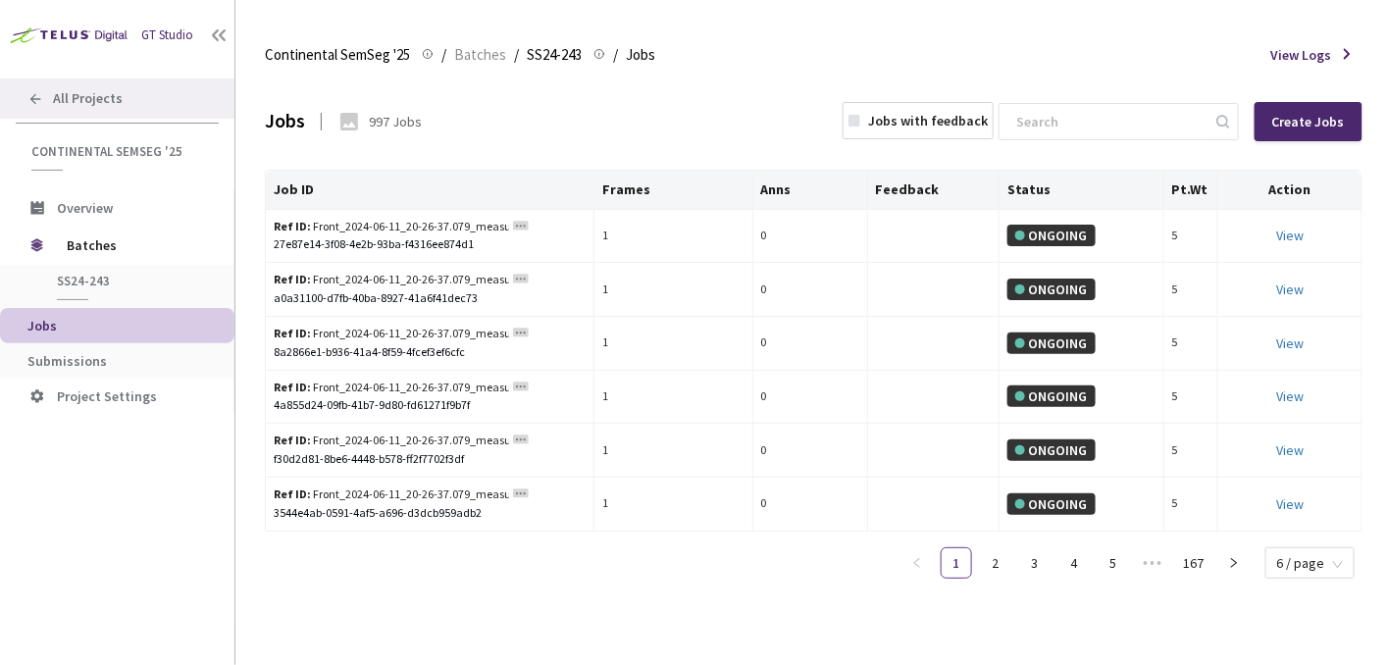
click at [43, 98] on div "All Projects" at bounding box center [117, 98] width 235 height 40
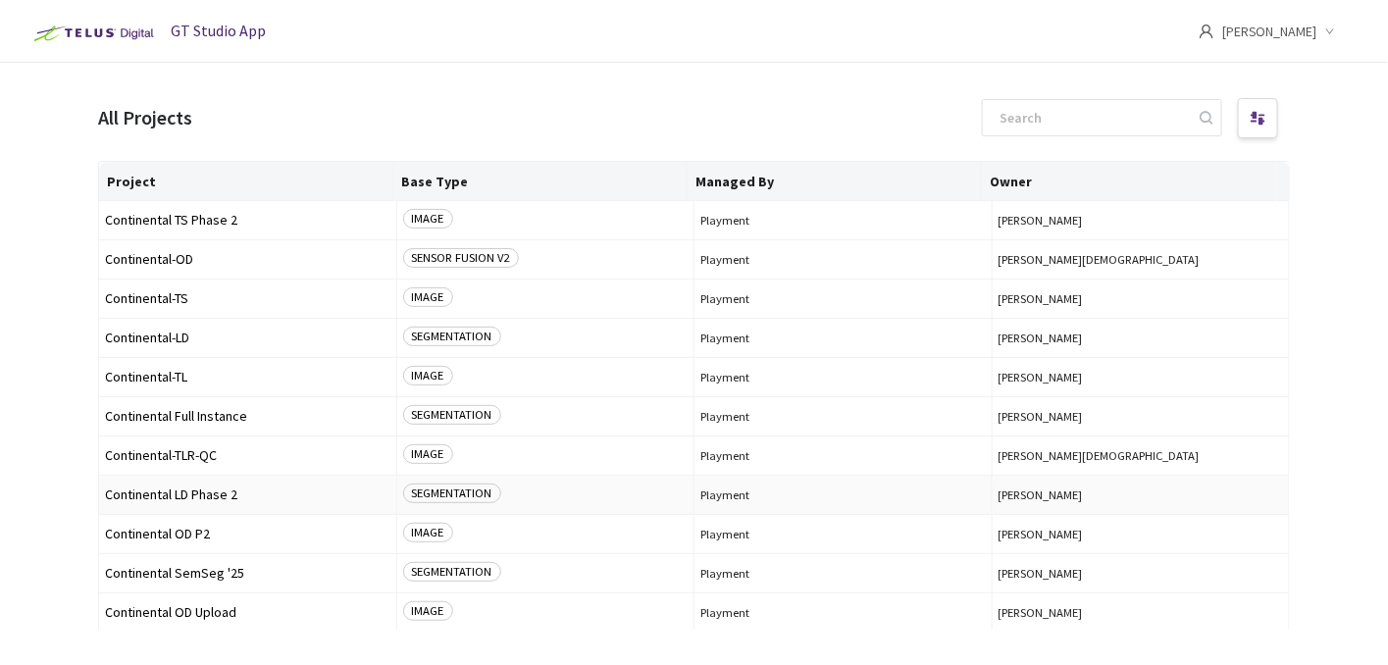
scroll to position [40, 0]
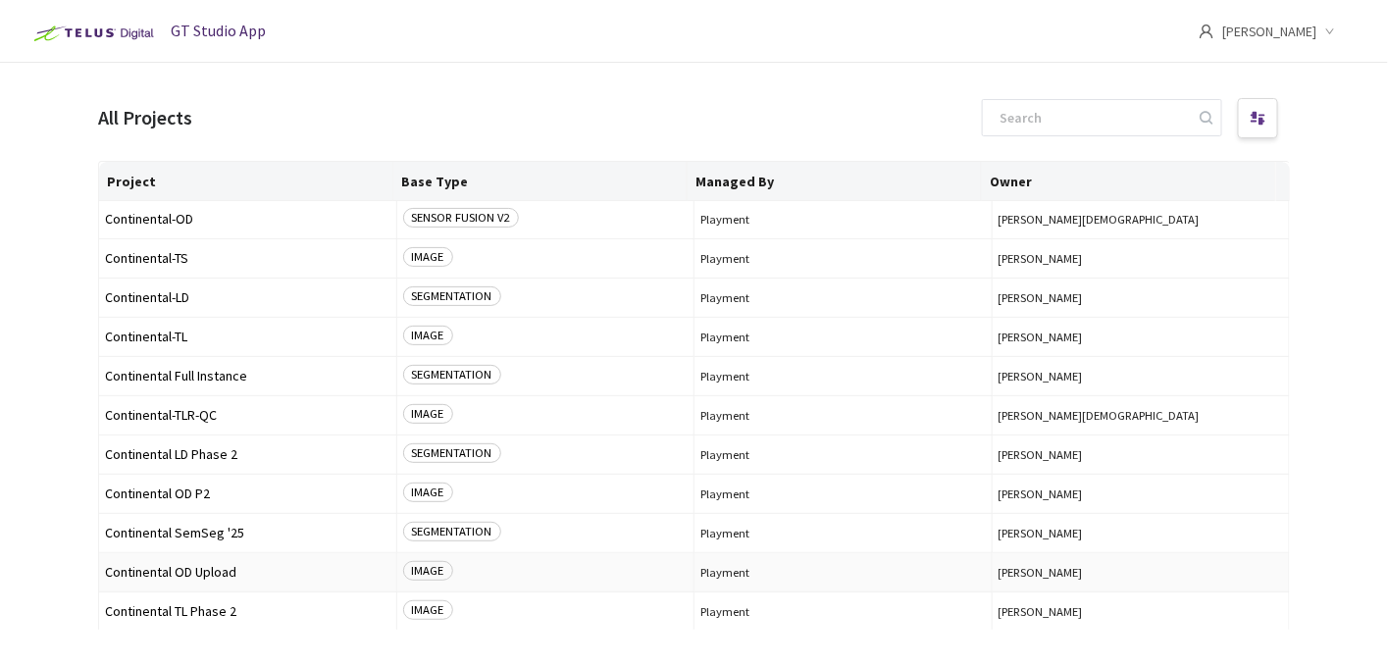
click at [209, 567] on span "Continental OD Upload" at bounding box center [248, 572] width 286 height 15
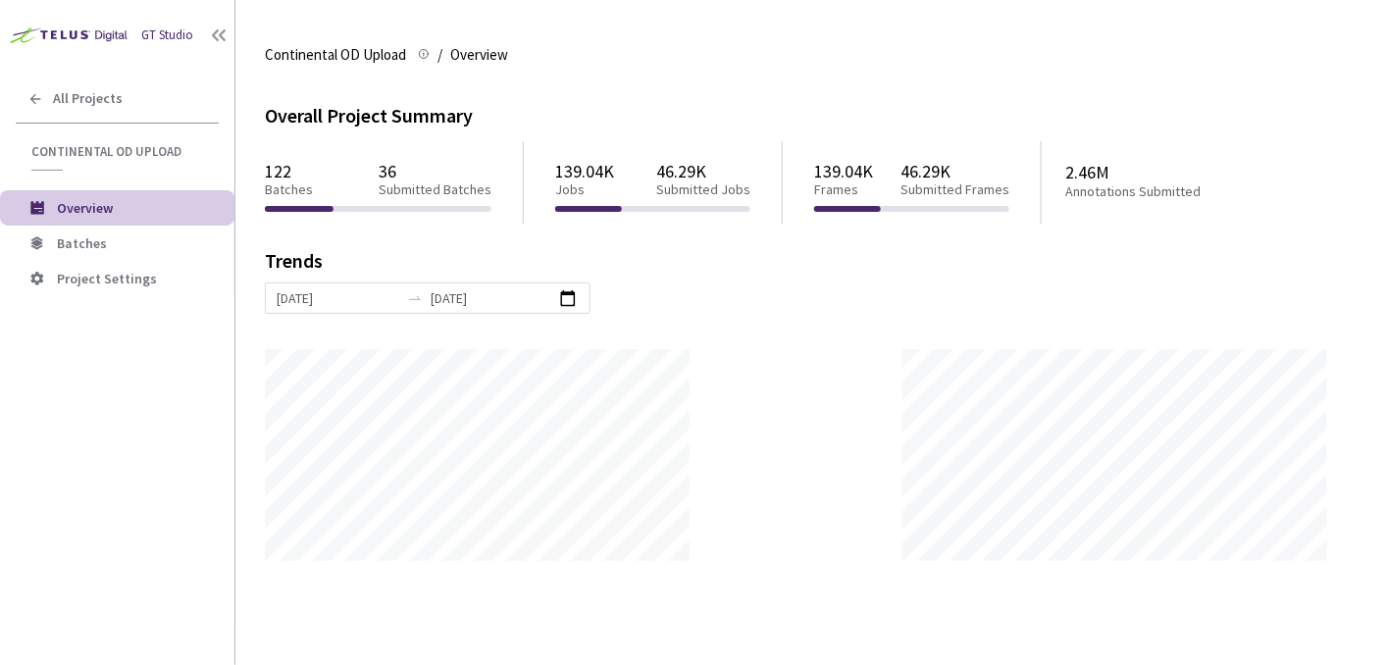
scroll to position [665, 1388]
click at [47, 231] on li "Batches" at bounding box center [117, 243] width 235 height 35
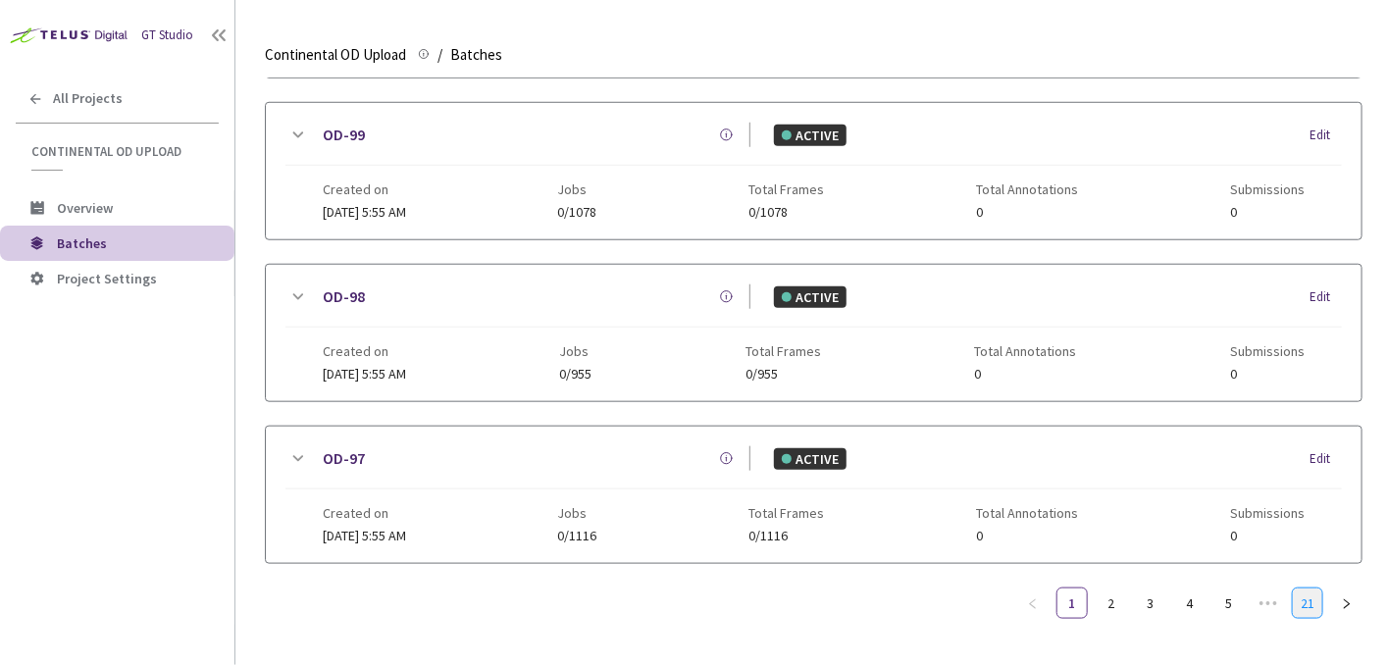
scroll to position [519, 0]
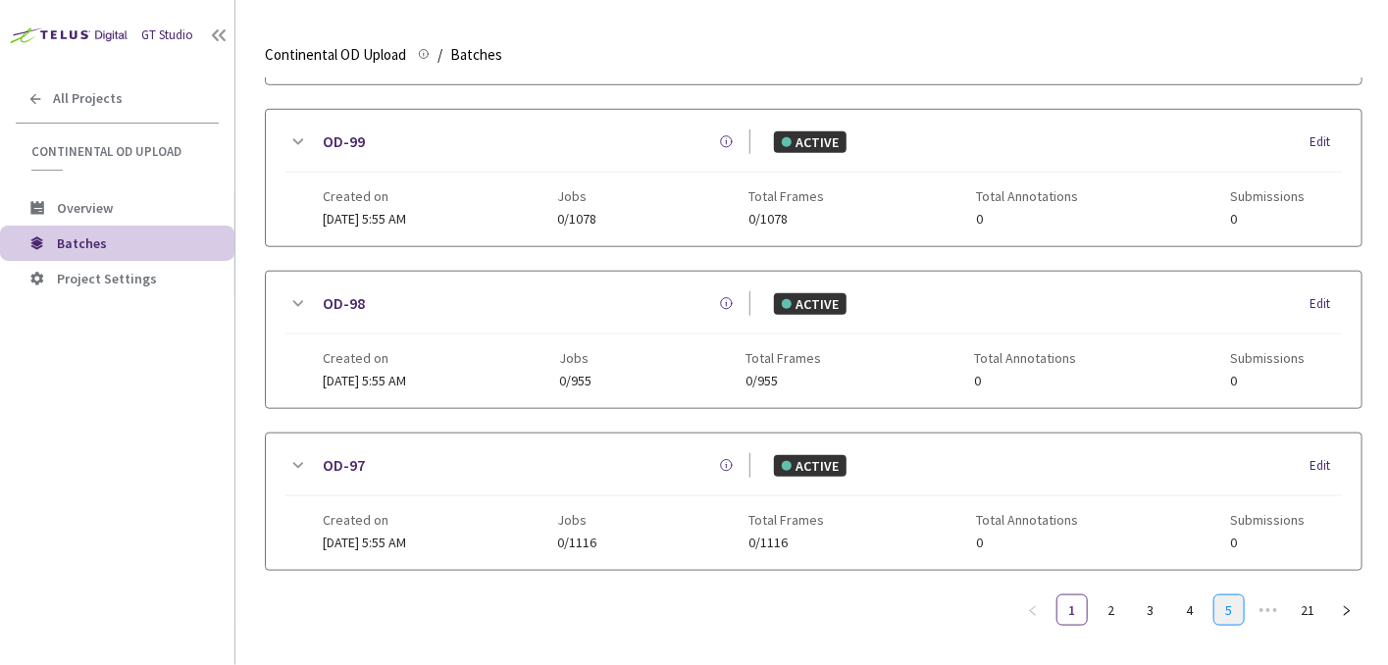
click at [1233, 606] on link "5" at bounding box center [1229, 610] width 29 height 29
click at [1305, 604] on link "21" at bounding box center [1307, 610] width 29 height 29
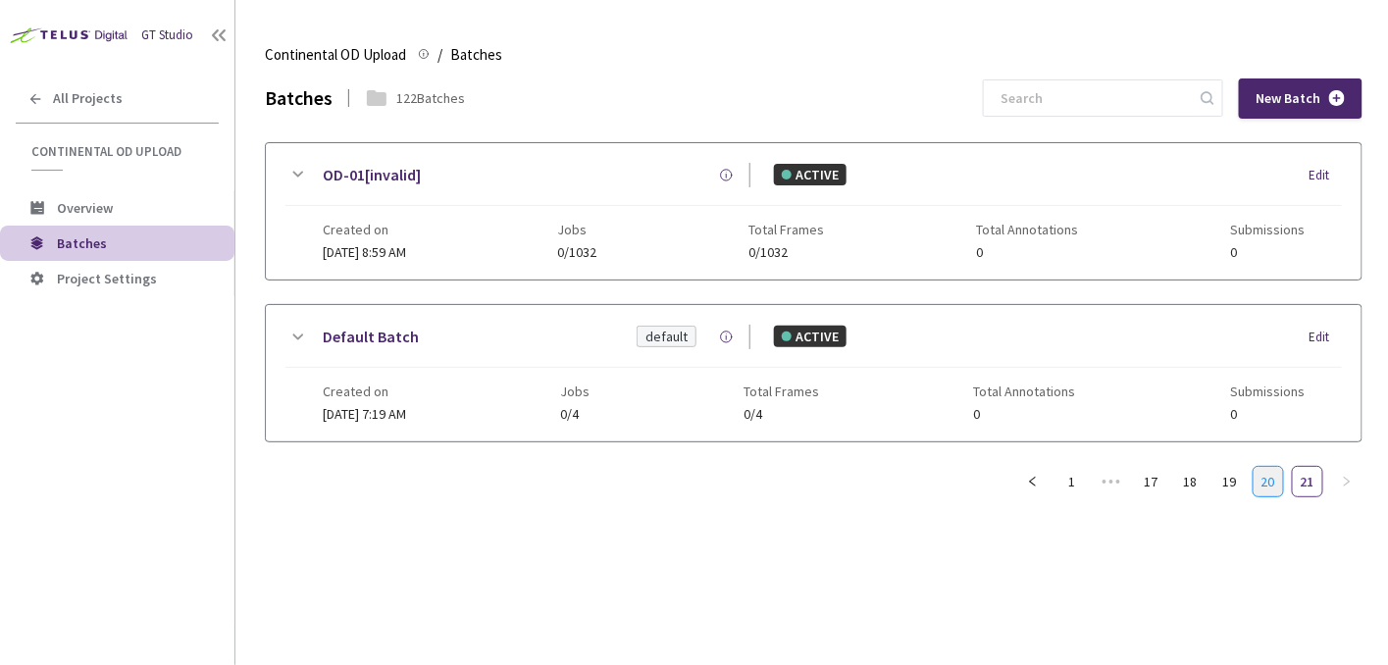
click at [1272, 485] on link "20" at bounding box center [1268, 481] width 29 height 29
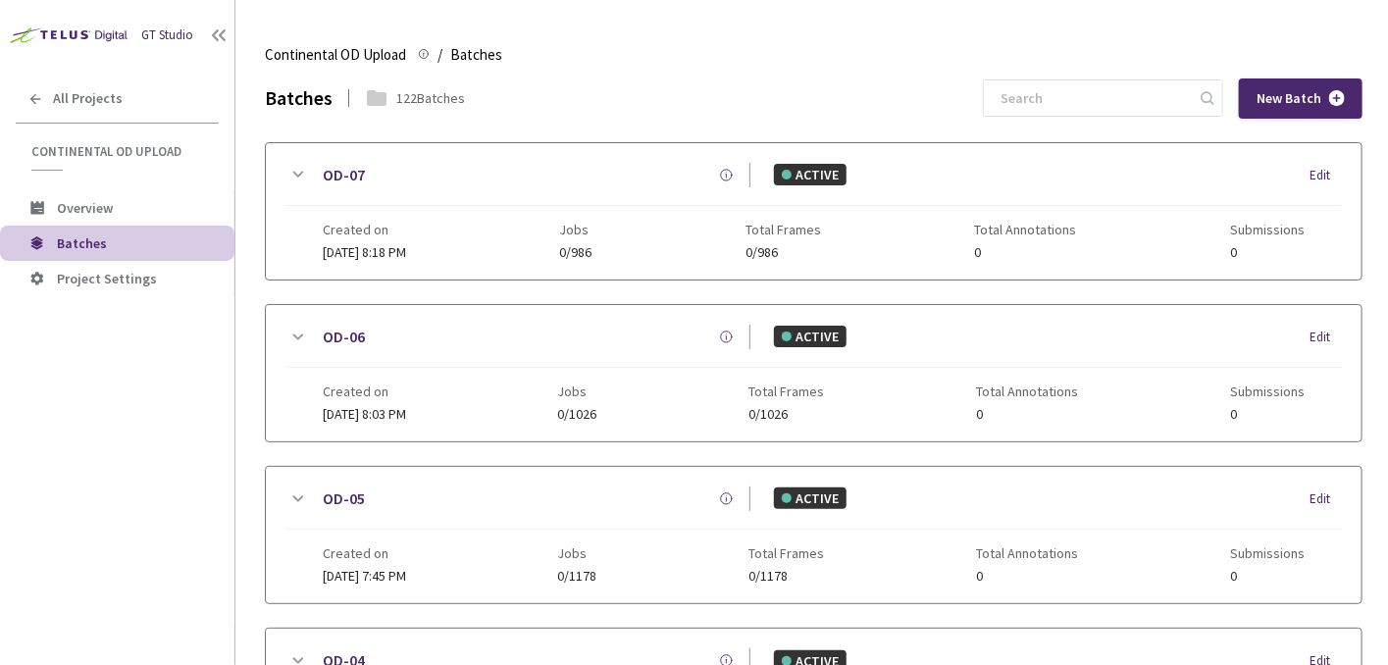
scroll to position [491, 0]
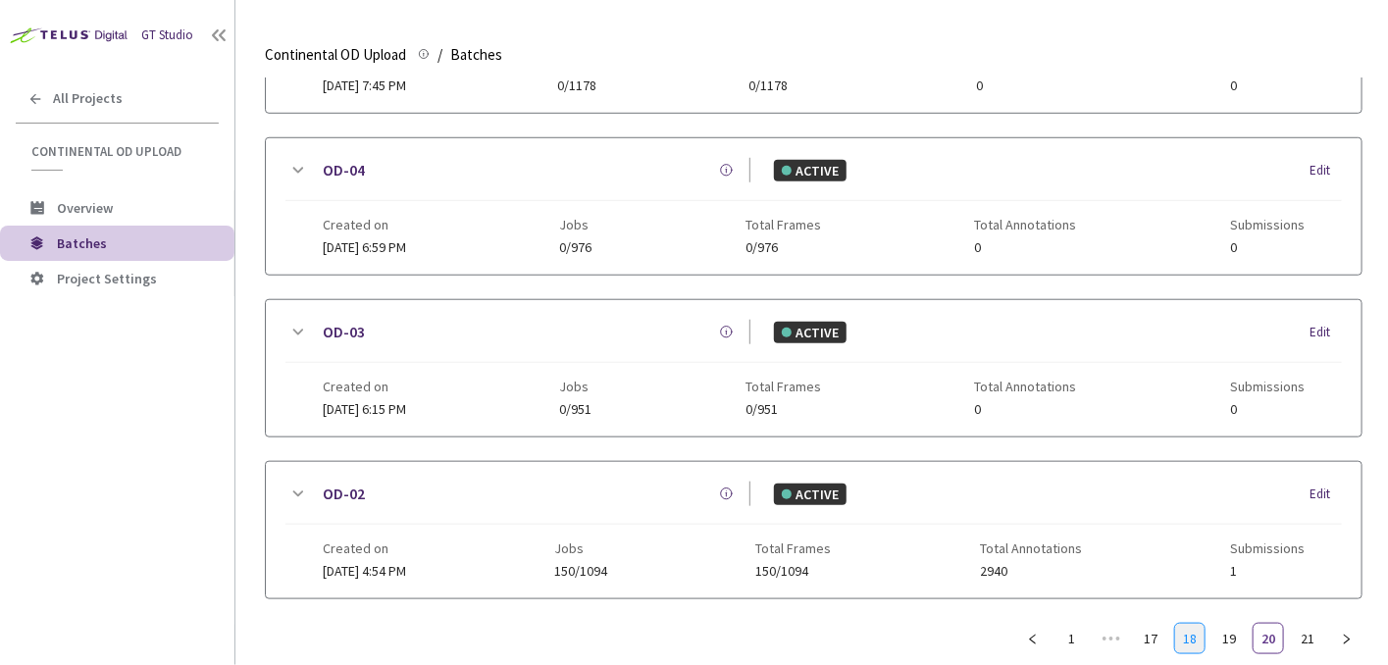
click at [1176, 634] on link "18" at bounding box center [1190, 638] width 29 height 29
click at [1154, 635] on link "17" at bounding box center [1150, 638] width 29 height 29
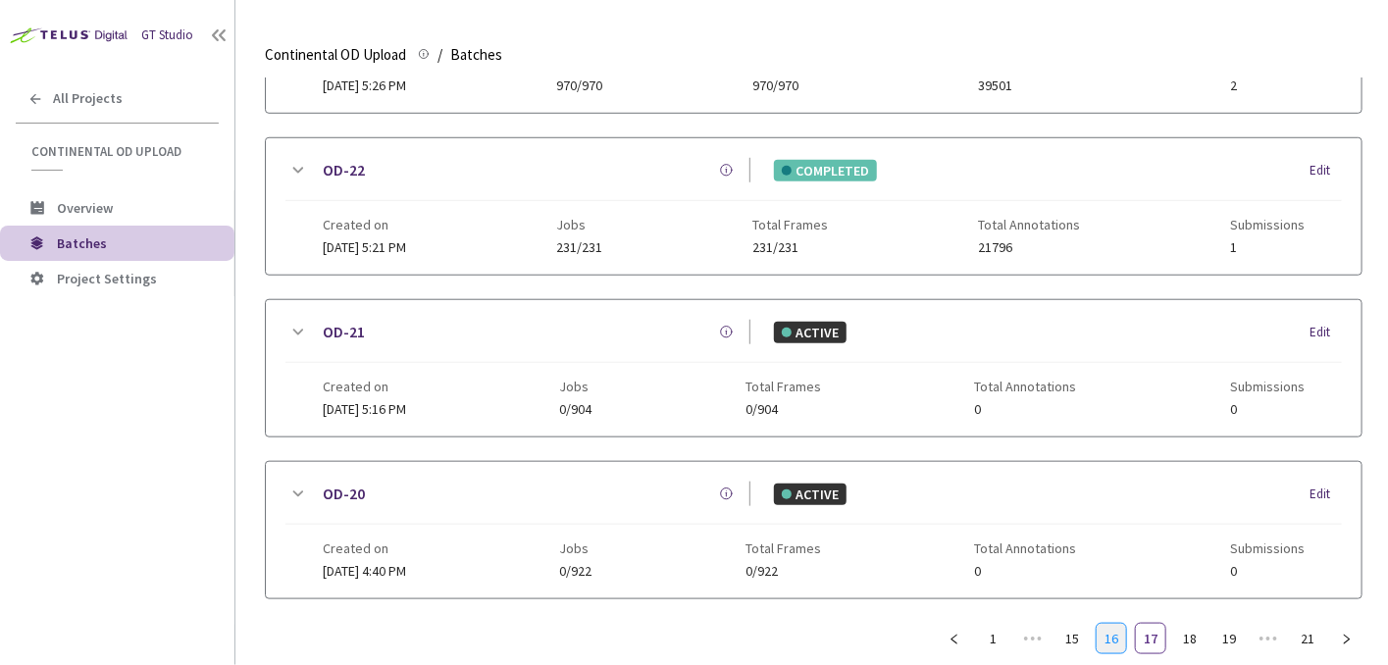
click at [1108, 631] on link "16" at bounding box center [1111, 638] width 29 height 29
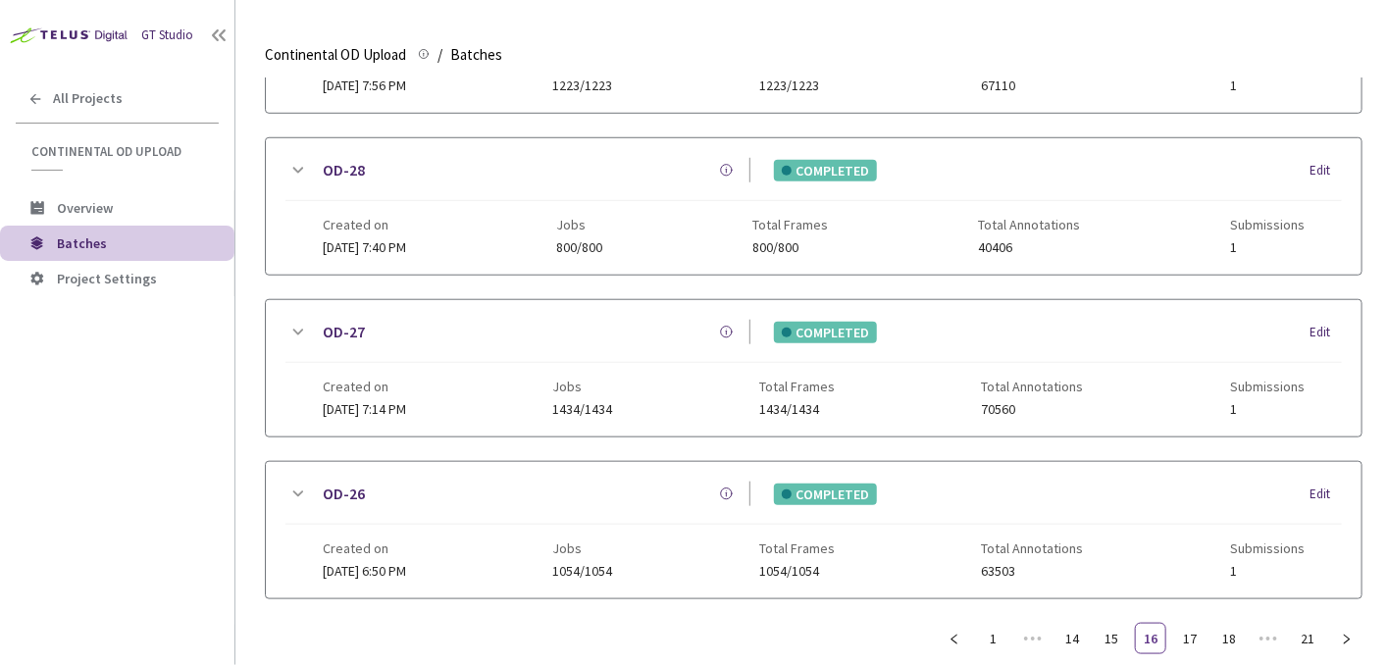
click at [1093, 631] on ul "1 ••• 14 15 16 17 18 ••• 21" at bounding box center [1151, 638] width 424 height 31
click at [160, 267] on li "Project Settings" at bounding box center [117, 278] width 235 height 35
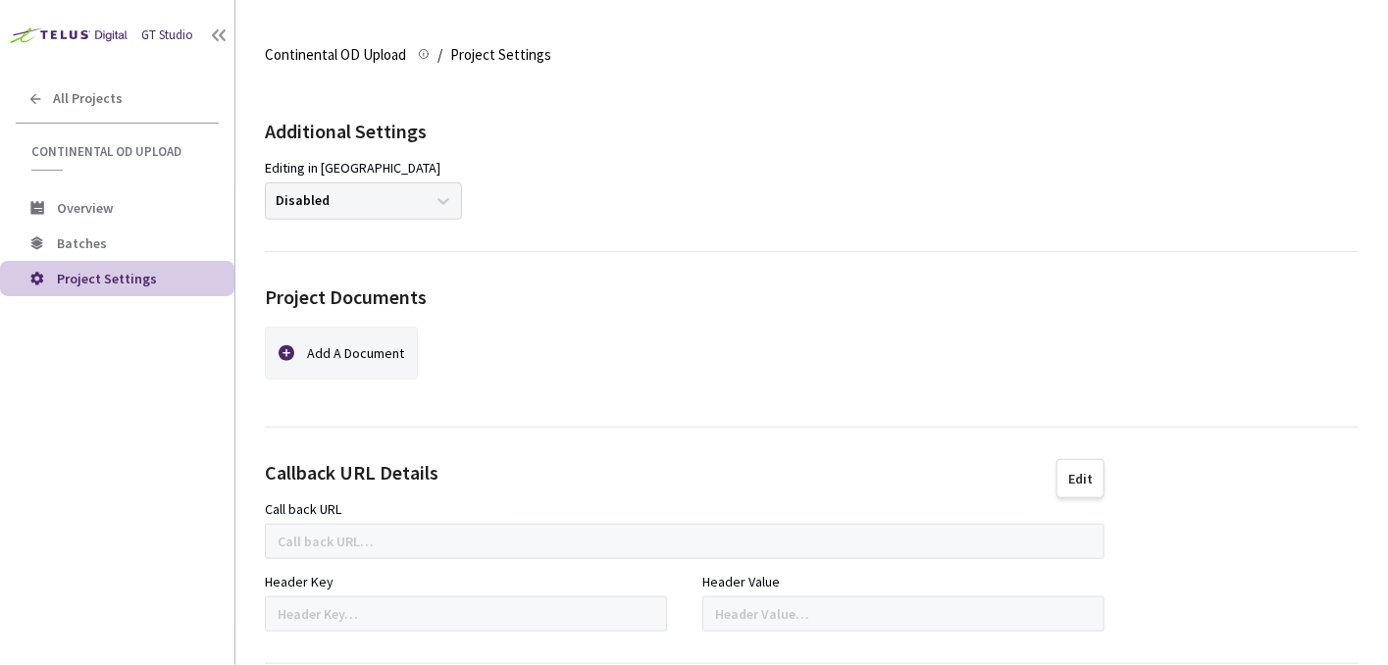
scroll to position [406, 0]
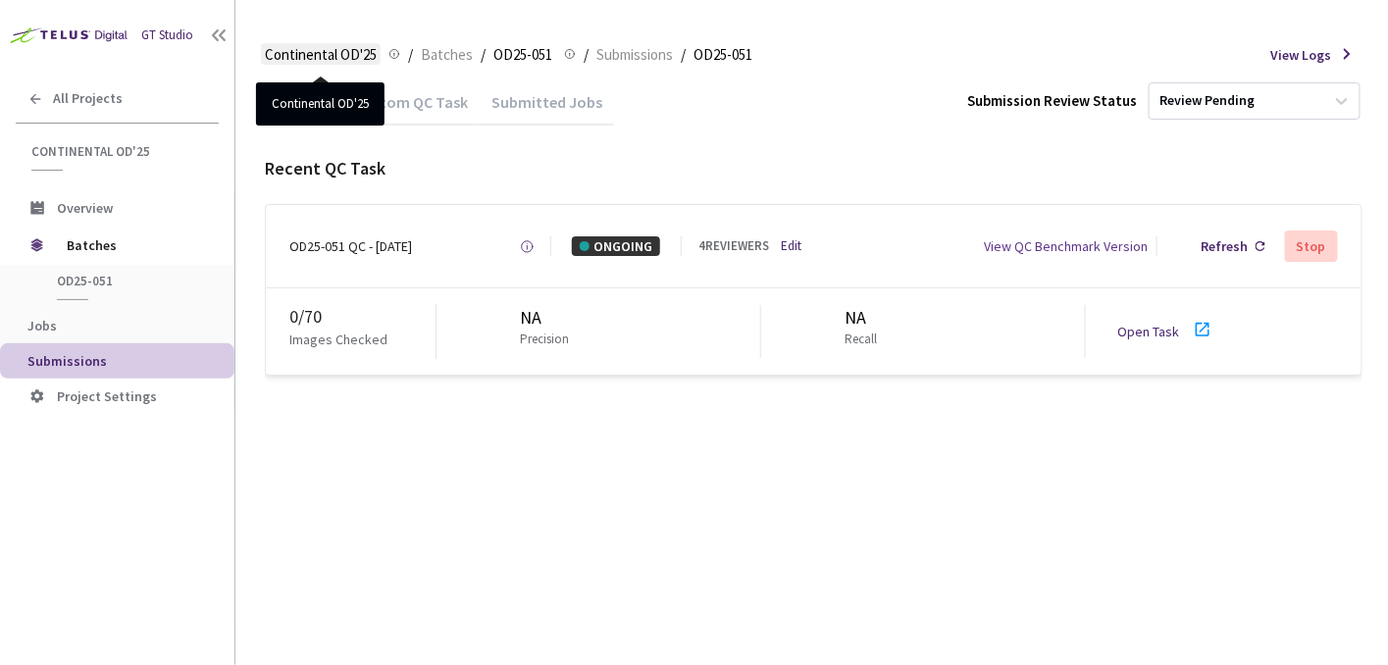
click at [338, 53] on span "Continental OD'25" at bounding box center [321, 55] width 112 height 24
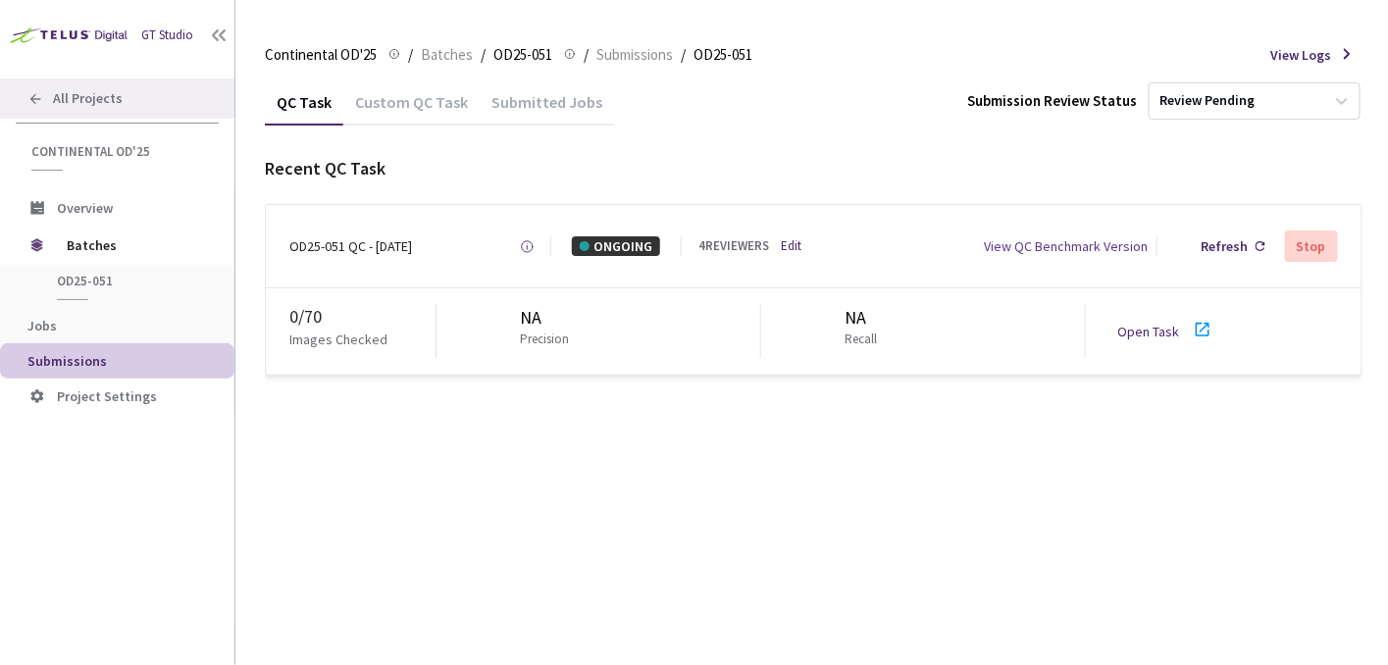
click at [75, 90] on span "All Projects" at bounding box center [88, 98] width 70 height 17
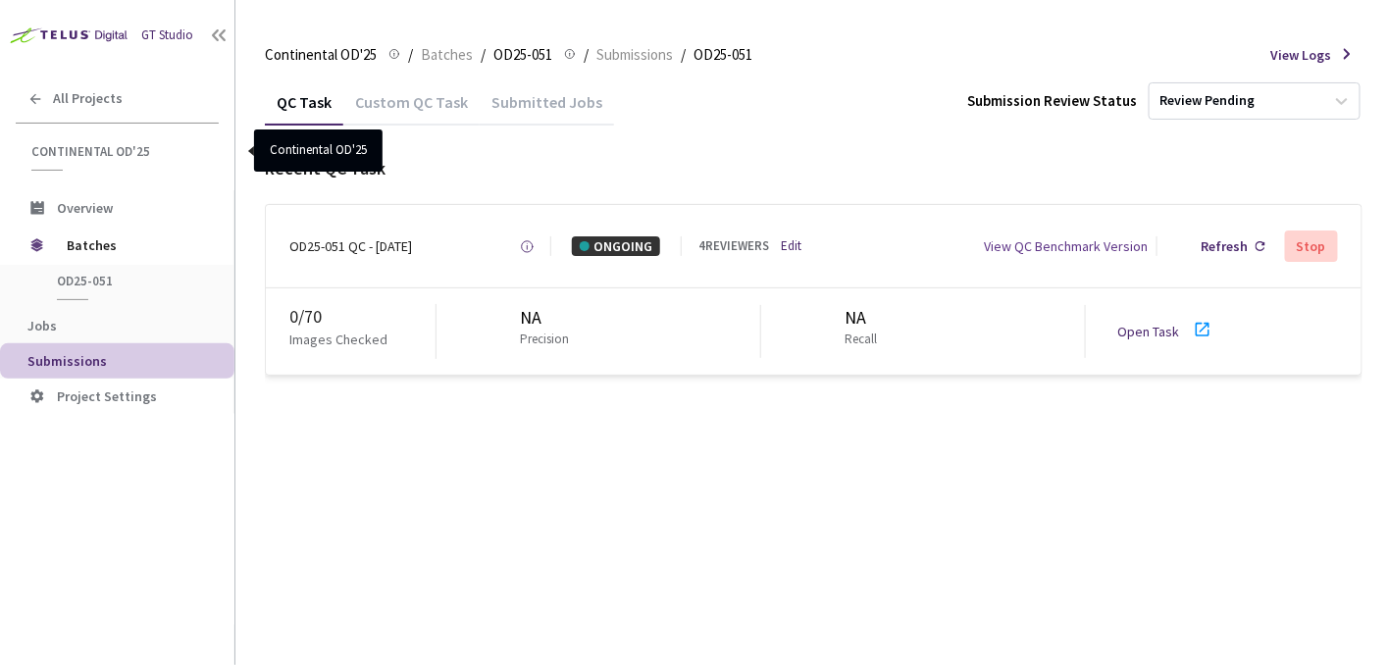
click at [103, 147] on span "Continental OD'25" at bounding box center [119, 151] width 176 height 17
click at [795, 237] on link "Edit" at bounding box center [792, 246] width 21 height 19
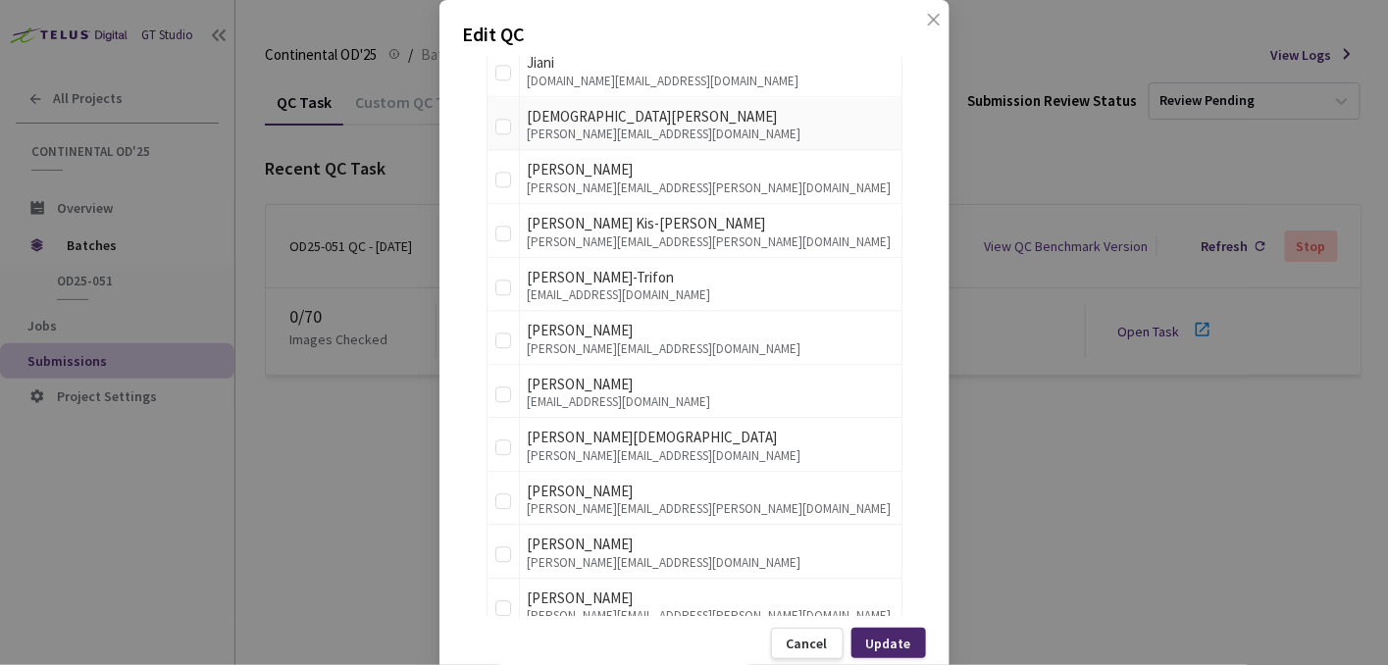
scroll to position [1570, 0]
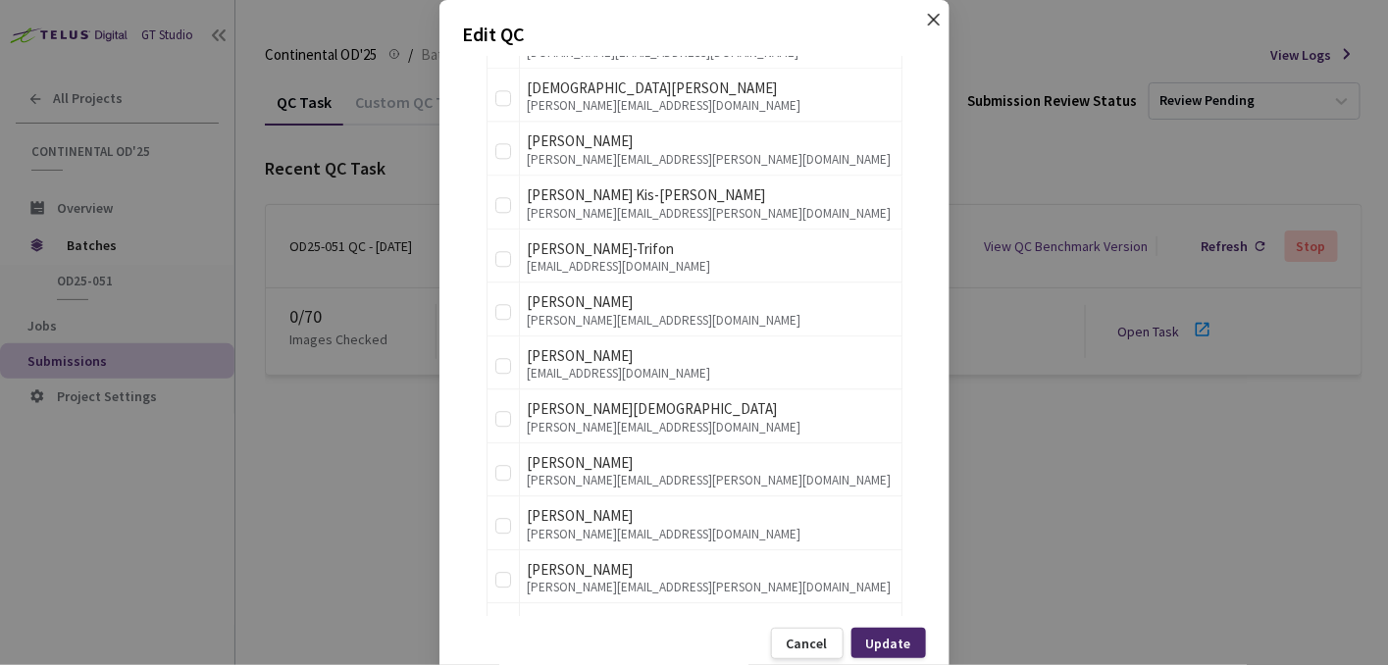
click at [927, 15] on icon "close" at bounding box center [933, 20] width 12 height 12
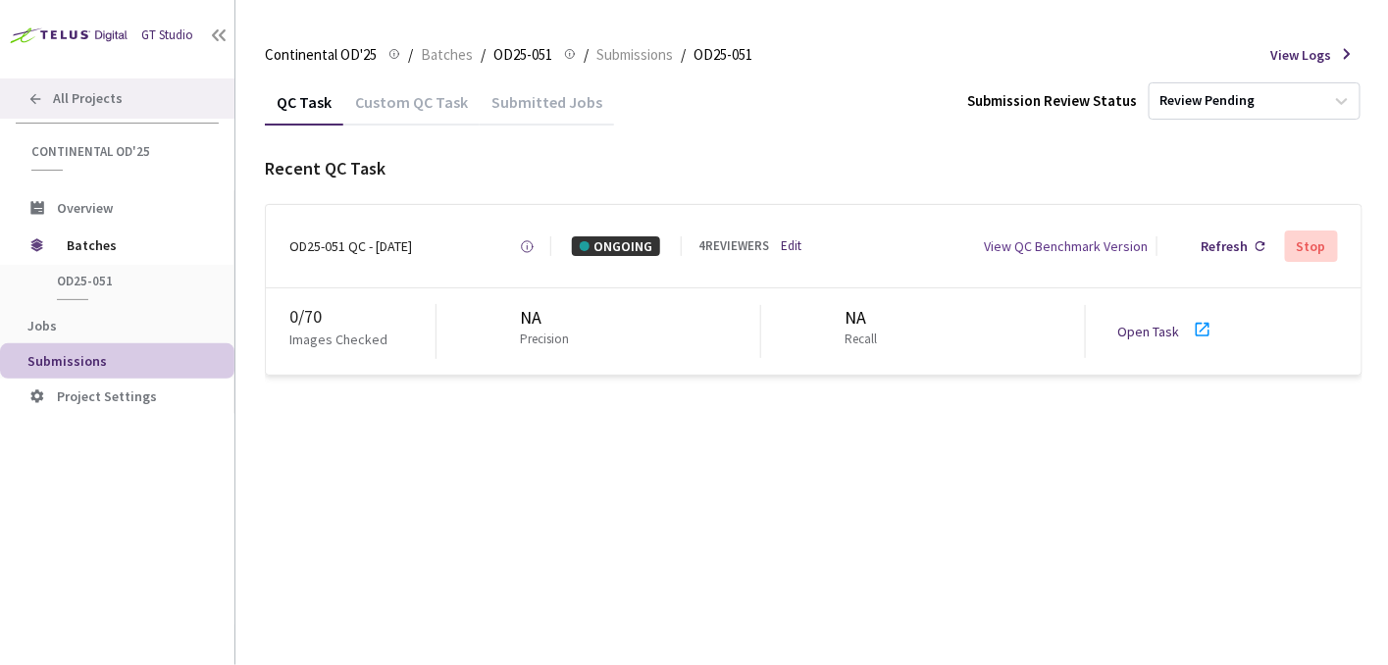
click at [39, 100] on icon at bounding box center [35, 99] width 16 height 16
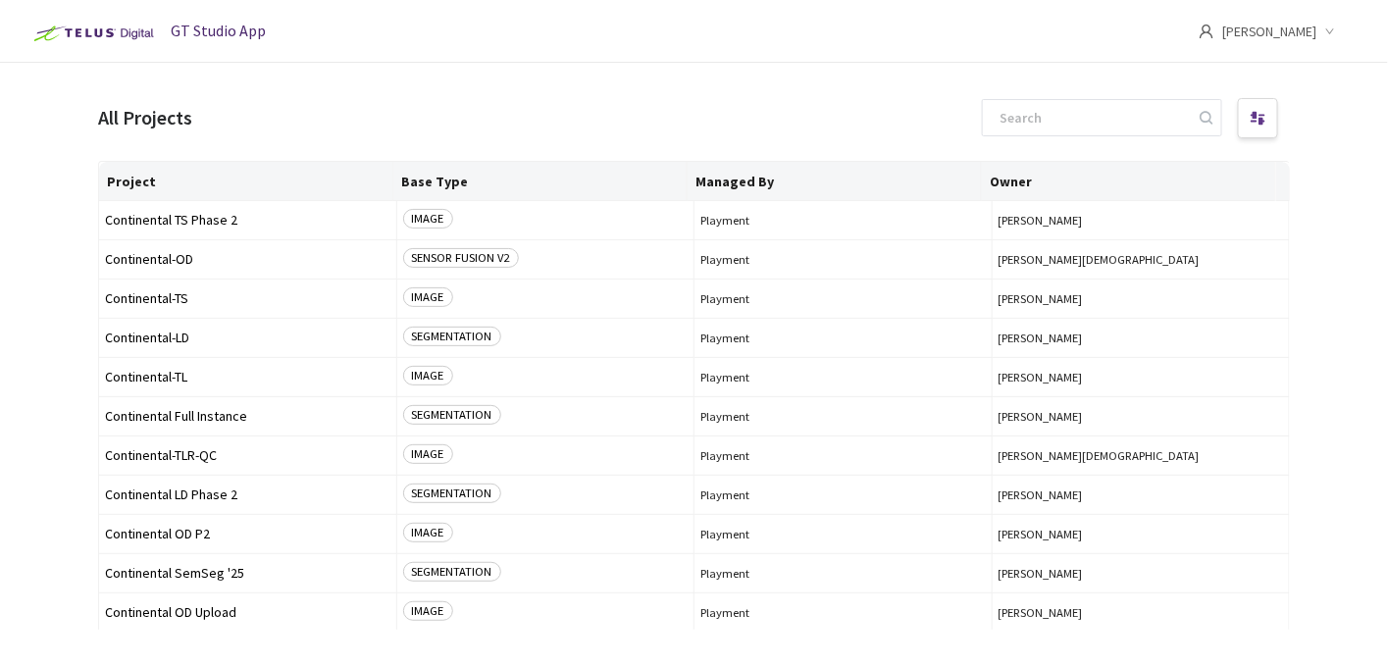
click at [1296, 35] on span "[PERSON_NAME]" at bounding box center [1270, 31] width 95 height 63
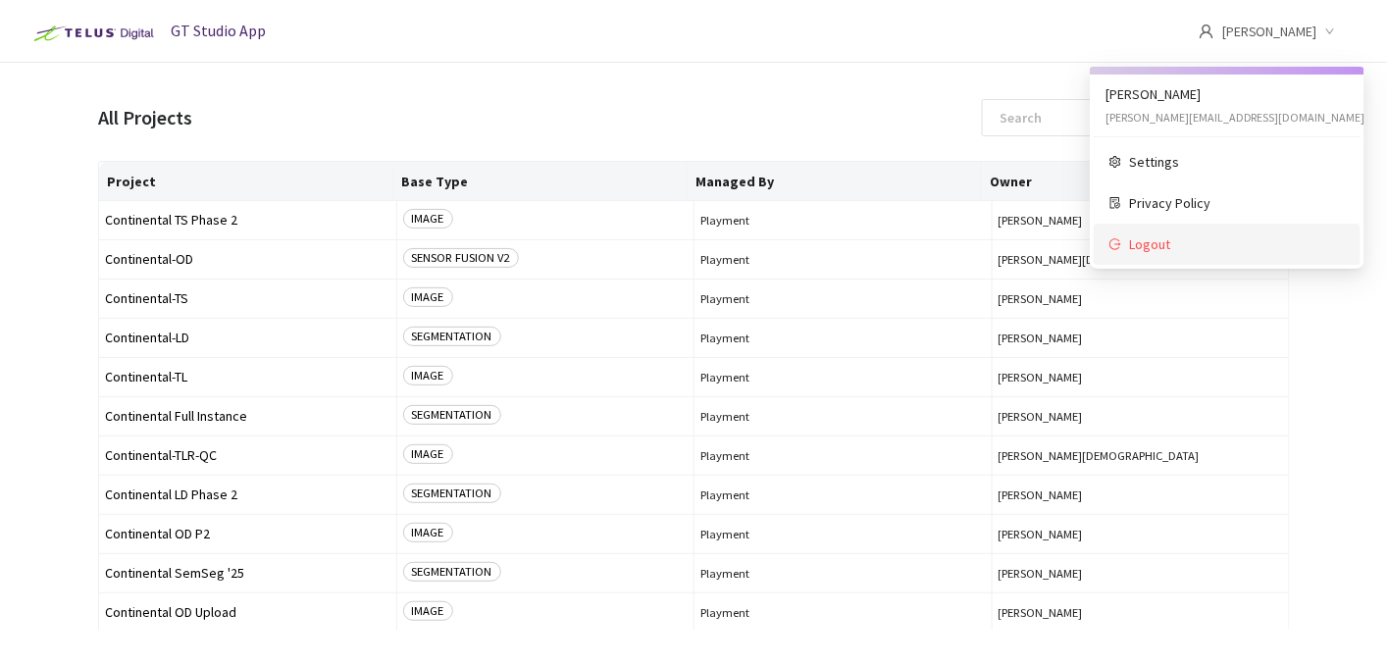
click at [1146, 255] on li "Logout" at bounding box center [1227, 244] width 267 height 41
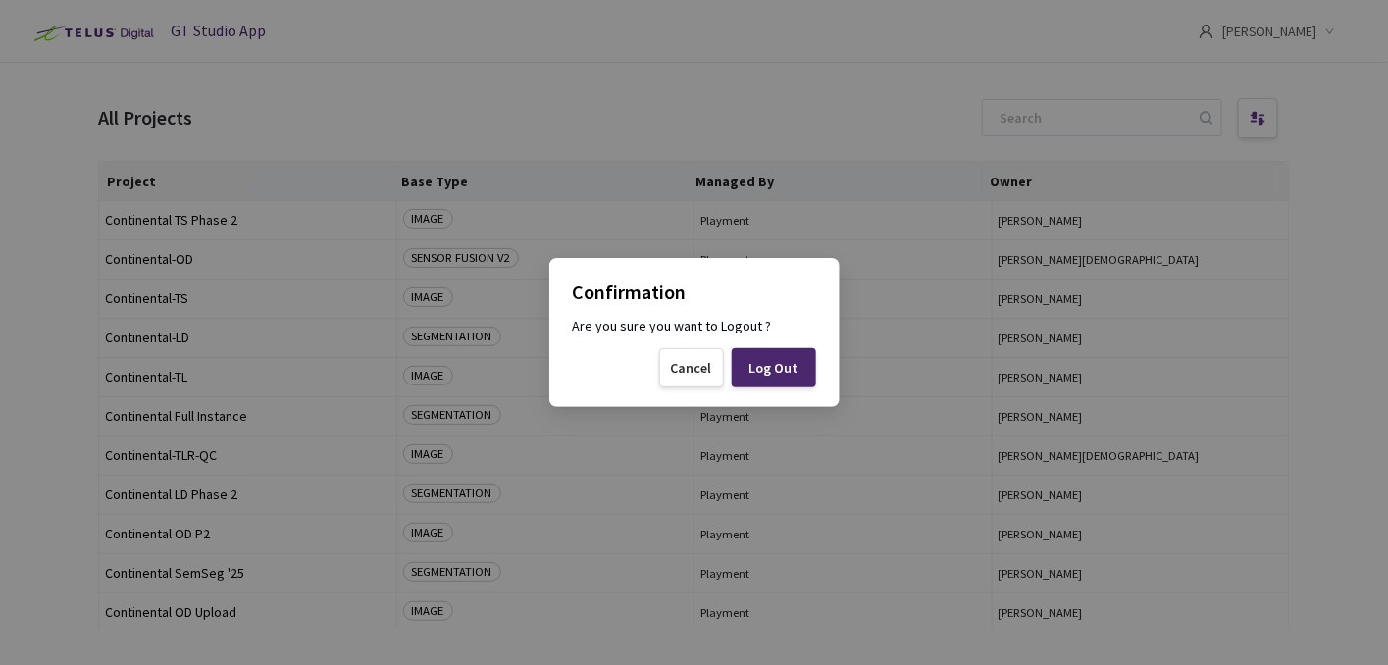
click at [745, 382] on div "Log Out" at bounding box center [774, 367] width 84 height 39
